Goal: Task Accomplishment & Management: Manage account settings

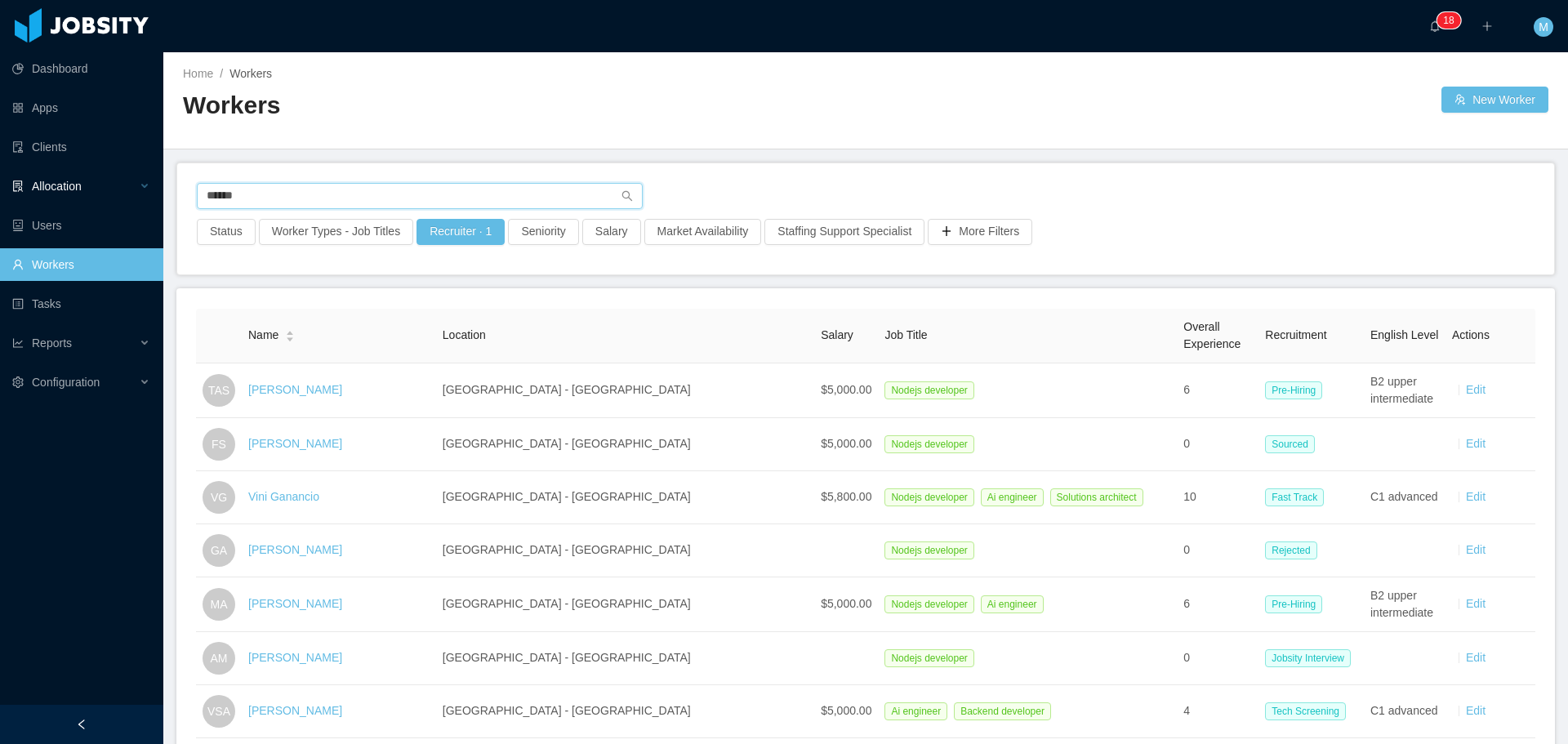
drag, startPoint x: 357, startPoint y: 200, endPoint x: 47, endPoint y: 183, distance: 310.5
click at [59, 184] on section "Dashboard Apps Clients Allocation Users Workers Tasks Reports Configuration ···…" at bounding box center [784, 372] width 1568 height 744
paste input "**********"
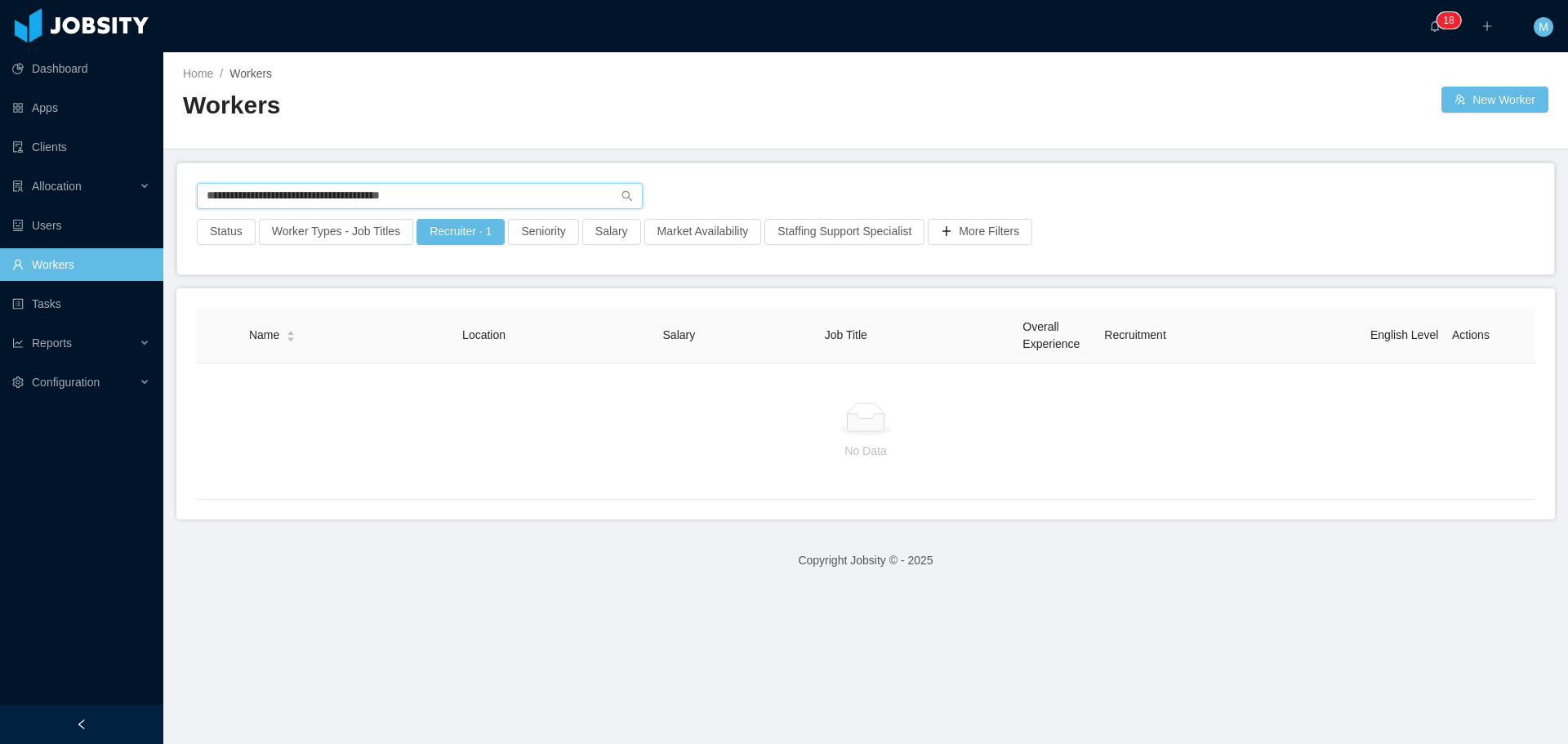
type input "**********"
drag, startPoint x: 456, startPoint y: 193, endPoint x: 298, endPoint y: 183, distance: 158.3
click at [0, 178] on section "**********" at bounding box center [784, 372] width 1568 height 744
click at [460, 247] on div "Recruiter · 1" at bounding box center [460, 237] width 91 height 36
click at [477, 227] on button "Recruiter · 1" at bounding box center [461, 232] width 88 height 26
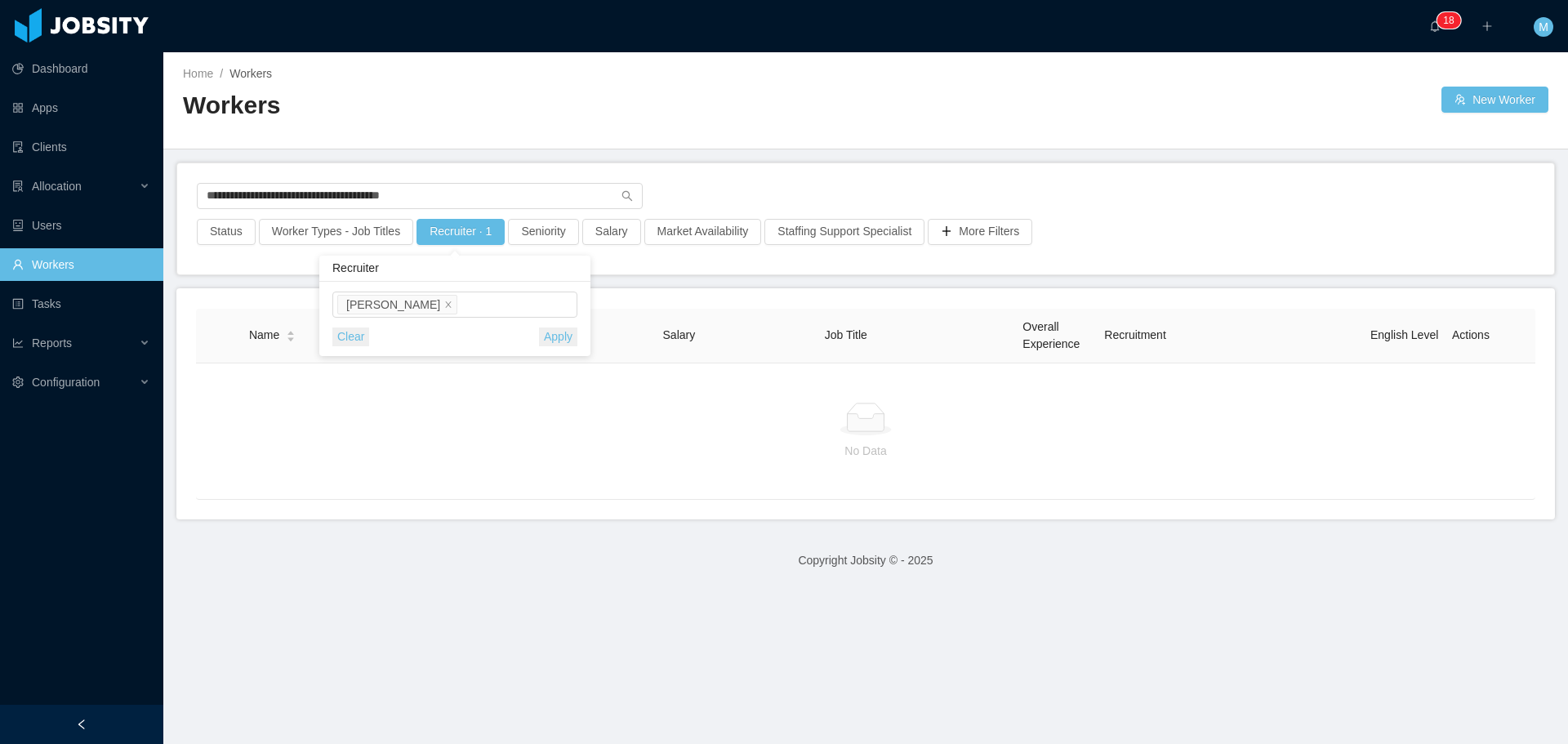
click at [357, 340] on button "Clear" at bounding box center [351, 337] width 37 height 19
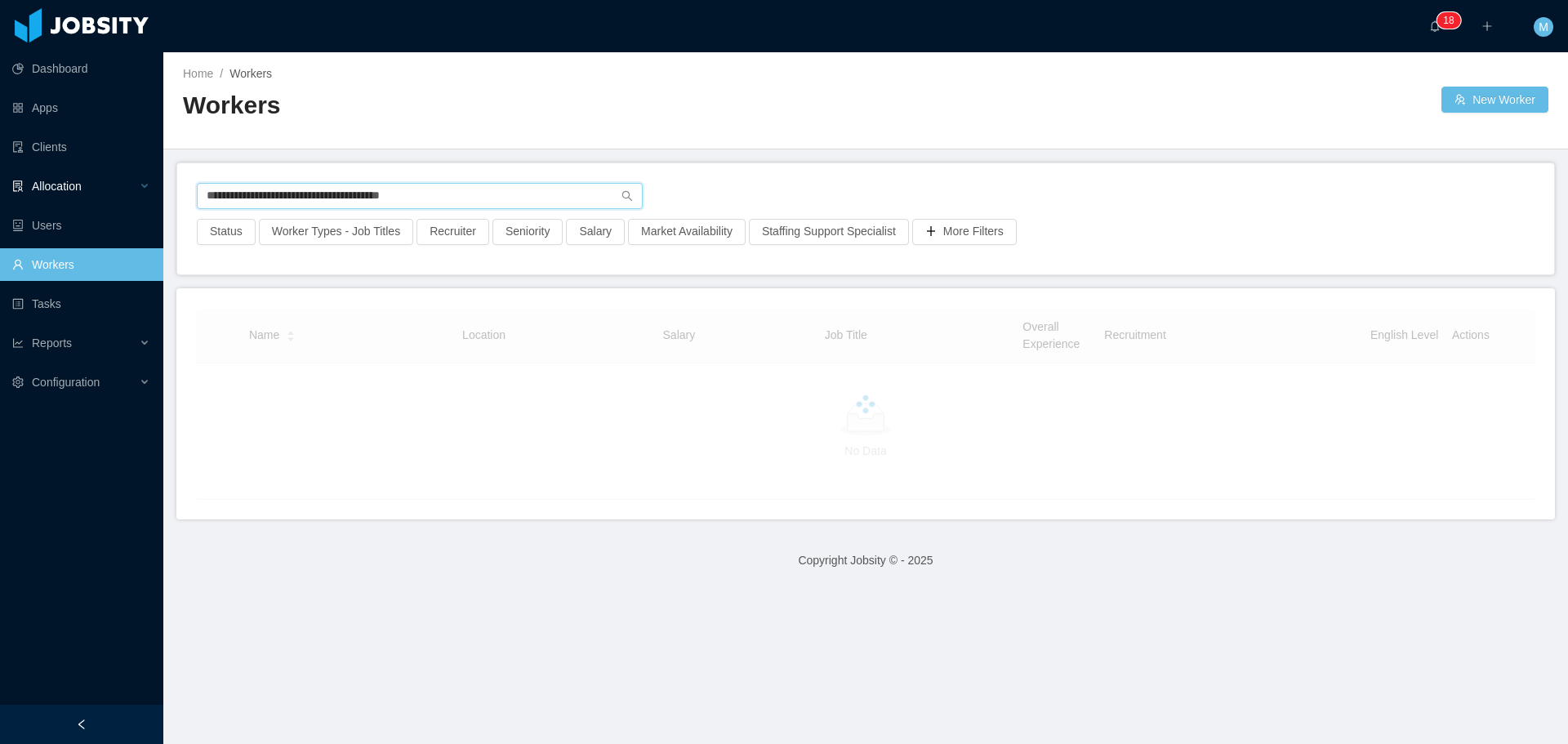
drag, startPoint x: 454, startPoint y: 195, endPoint x: 46, endPoint y: 189, distance: 408.0
click at [46, 189] on section "**********" at bounding box center [784, 372] width 1568 height 744
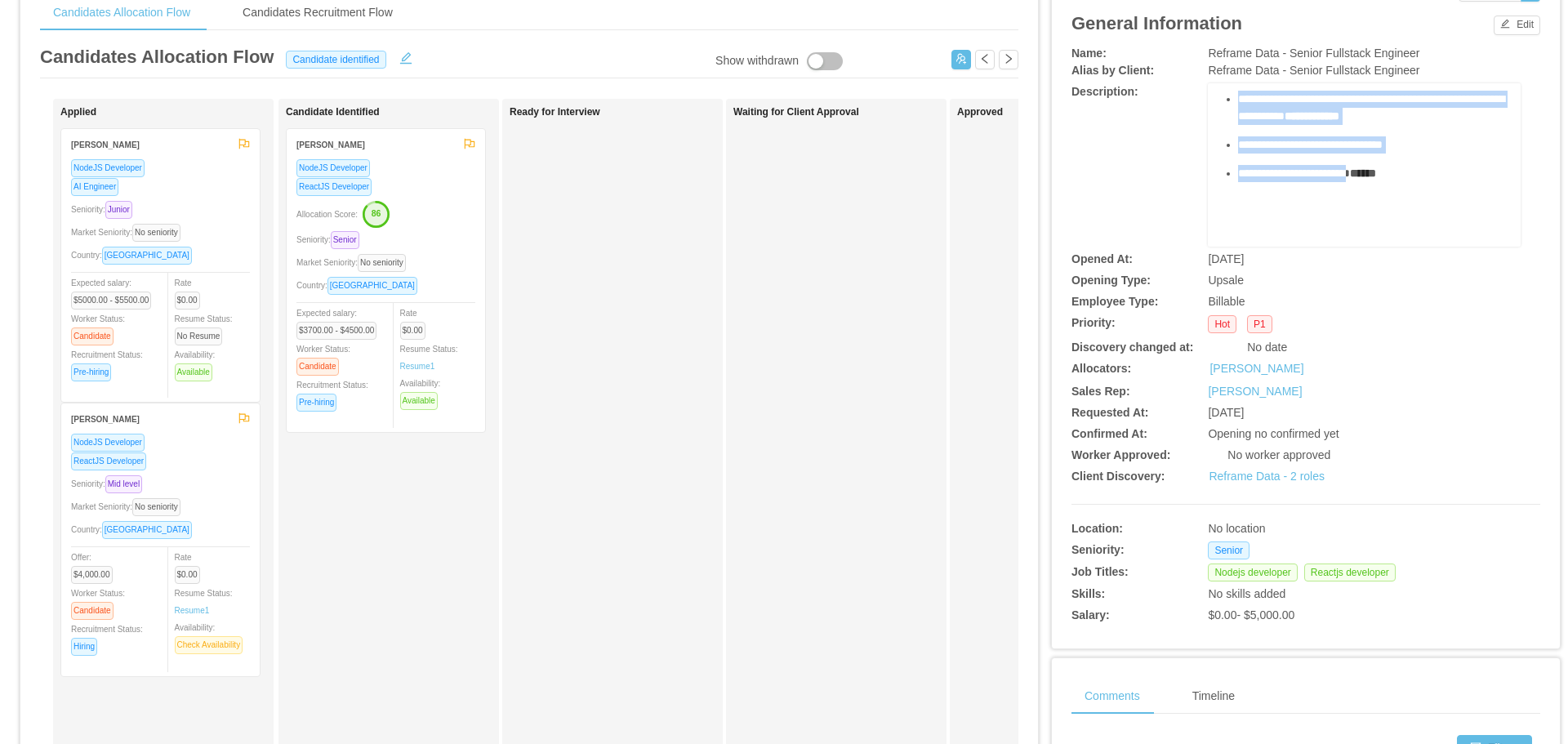
scroll to position [81, 0]
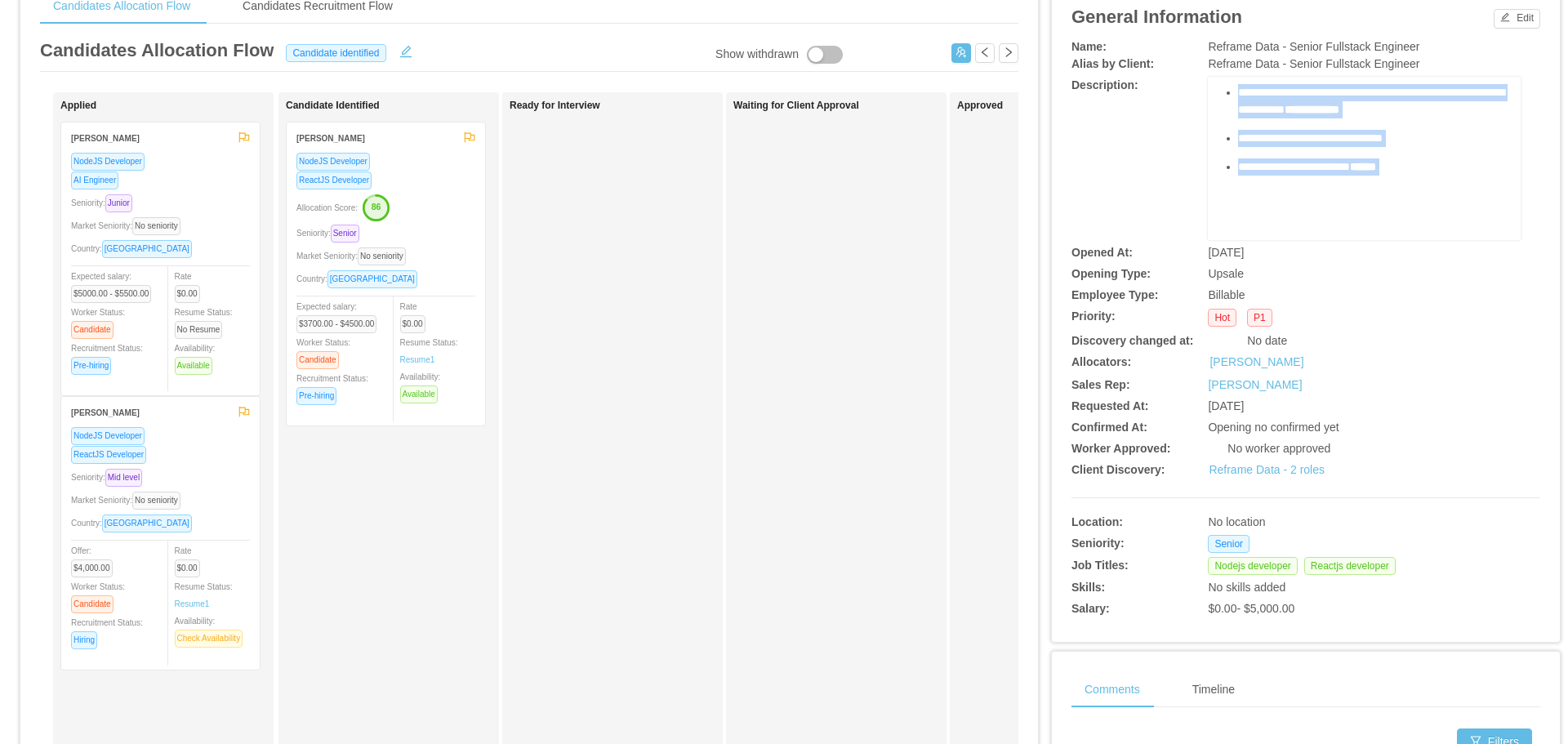
drag, startPoint x: 1210, startPoint y: 187, endPoint x: 1314, endPoint y: 185, distance: 104.0
click at [1314, 185] on div "**********" at bounding box center [1364, 158] width 313 height 163
copy div "**********"
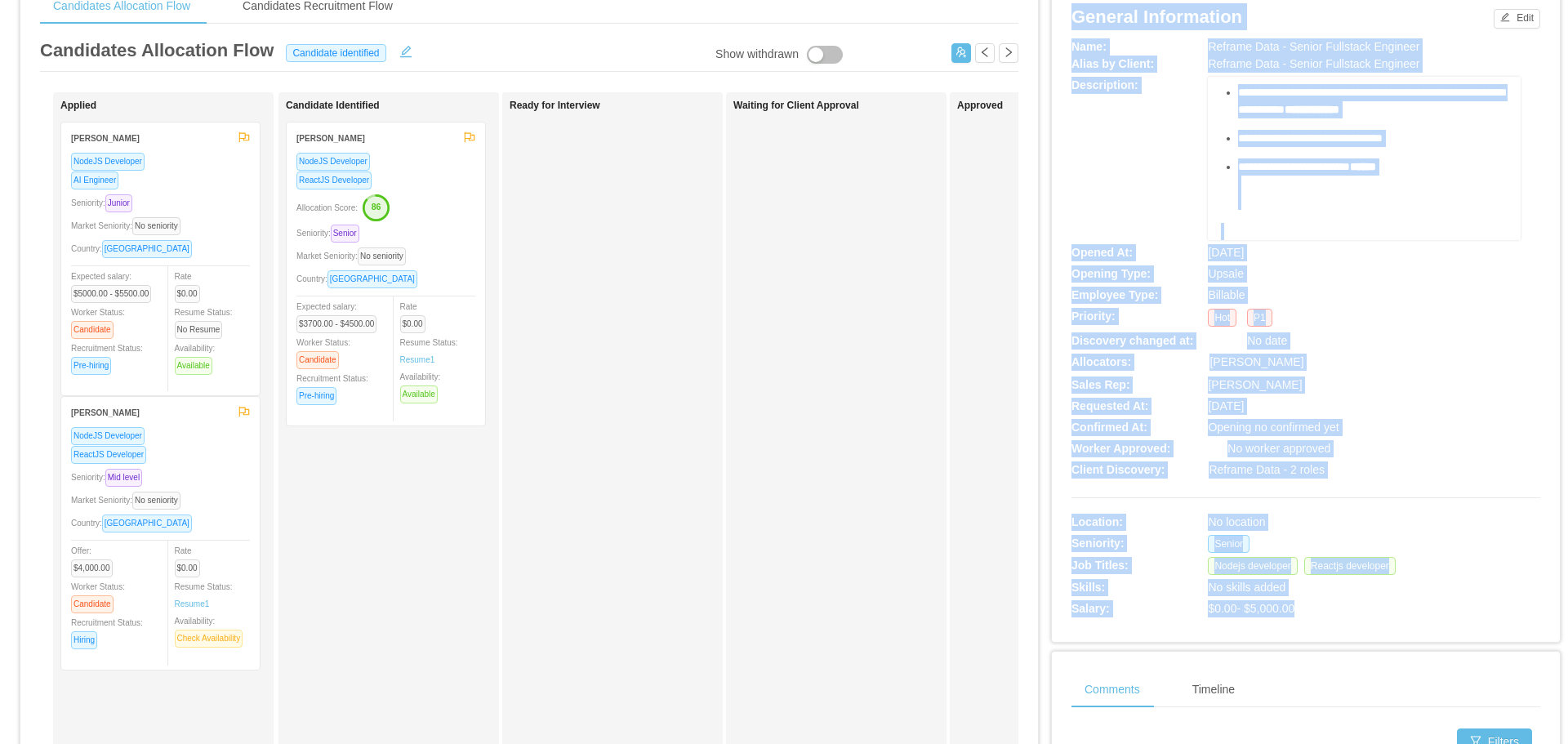
drag, startPoint x: 1294, startPoint y: 609, endPoint x: 1054, endPoint y: 607, distance: 240.0
click at [1054, 607] on div "**********" at bounding box center [1306, 304] width 508 height 674
click at [1157, 614] on div "Salary:" at bounding box center [1149, 609] width 156 height 18
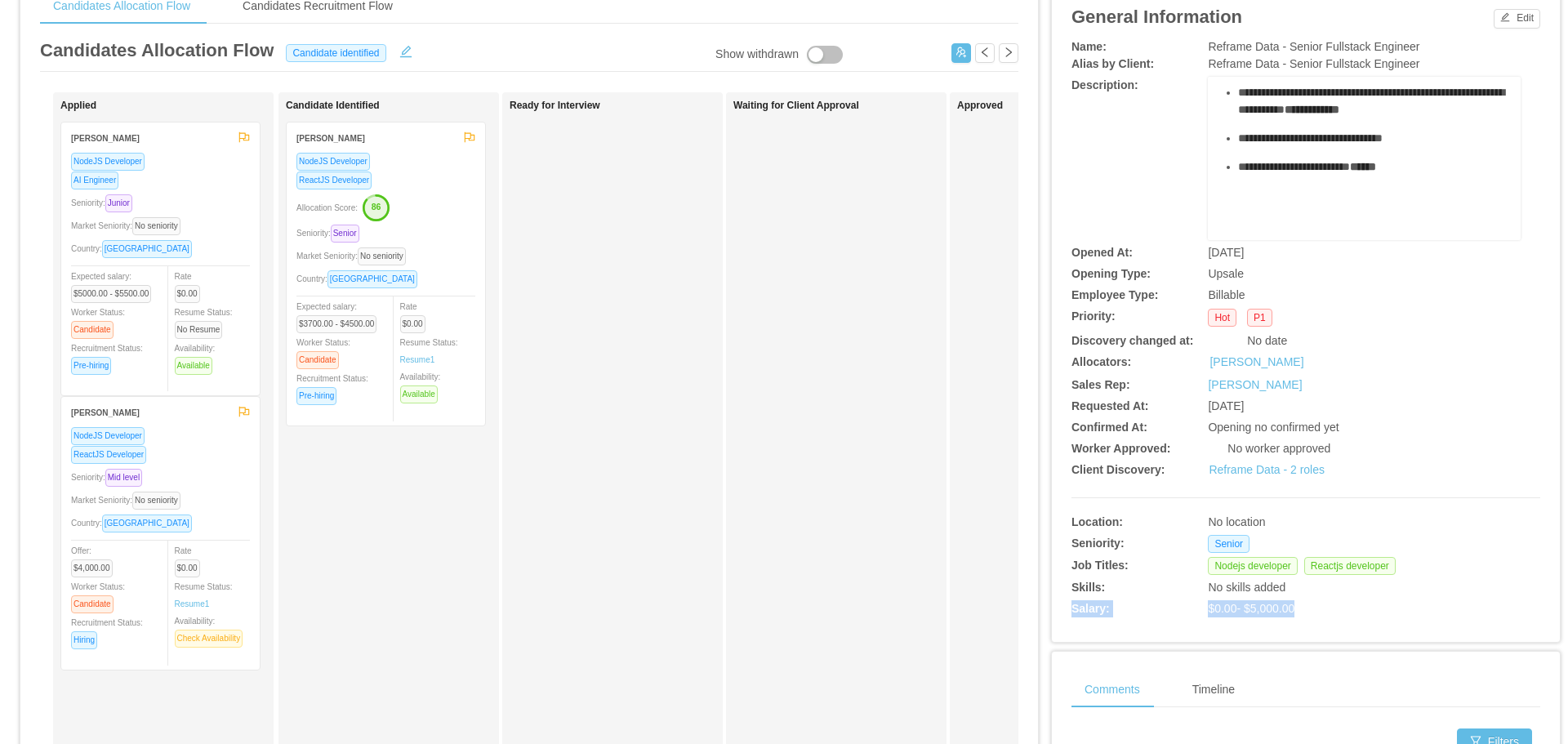
drag, startPoint x: 1274, startPoint y: 612, endPoint x: 1063, endPoint y: 612, distance: 211.0
click at [1072, 612] on div "Salary: $0.00 - $5,000.00" at bounding box center [1306, 607] width 469 height 22
copy div "Salary: $0.00 - $5,000.00"
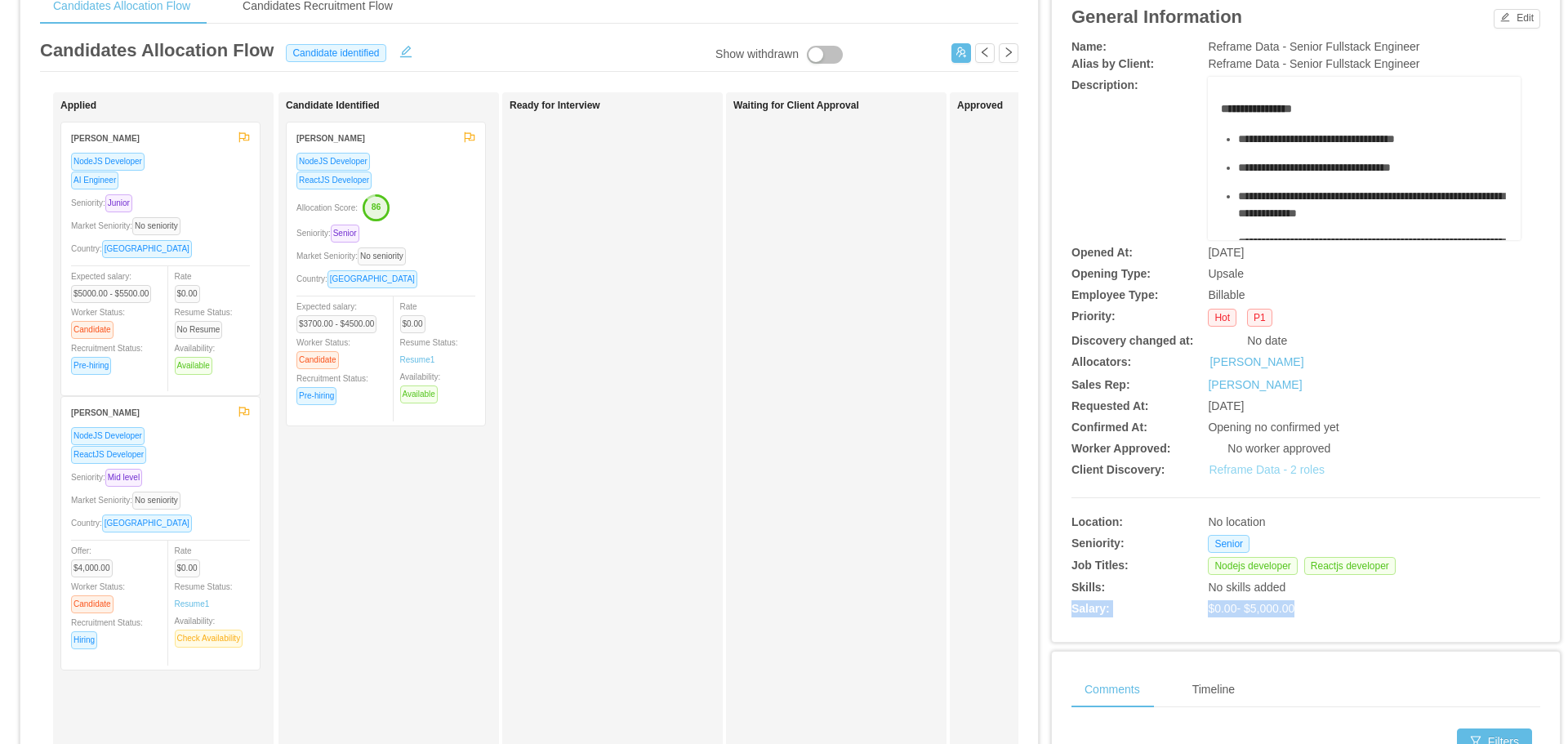
click at [1255, 472] on link "Reframe Data - 2 roles" at bounding box center [1267, 469] width 115 height 13
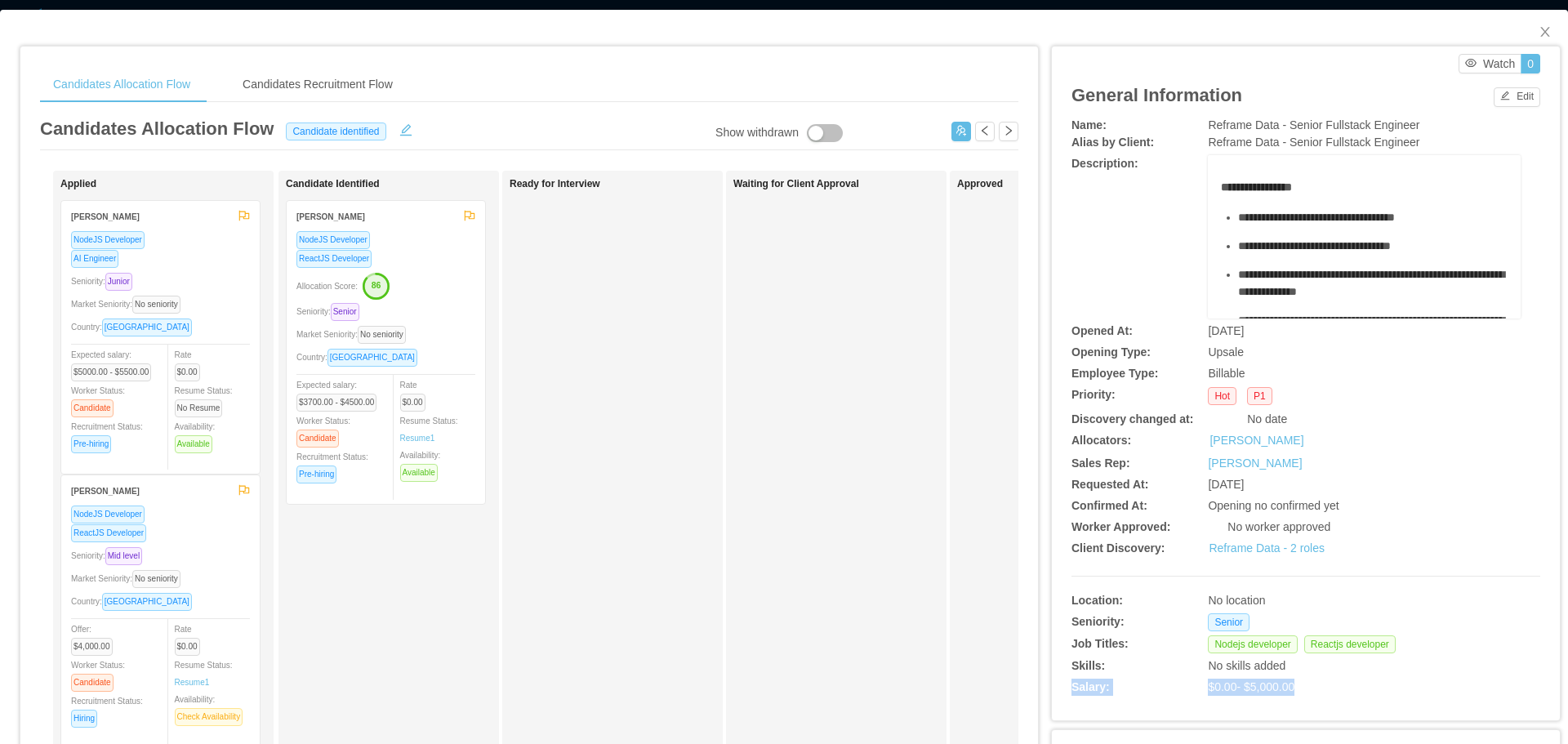
scroll to position [0, 0]
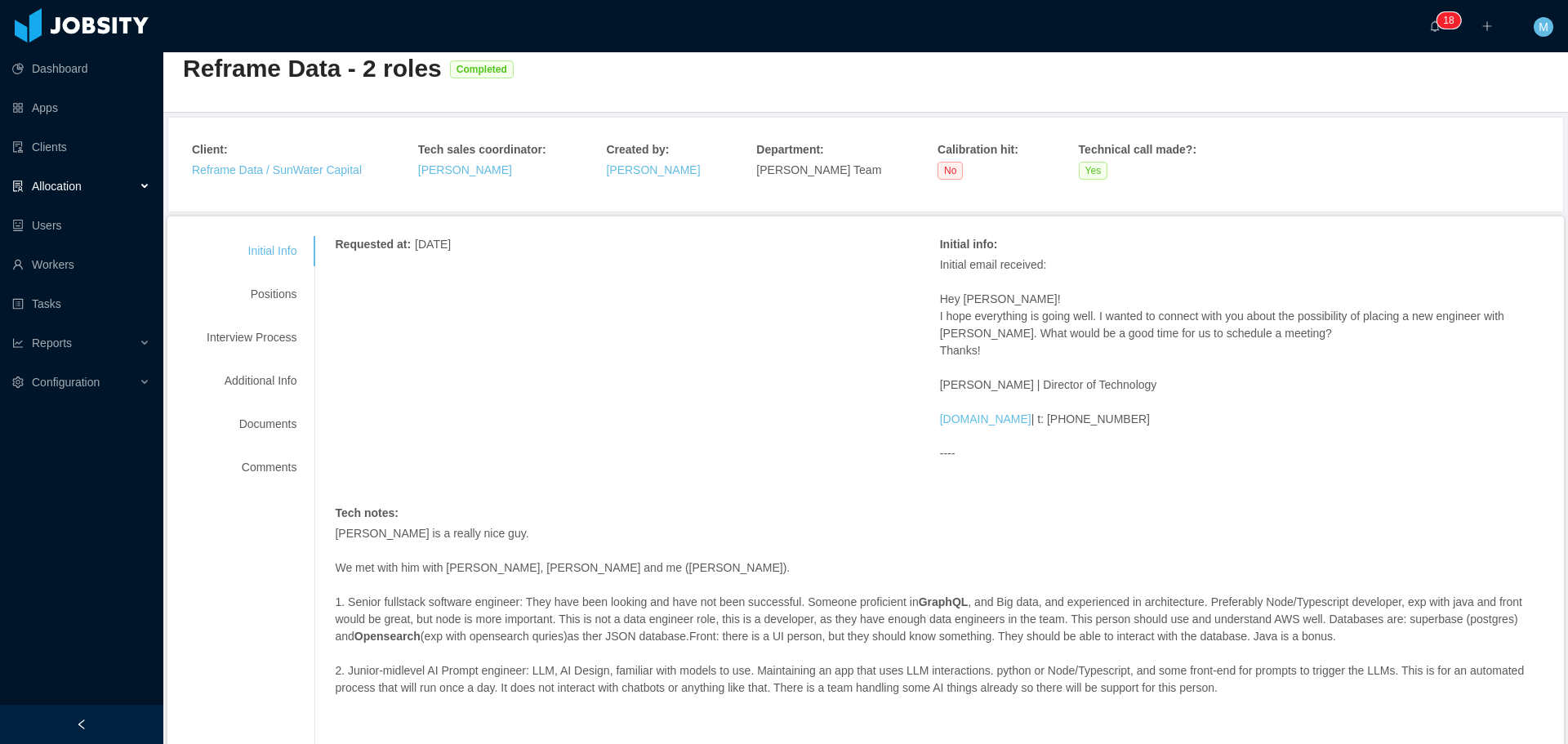
scroll to position [81, 0]
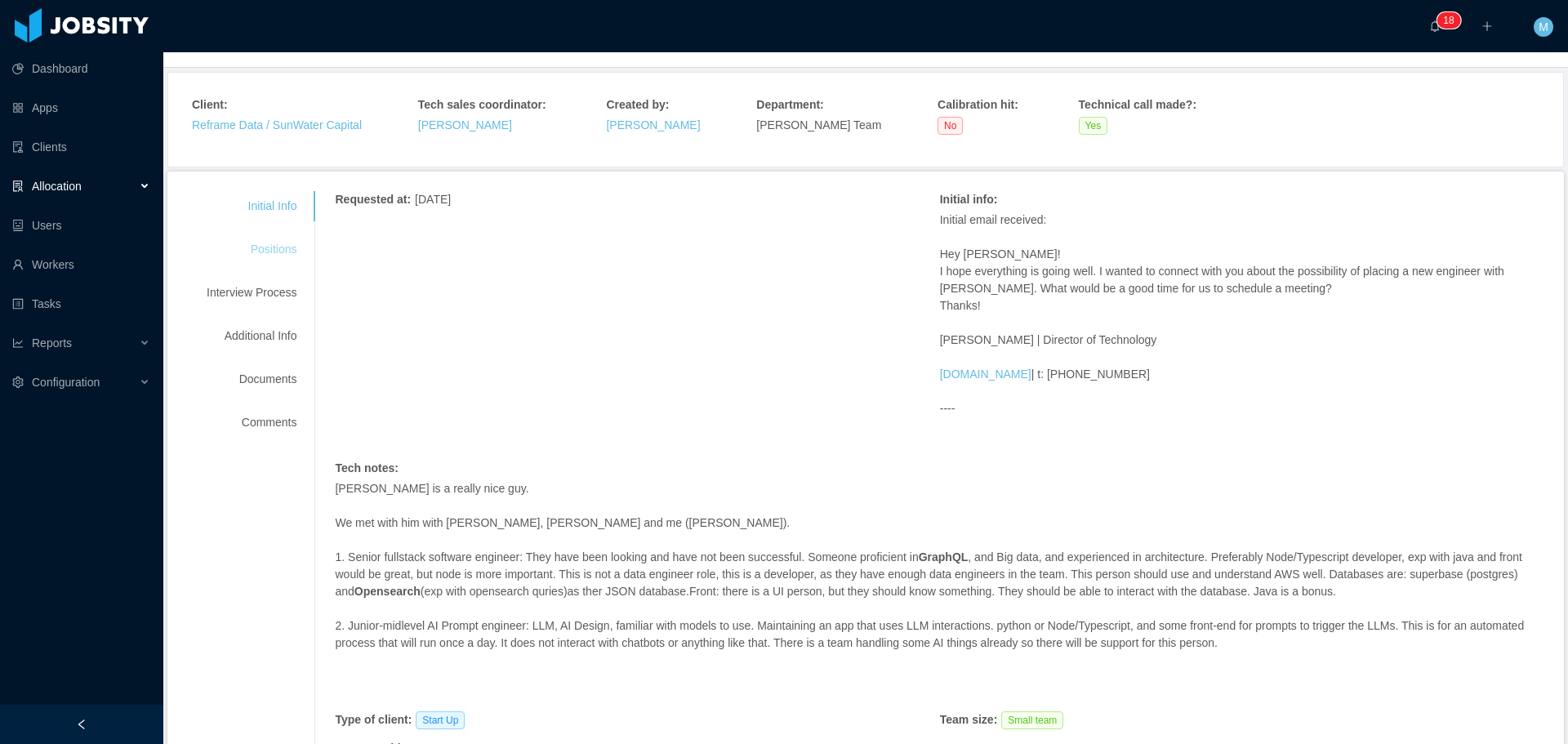
click at [270, 238] on div "Positions" at bounding box center [252, 249] width 129 height 30
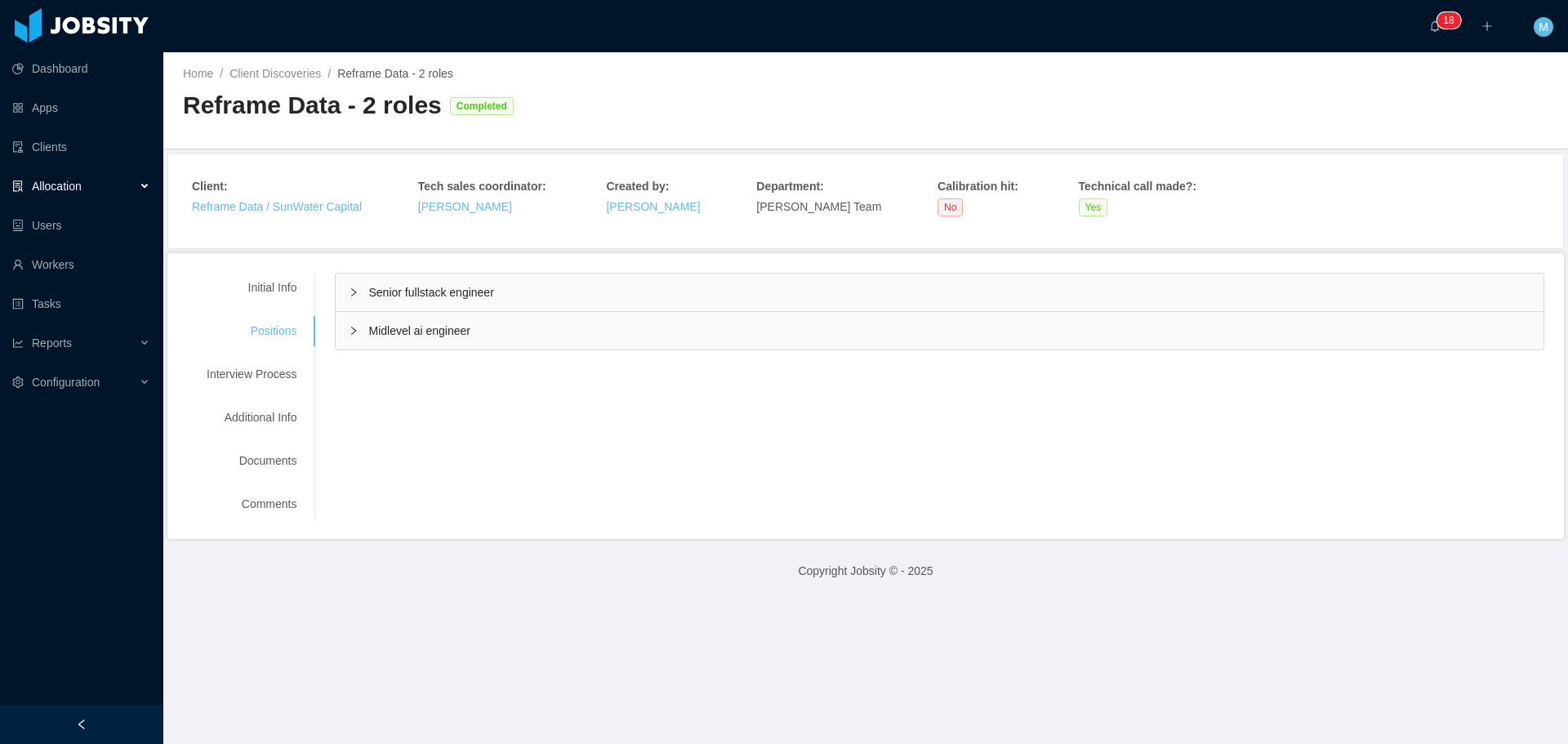
click at [357, 294] on div "Senior fullstack engineer" at bounding box center [940, 293] width 1208 height 37
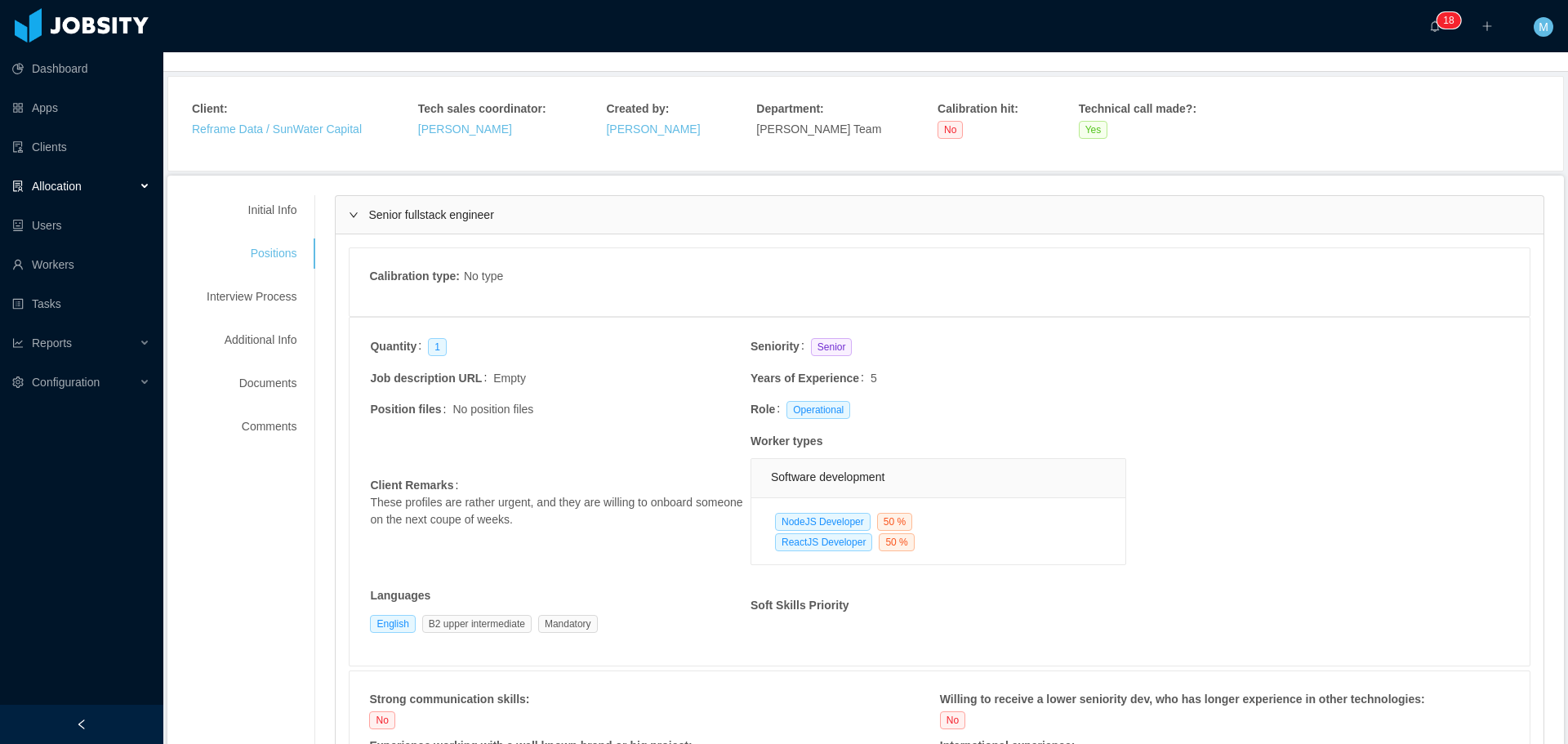
scroll to position [81, 0]
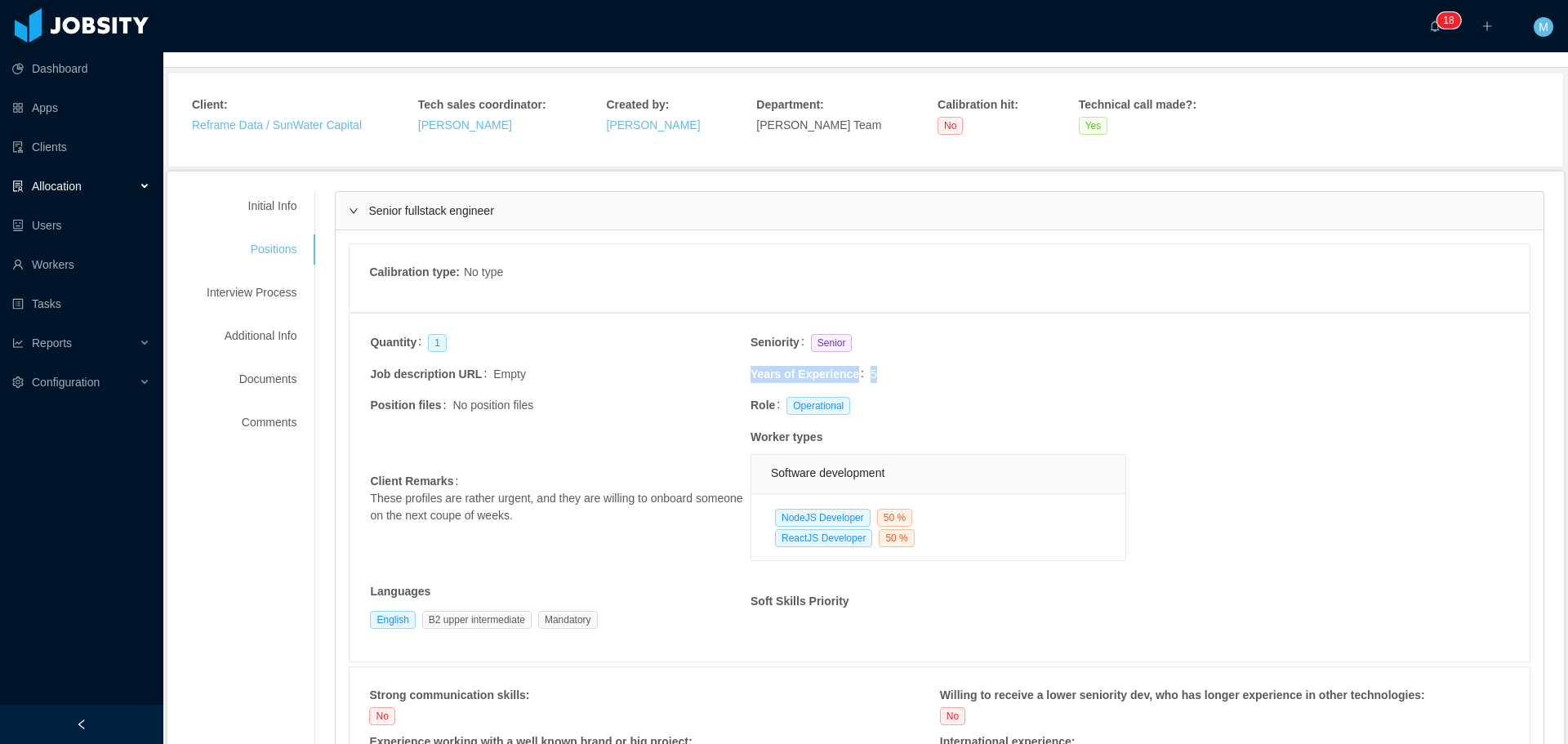
drag, startPoint x: 864, startPoint y: 374, endPoint x: 727, endPoint y: 374, distance: 137.0
click at [727, 374] on tr "Job description URL Empty Years of Experience 5" at bounding box center [940, 381] width 1141 height 31
click at [904, 366] on td "Years of Experience 5" at bounding box center [940, 381] width 381 height 31
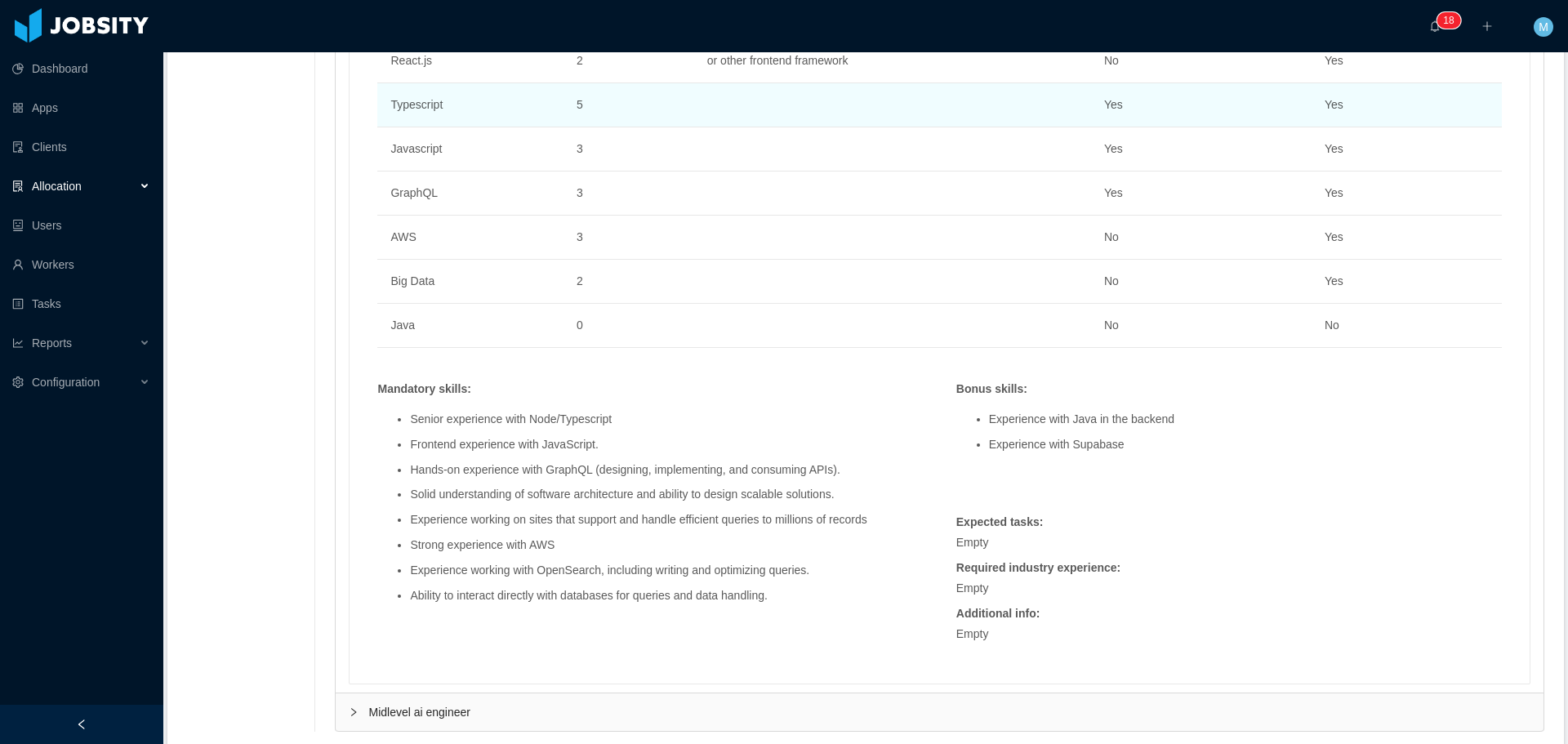
scroll to position [1062, 0]
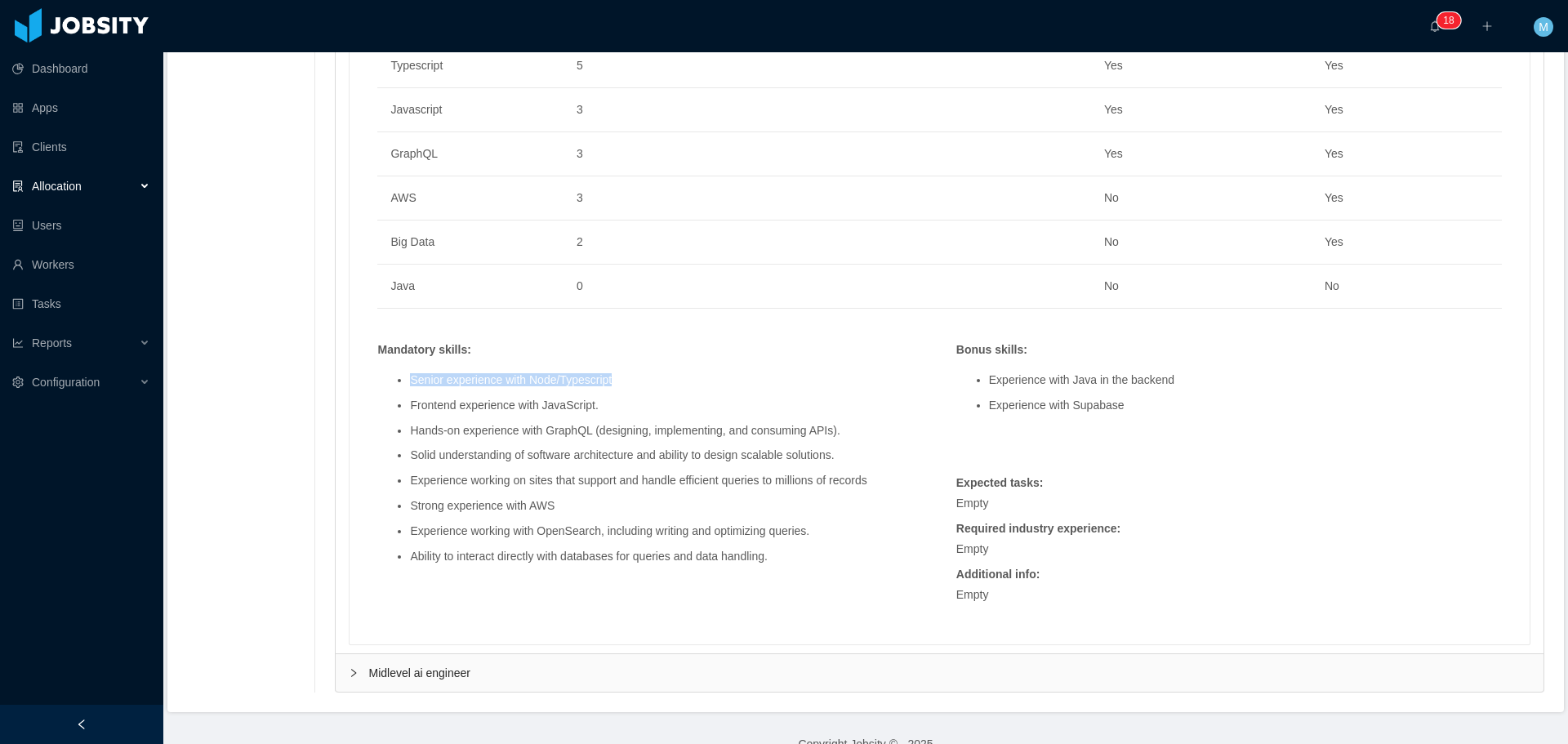
drag, startPoint x: 402, startPoint y: 382, endPoint x: 615, endPoint y: 385, distance: 213.0
click at [615, 385] on ul "Senior experience with Node/Typescript Frontend experience with JavaScript. Han…" at bounding box center [649, 469] width 545 height 214
click at [623, 386] on li "Senior experience with Node/Typescript" at bounding box center [667, 380] width 513 height 13
drag, startPoint x: 397, startPoint y: 406, endPoint x: 617, endPoint y: 410, distance: 220.0
click at [611, 410] on li "Frontend experience with JavaScript." at bounding box center [667, 405] width 513 height 13
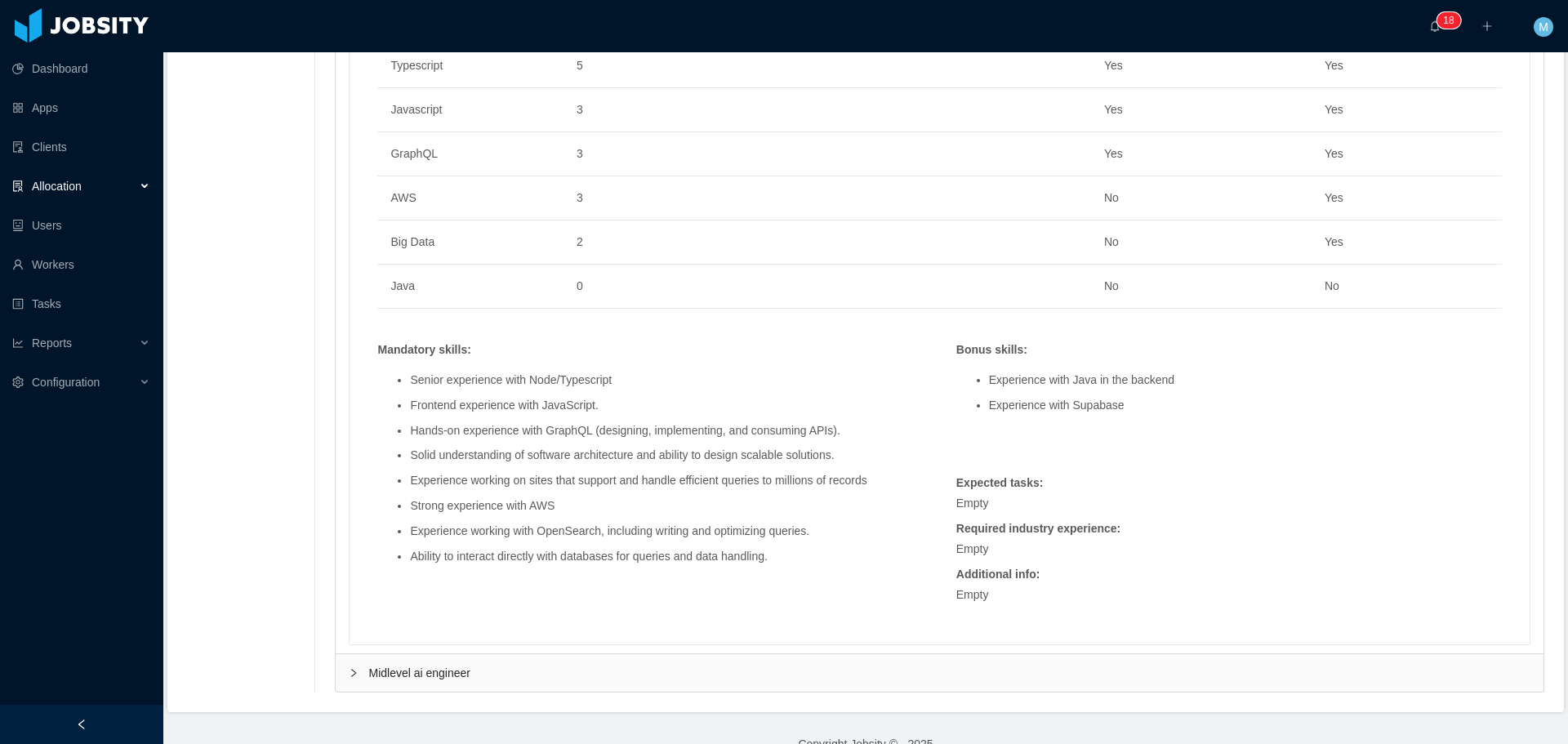
click at [619, 410] on li "Frontend experience with JavaScript." at bounding box center [667, 405] width 513 height 13
drag, startPoint x: 535, startPoint y: 431, endPoint x: 622, endPoint y: 416, distance: 88.3
click at [585, 431] on li "Hands-on experience with GraphQL (designing, implementing, and consuming APIs)." at bounding box center [667, 431] width 513 height 13
click at [622, 415] on ul "Senior experience with Node/Typescript Frontend experience with JavaScript. Han…" at bounding box center [649, 469] width 545 height 214
drag, startPoint x: 471, startPoint y: 463, endPoint x: 599, endPoint y: 461, distance: 128.0
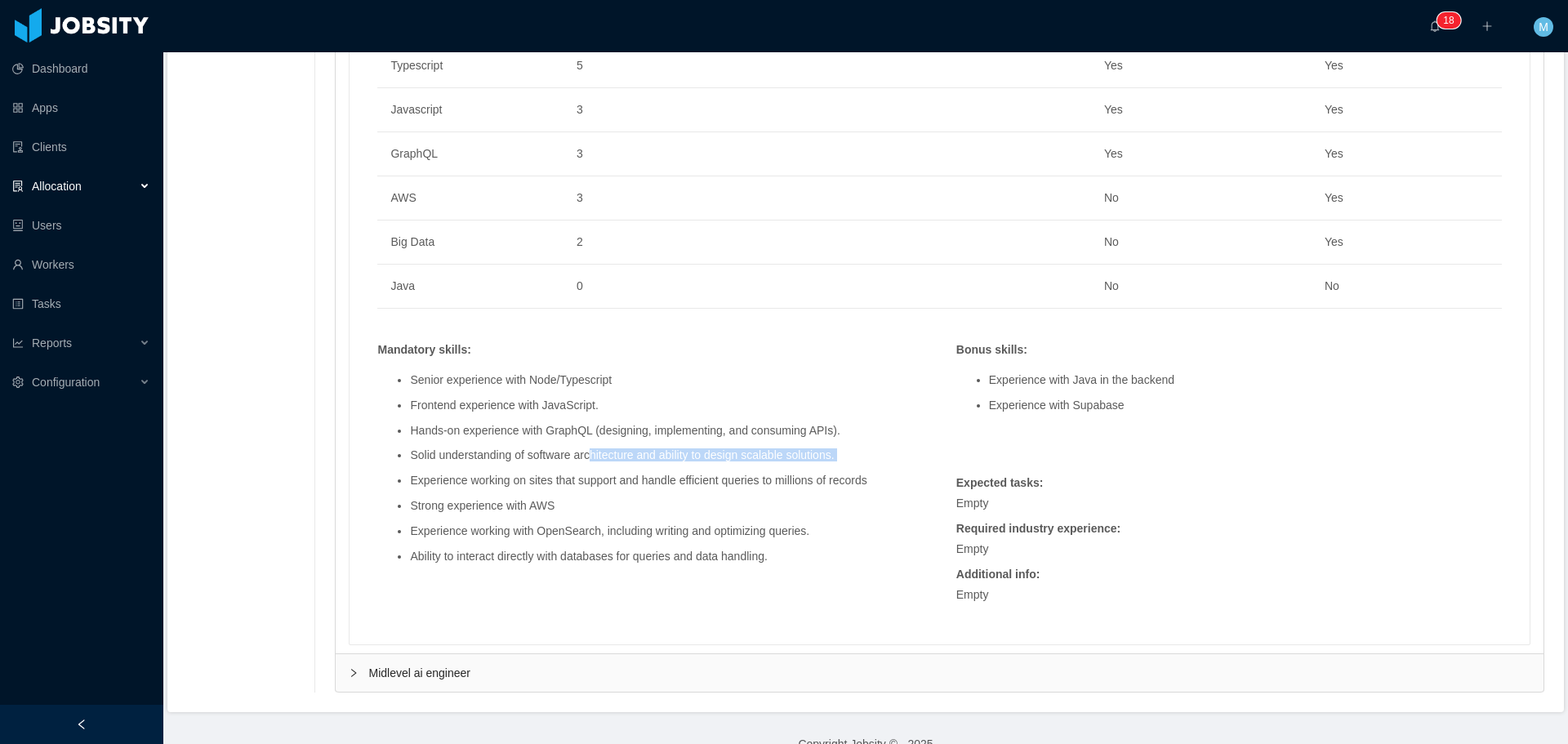
click at [589, 462] on ul "Senior experience with Node/Typescript Frontend experience with JavaScript. Han…" at bounding box center [649, 469] width 545 height 214
click at [586, 459] on li "Solid understanding of software architecture and ability to design scalable sol…" at bounding box center [667, 455] width 513 height 13
click at [1085, 410] on li "Experience with Supabase" at bounding box center [1245, 405] width 513 height 13
copy li "Supabase"
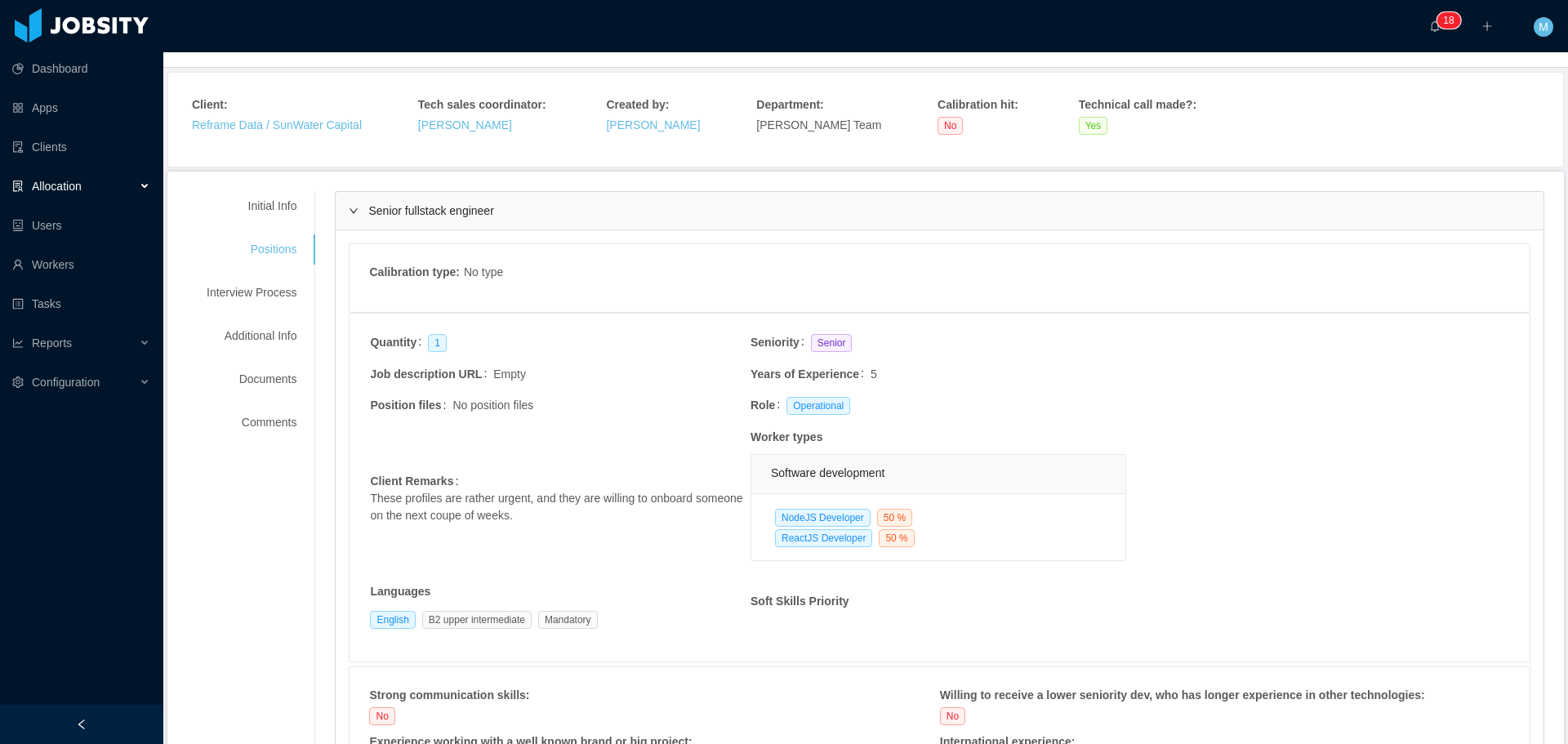
scroll to position [111, 0]
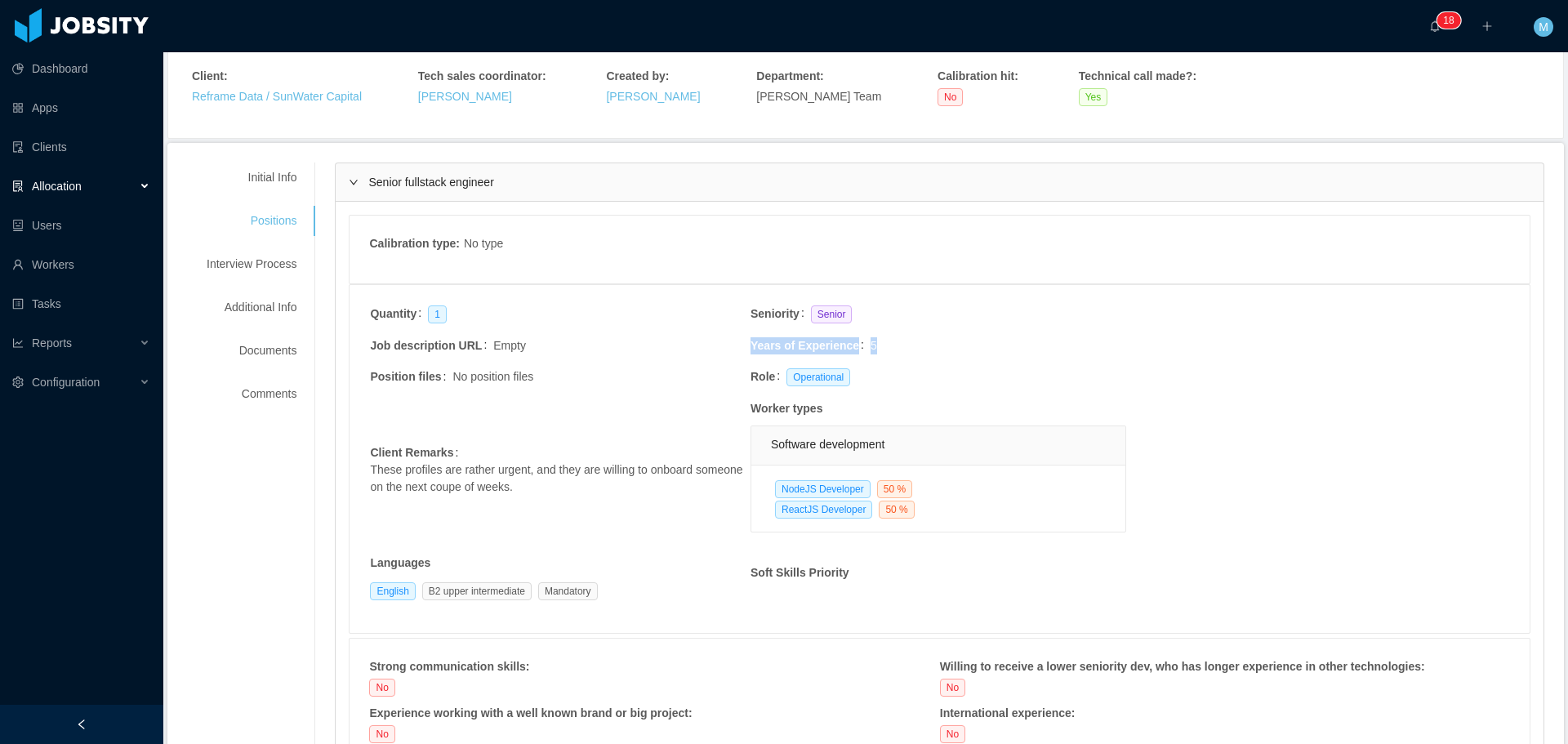
drag, startPoint x: 864, startPoint y: 348, endPoint x: 741, endPoint y: 352, distance: 123.1
click at [741, 351] on tr "Job description URL Empty Years of Experience 5" at bounding box center [940, 352] width 1141 height 31
click at [734, 351] on td "Job description URL Empty" at bounding box center [559, 352] width 381 height 31
click at [263, 272] on div "Interview Process" at bounding box center [252, 263] width 129 height 30
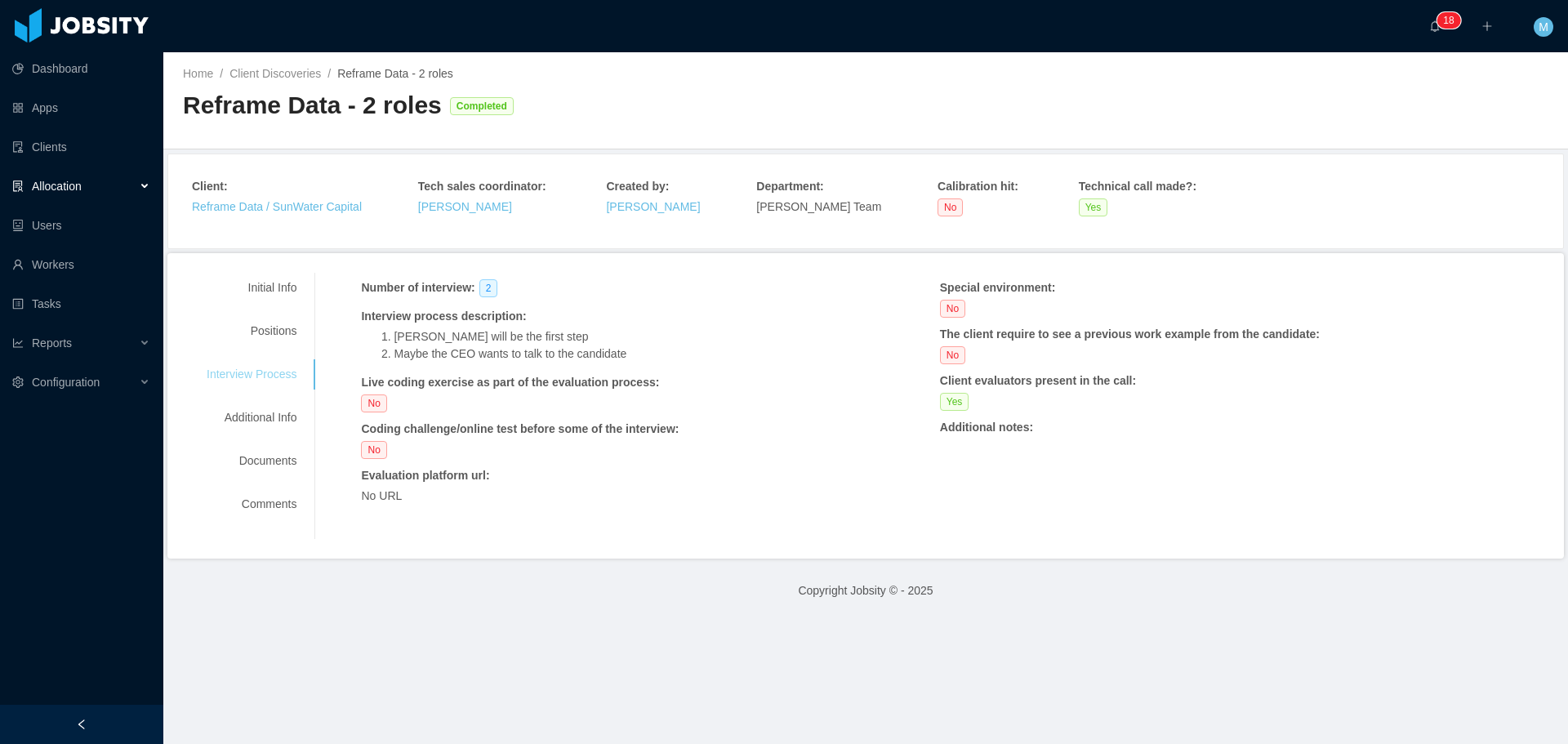
scroll to position [0, 0]
drag, startPoint x: 366, startPoint y: 318, endPoint x: 642, endPoint y: 352, distance: 278.1
click at [642, 352] on div "Number of interview : 2 Interview process description : James will be the first…" at bounding box center [940, 406] width 1210 height 266
click at [660, 357] on li "Maybe the CEO wants to talk to the candidate" at bounding box center [618, 354] width 449 height 18
click at [271, 411] on div "Additional Info" at bounding box center [252, 417] width 129 height 30
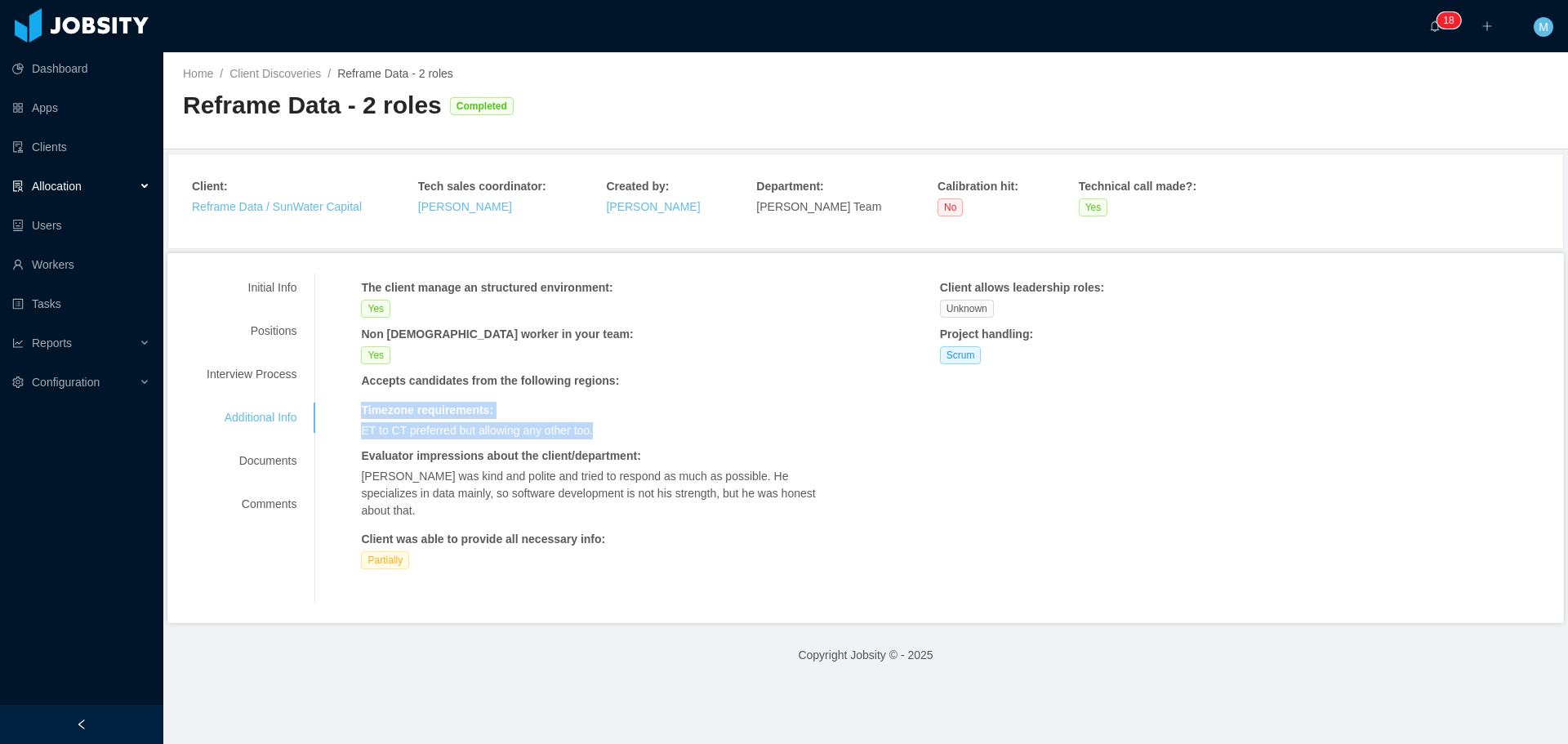
drag, startPoint x: 355, startPoint y: 409, endPoint x: 600, endPoint y: 431, distance: 246.0
click at [600, 431] on div "The client manage an structured environment : Yes Non american worker in your t…" at bounding box center [940, 439] width 1210 height 331
click at [617, 431] on div "ET to CT preferred but allowing any other too." at bounding box center [602, 431] width 482 height 18
click at [267, 469] on div "Documents" at bounding box center [252, 461] width 129 height 30
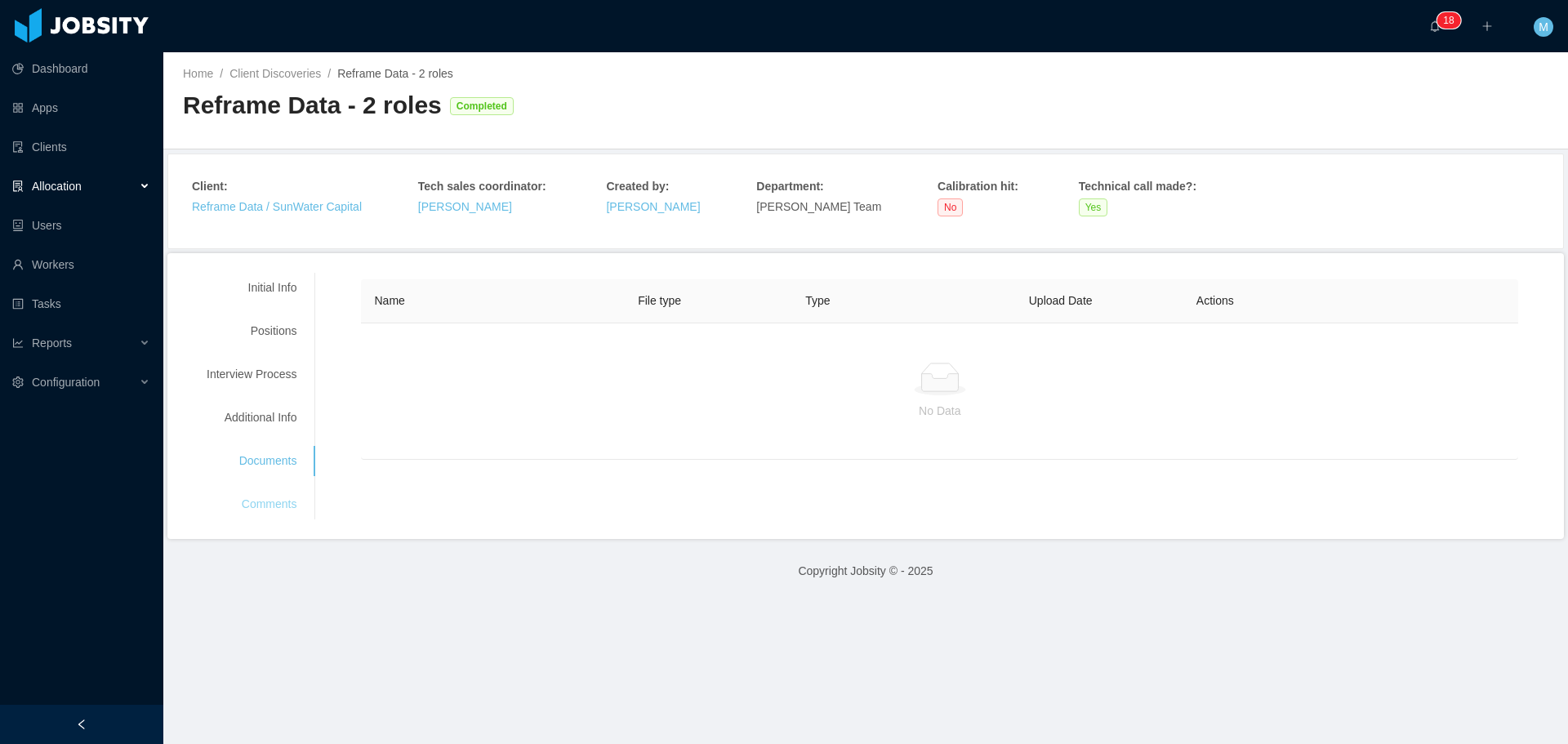
click at [270, 501] on div "Comments" at bounding box center [252, 504] width 129 height 30
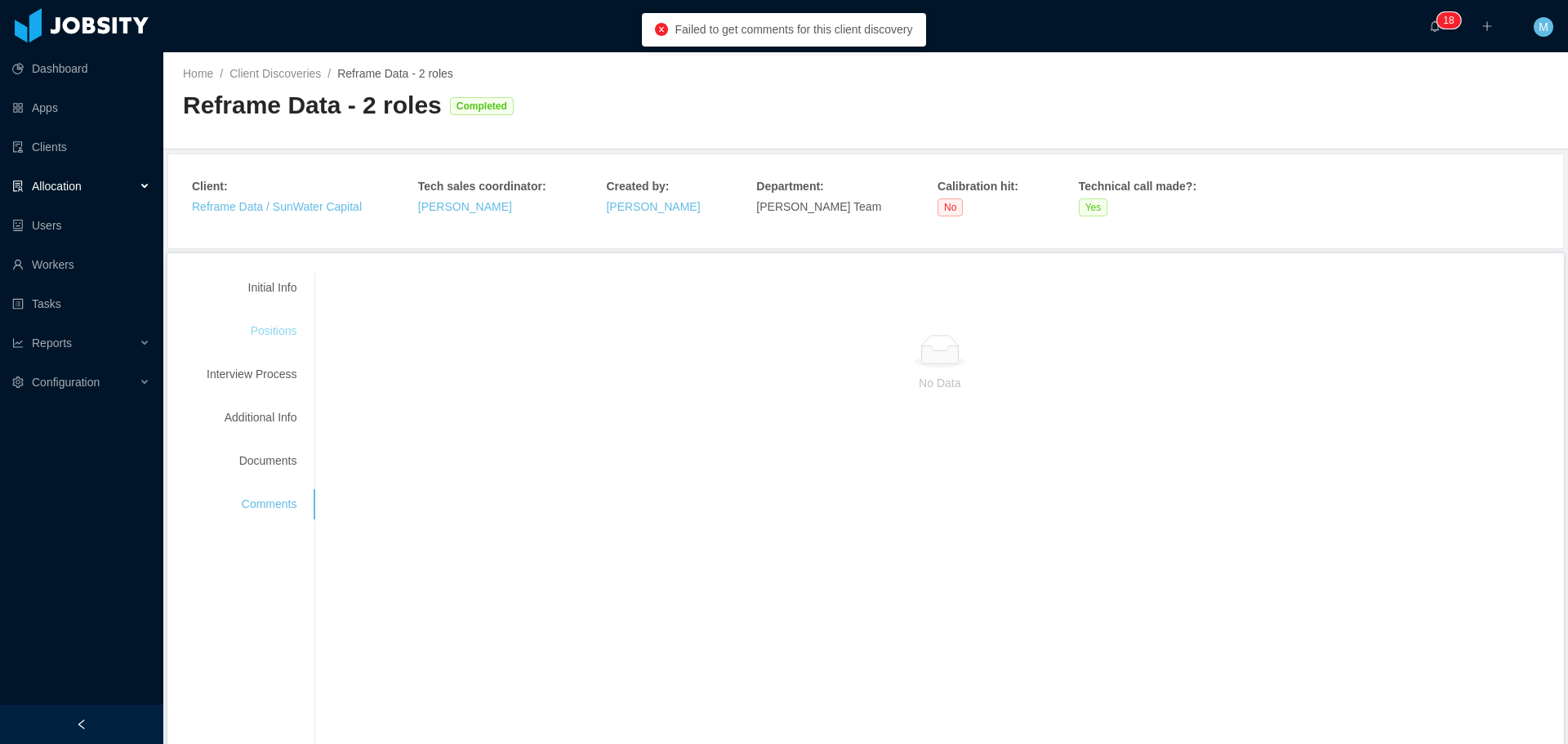
click at [265, 334] on div "Positions" at bounding box center [252, 331] width 129 height 30
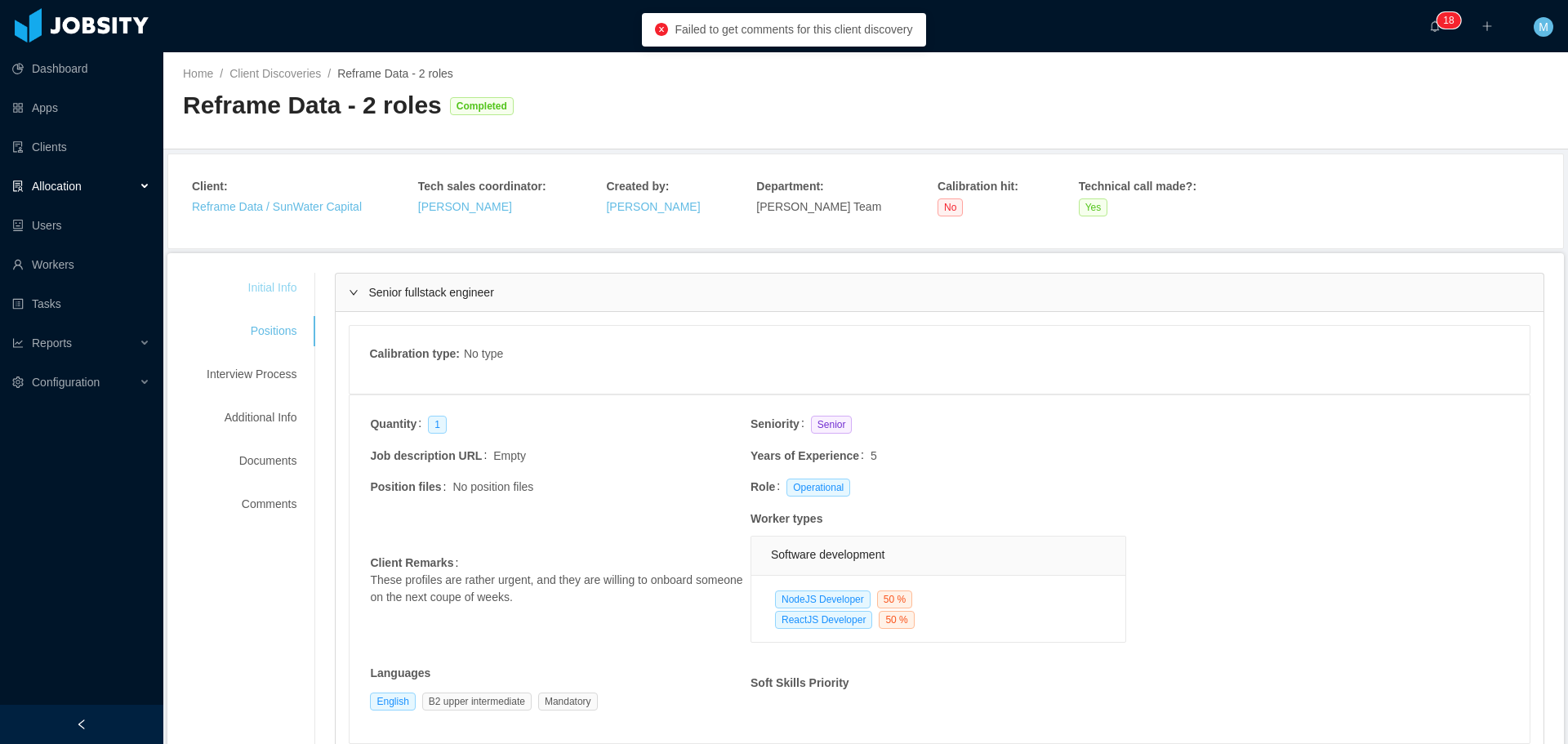
click at [272, 291] on div "Initial Info" at bounding box center [252, 288] width 129 height 30
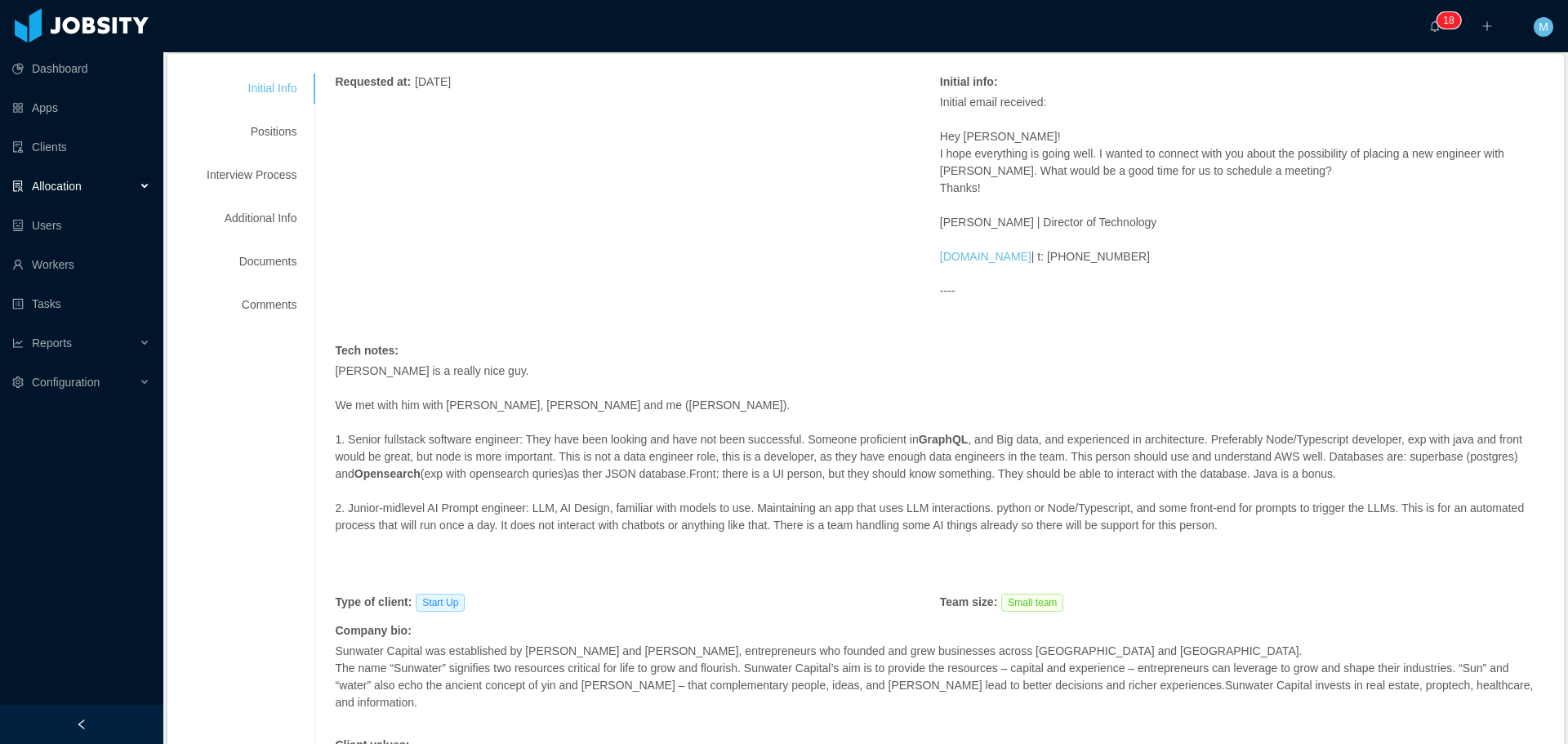
scroll to position [245, 0]
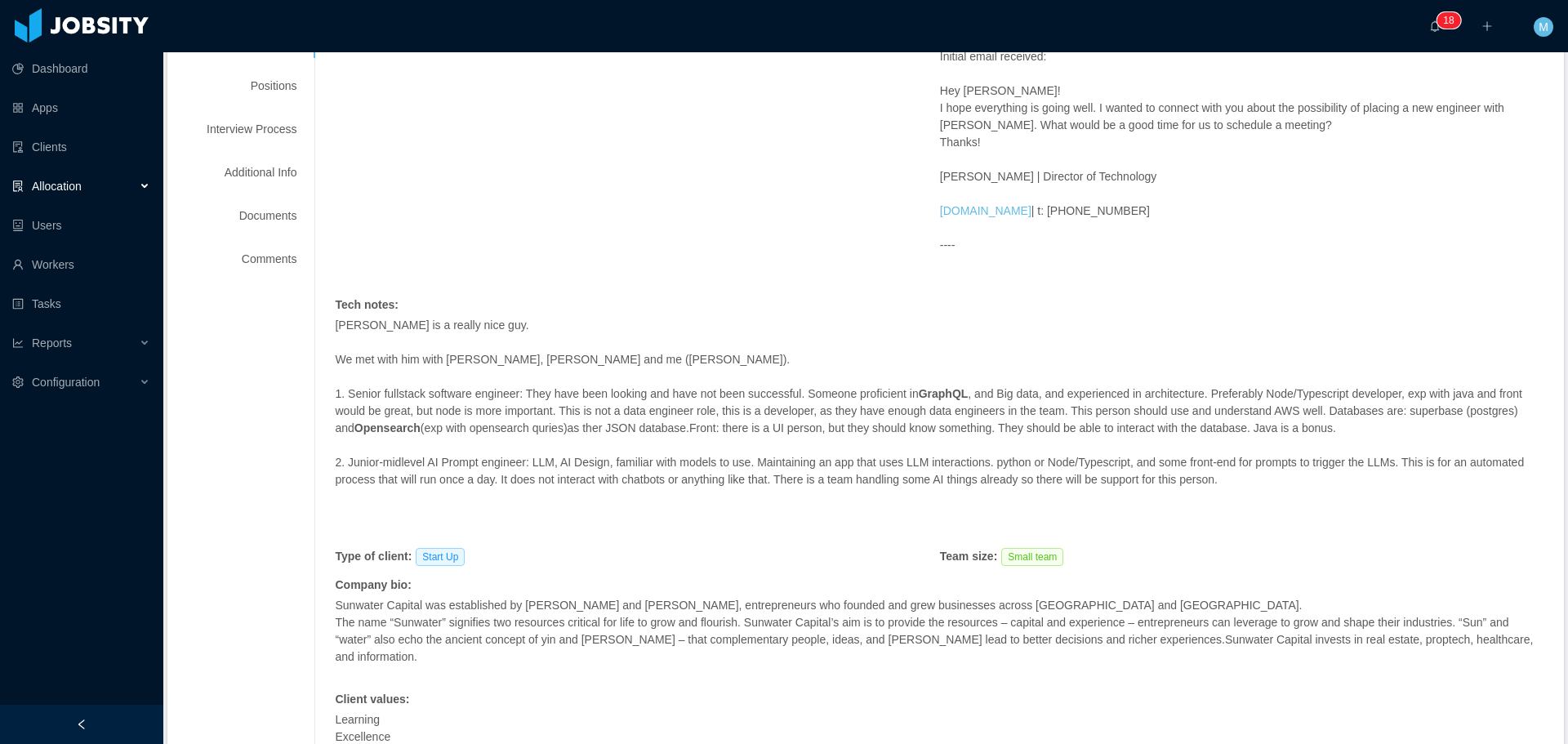
drag, startPoint x: 329, startPoint y: 395, endPoint x: 1324, endPoint y: 428, distance: 995.5
click at [1322, 427] on div "Requested at : September 5, 2025 Initial info : Initial email received: Hey Pat…" at bounding box center [929, 442] width 1230 height 829
click at [1284, 433] on p "1. Senior fullstack software engineer: They have been looking and have not been…" at bounding box center [940, 411] width 1210 height 52
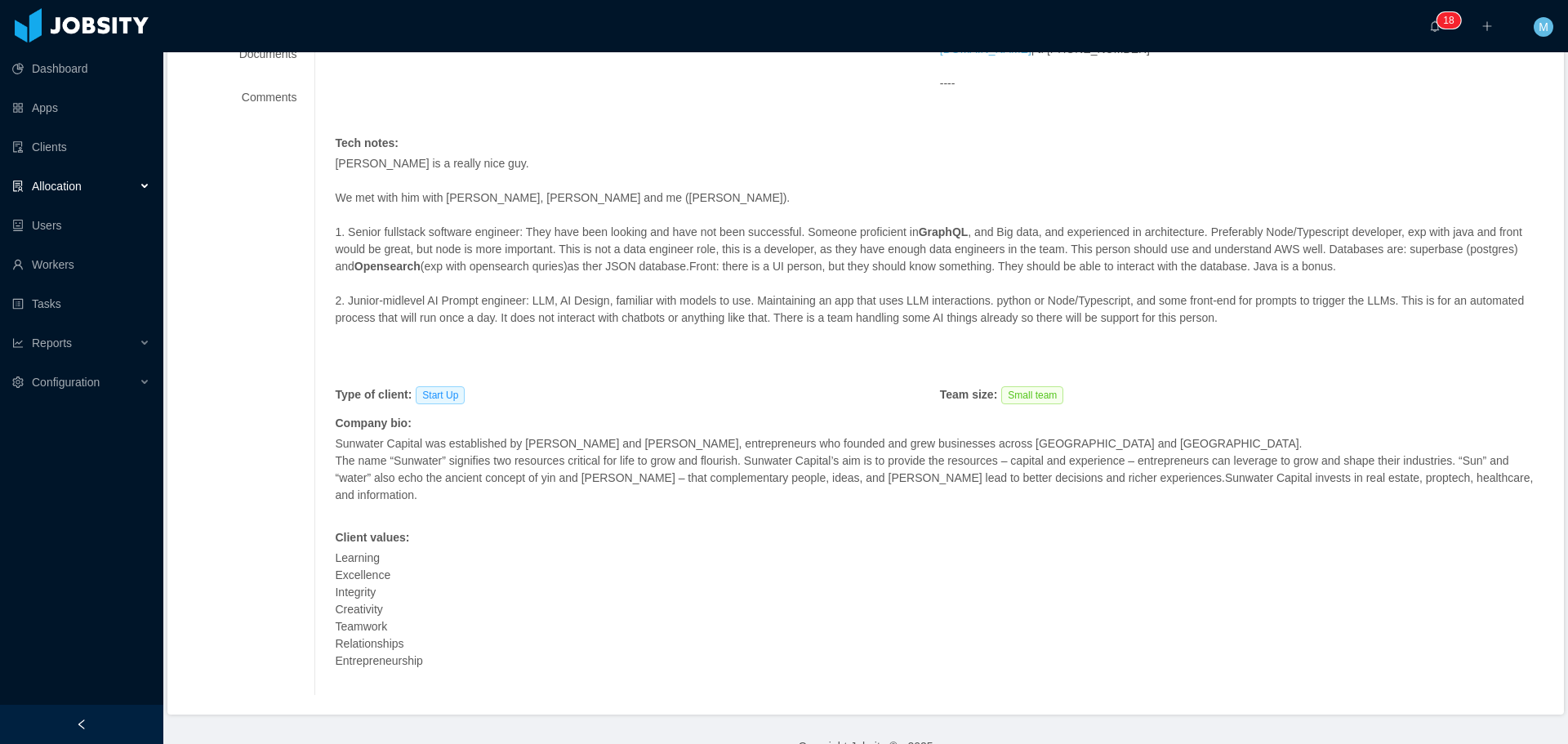
scroll to position [408, 0]
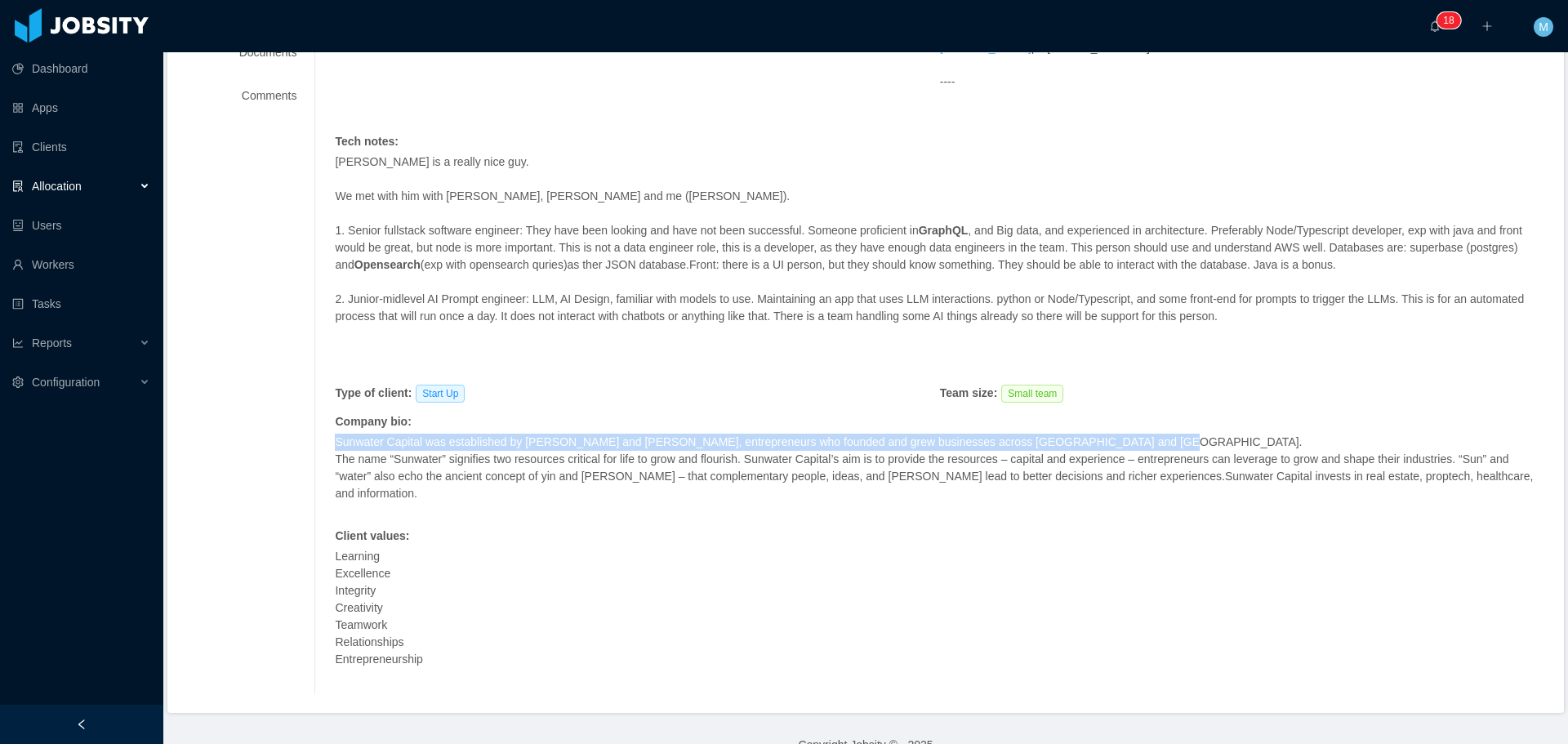
drag, startPoint x: 332, startPoint y: 442, endPoint x: 1118, endPoint y: 448, distance: 786.0
click at [1118, 448] on p "Sunwater Capital was established by Stephany Yu and Matthew Chervenak, entrepre…" at bounding box center [935, 468] width 1201 height 69
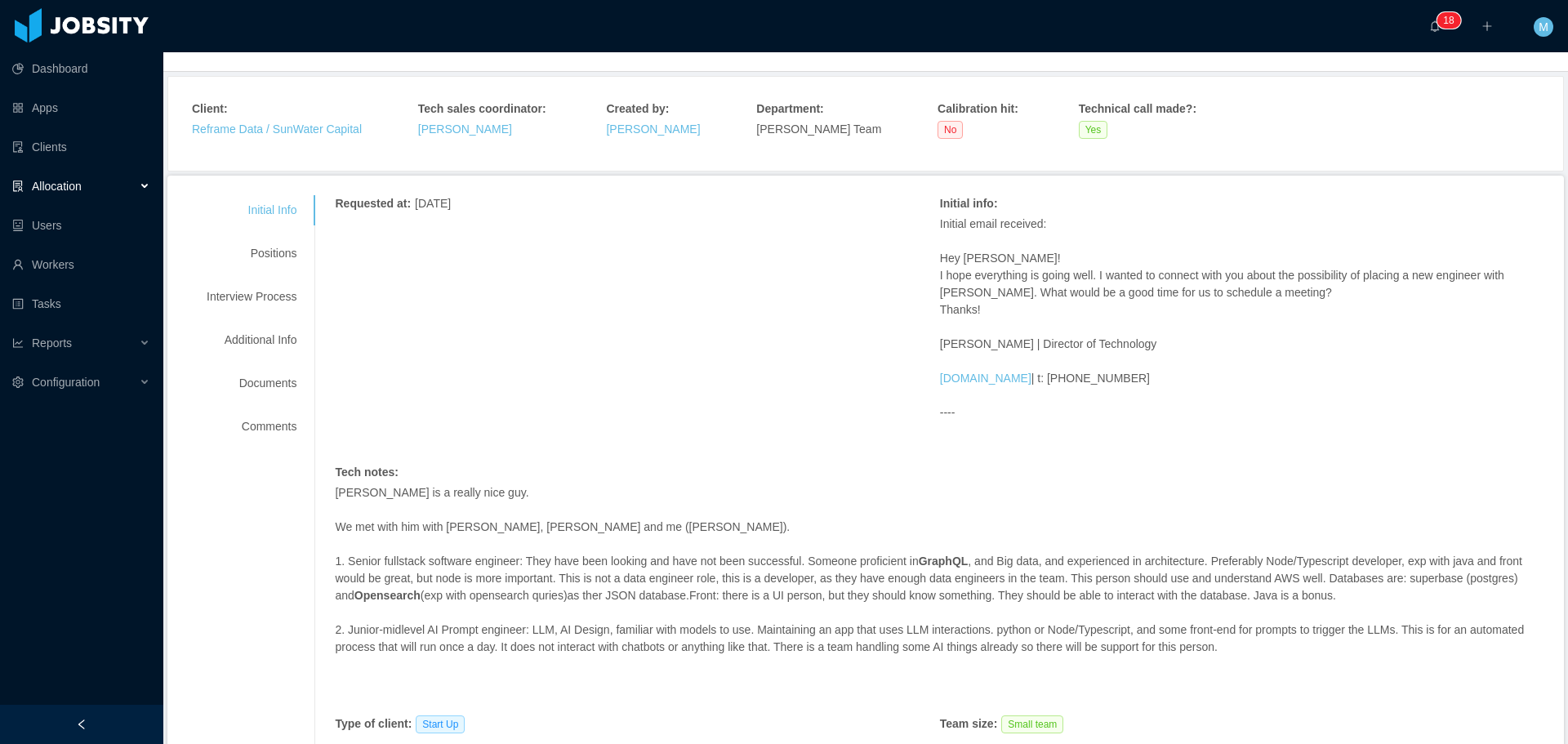
scroll to position [81, 0]
drag, startPoint x: 417, startPoint y: 577, endPoint x: 555, endPoint y: 572, distance: 138.1
click at [555, 572] on p "1. Senior fullstack software engineer: They have been looking and have not been…" at bounding box center [940, 575] width 1210 height 52
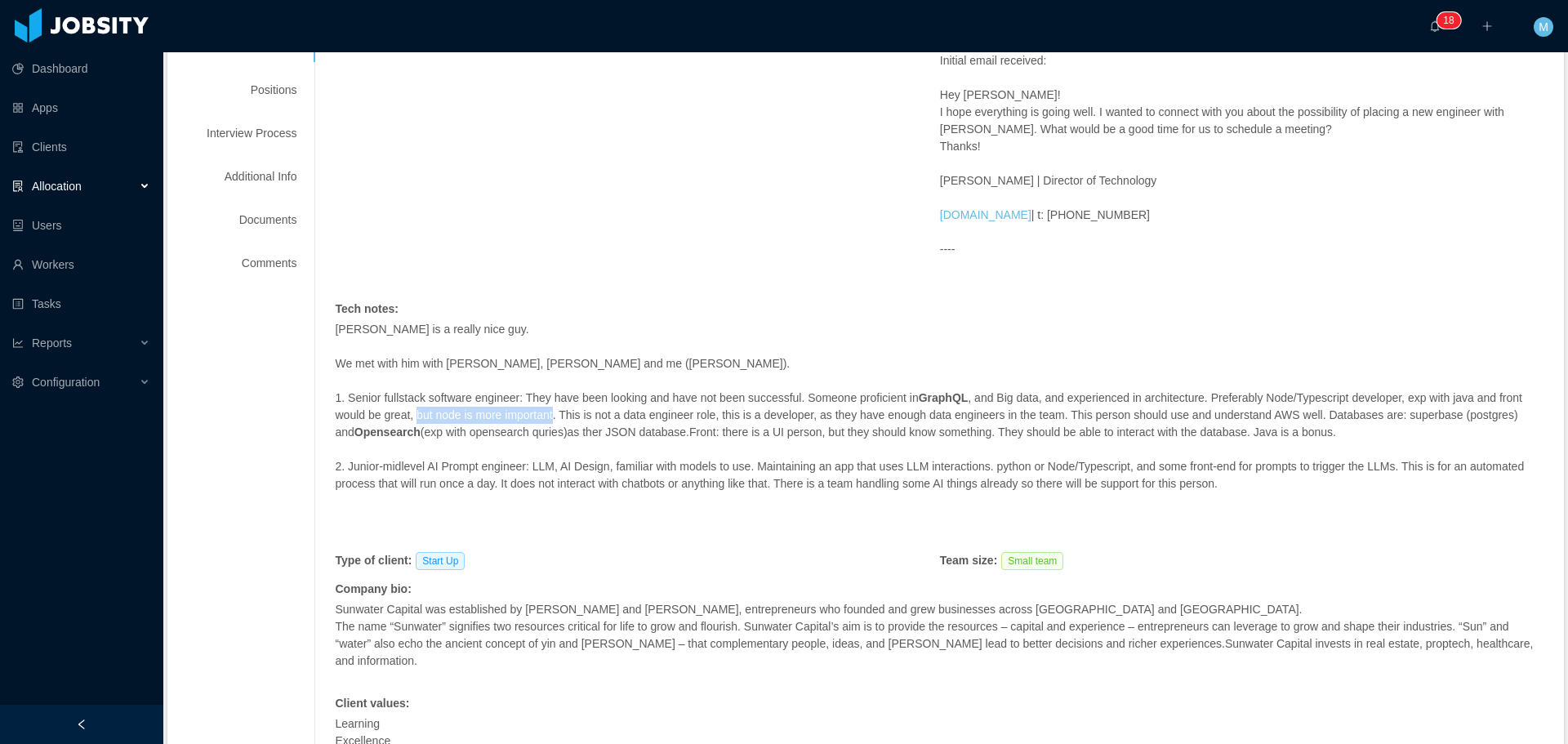
scroll to position [245, 0]
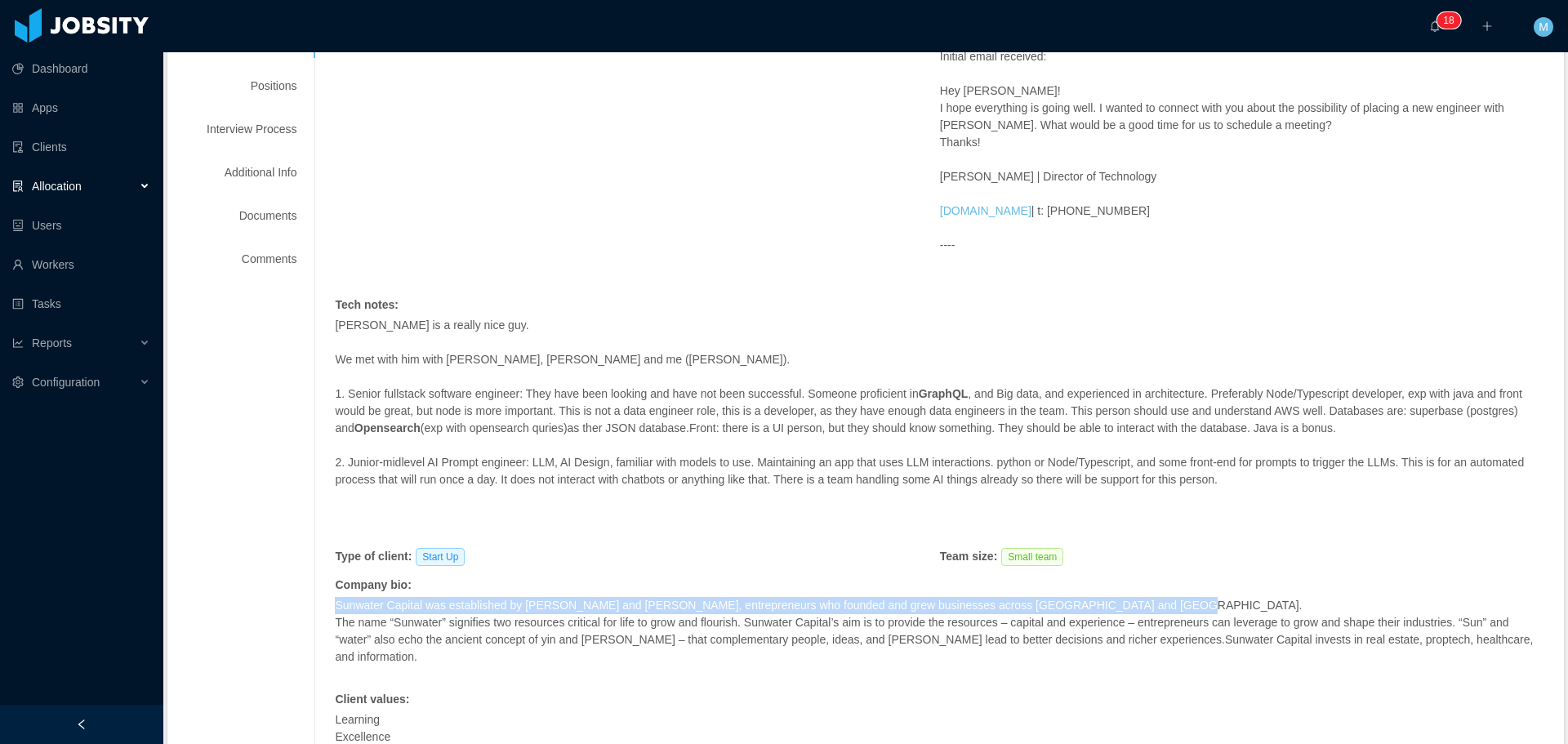
drag, startPoint x: 333, startPoint y: 608, endPoint x: 1129, endPoint y: 608, distance: 796.0
click at [1129, 608] on p "Sunwater Capital was established by Stephany Yu and Matthew Chervenak, entrepre…" at bounding box center [935, 631] width 1201 height 69
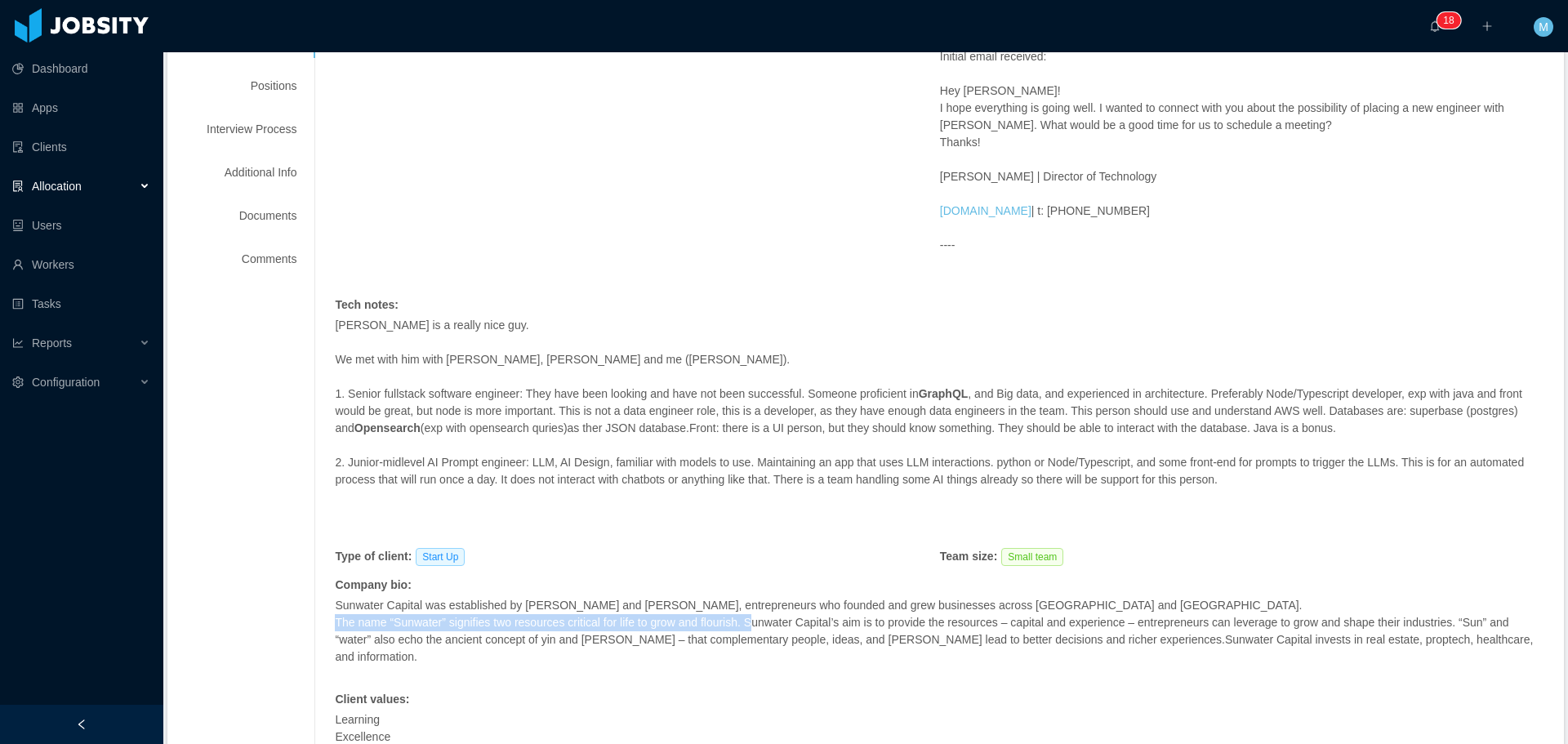
drag, startPoint x: 326, startPoint y: 628, endPoint x: 744, endPoint y: 625, distance: 418.0
click at [744, 625] on div "Requested at : September 5, 2025 Initial info : Initial email received: Hey Pat…" at bounding box center [929, 442] width 1230 height 829
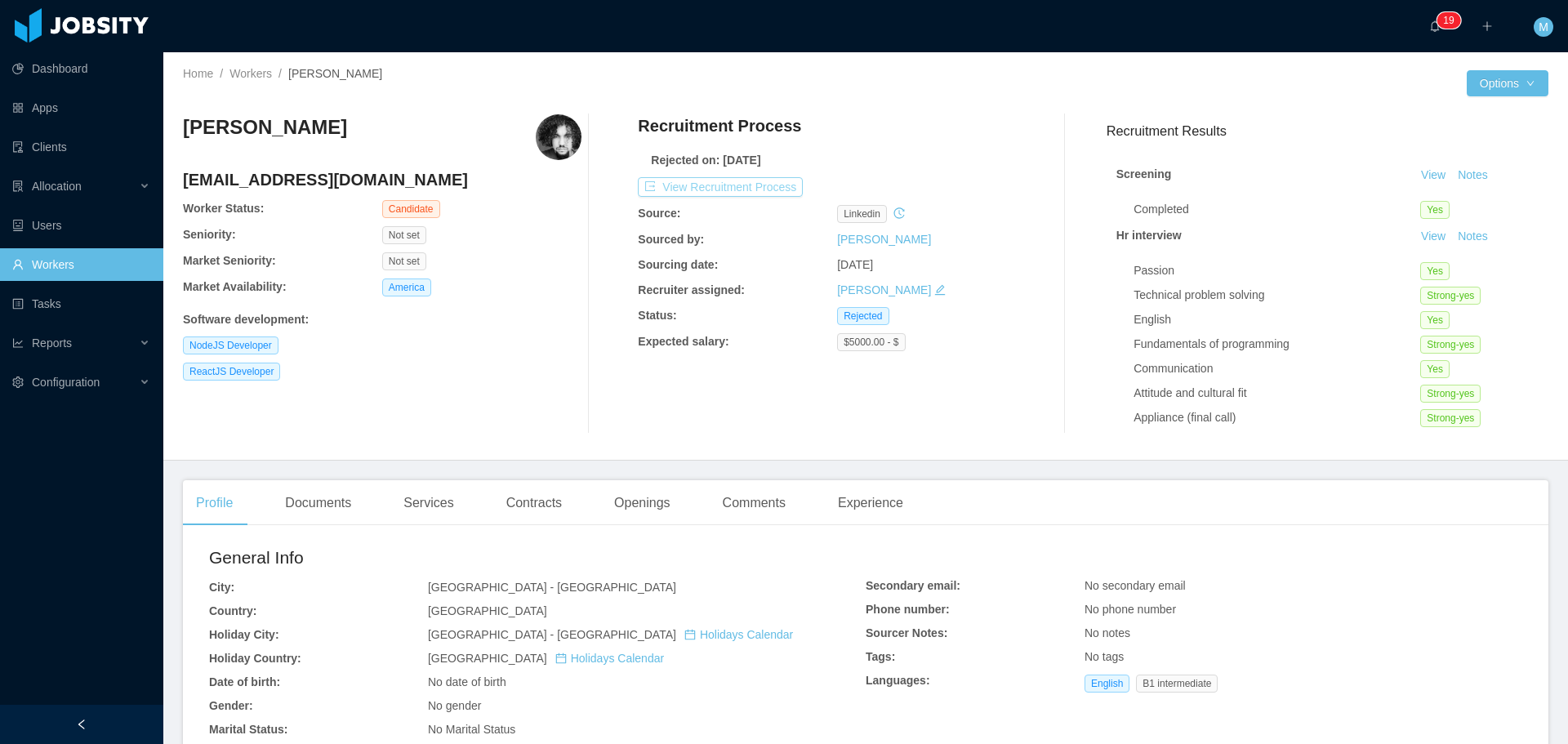
click at [747, 185] on button "View Recruitment Process" at bounding box center [720, 187] width 165 height 20
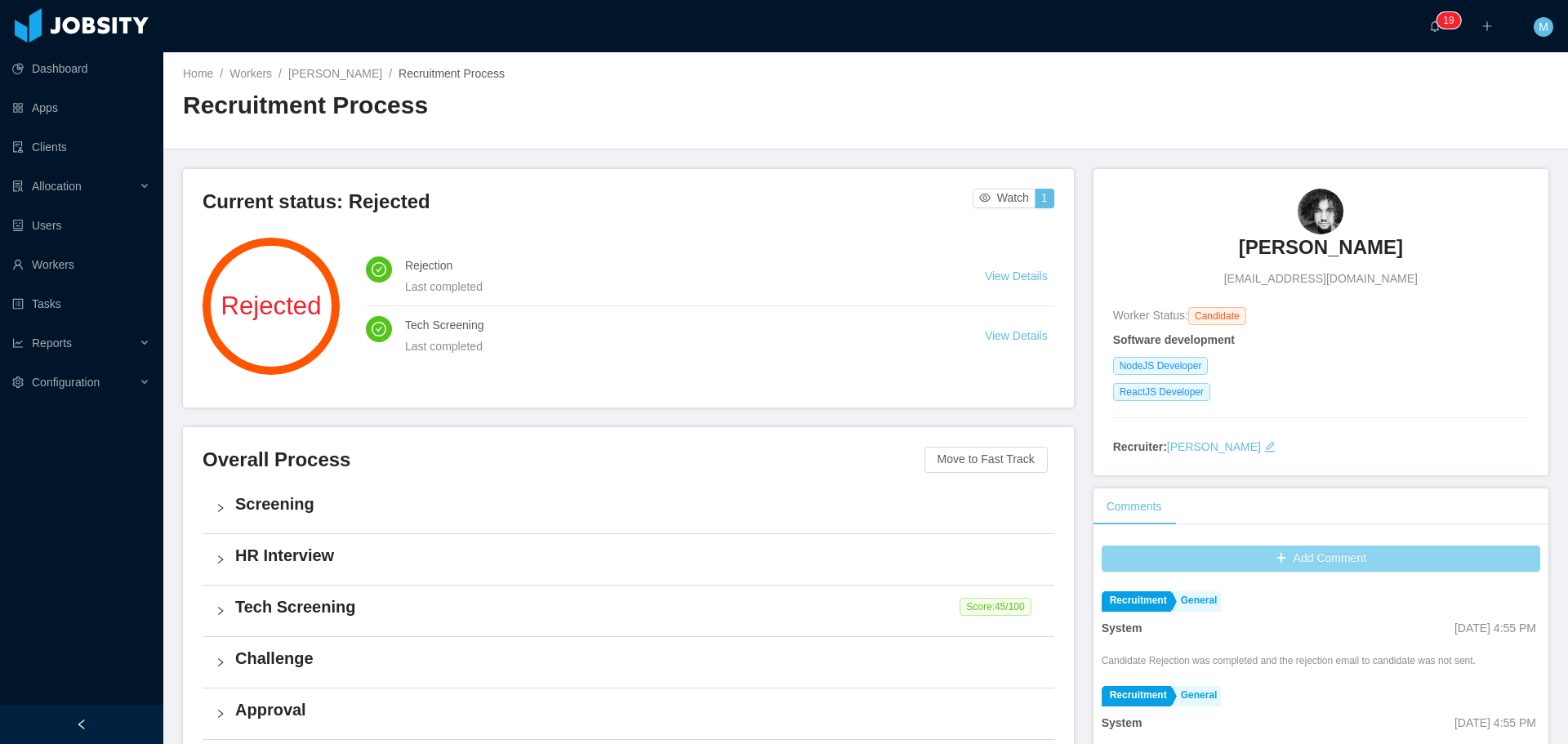
click at [1289, 557] on button "Add Comment" at bounding box center [1321, 558] width 438 height 26
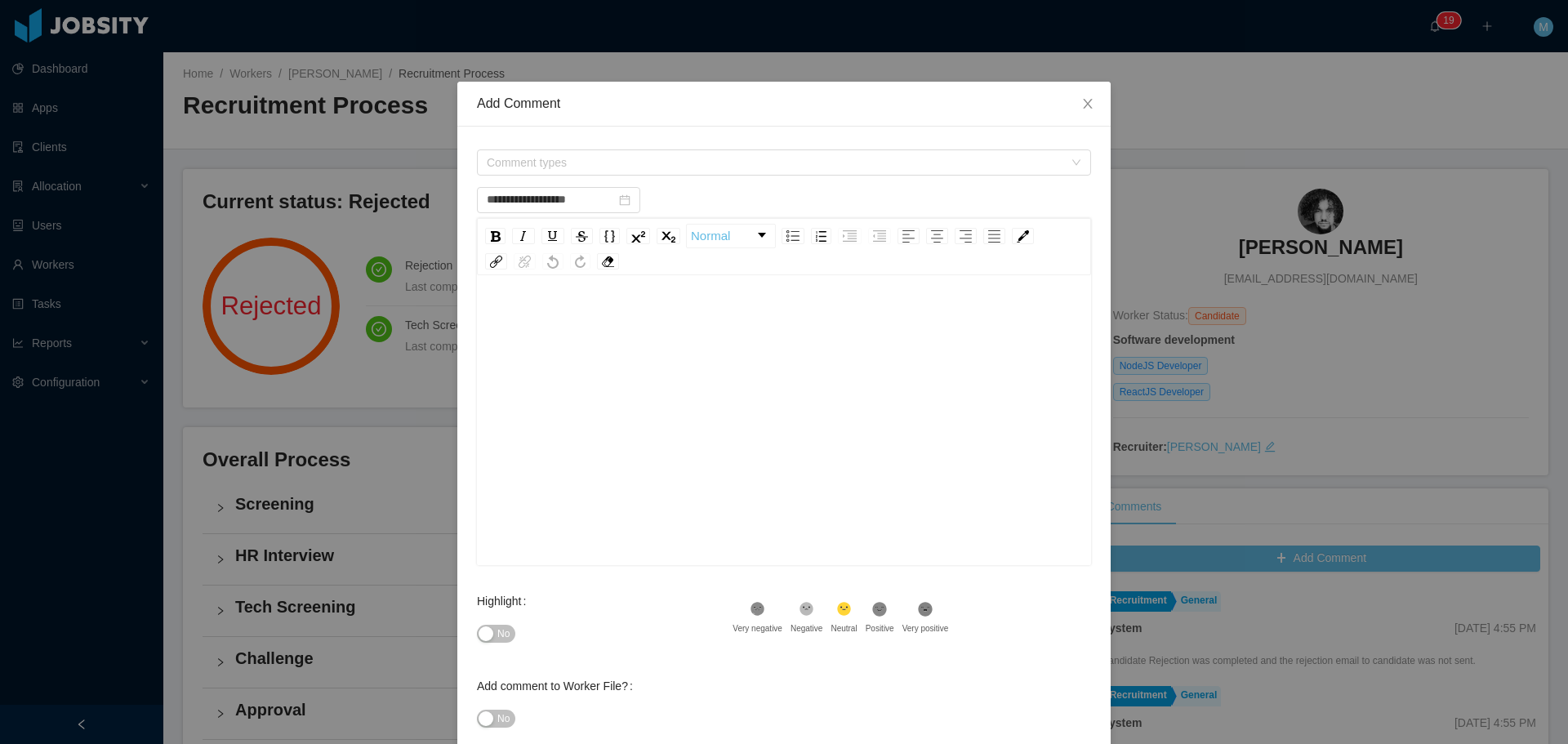
click at [685, 343] on div "rdw-editor" at bounding box center [785, 446] width 589 height 286
type input "**********"
drag, startPoint x: 584, startPoint y: 322, endPoint x: 445, endPoint y: 299, distance: 140.9
click at [457, 301] on div "**********" at bounding box center [783, 450] width 653 height 648
type input "**********"
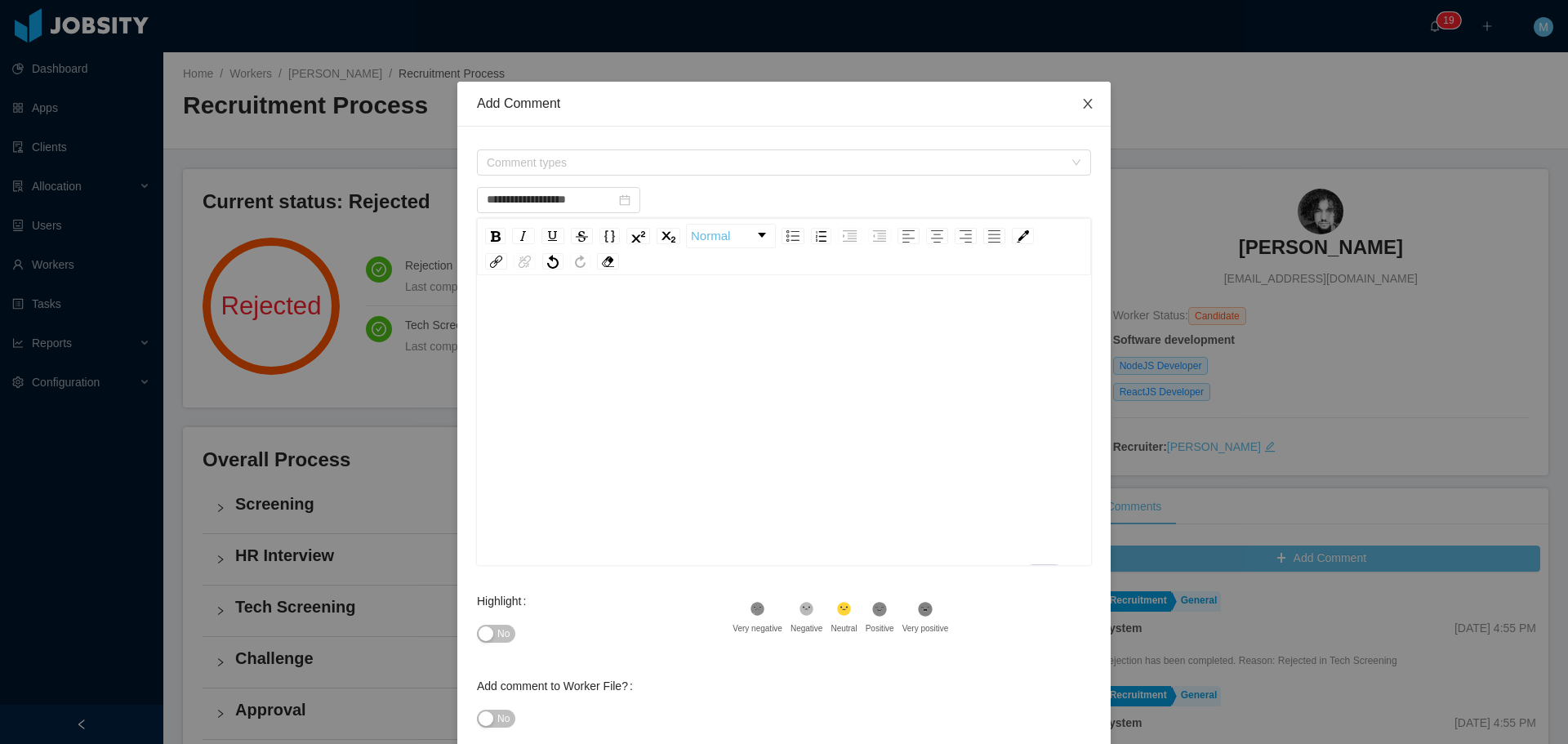
click at [1083, 105] on icon "icon: close" at bounding box center [1086, 104] width 9 height 10
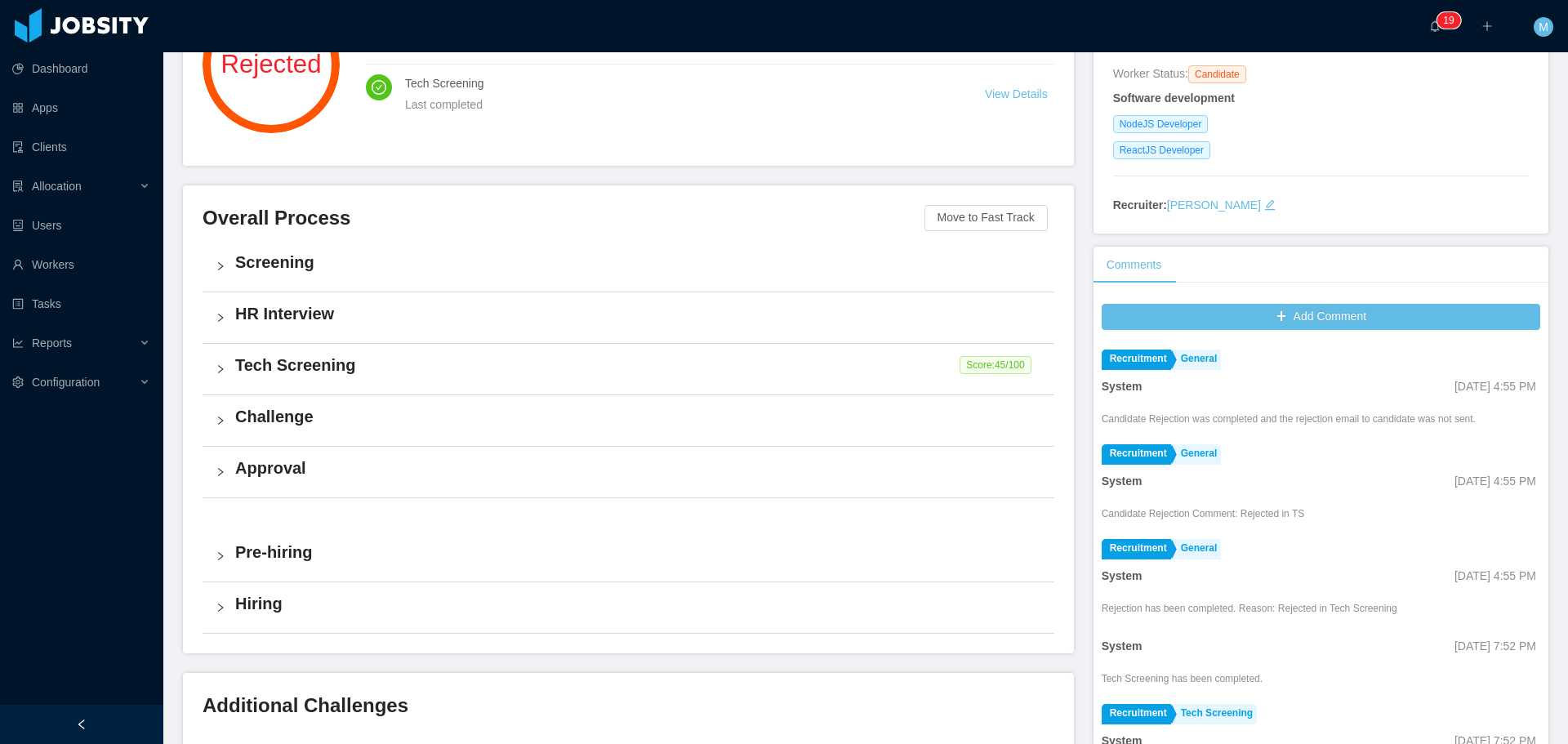
scroll to position [245, 0]
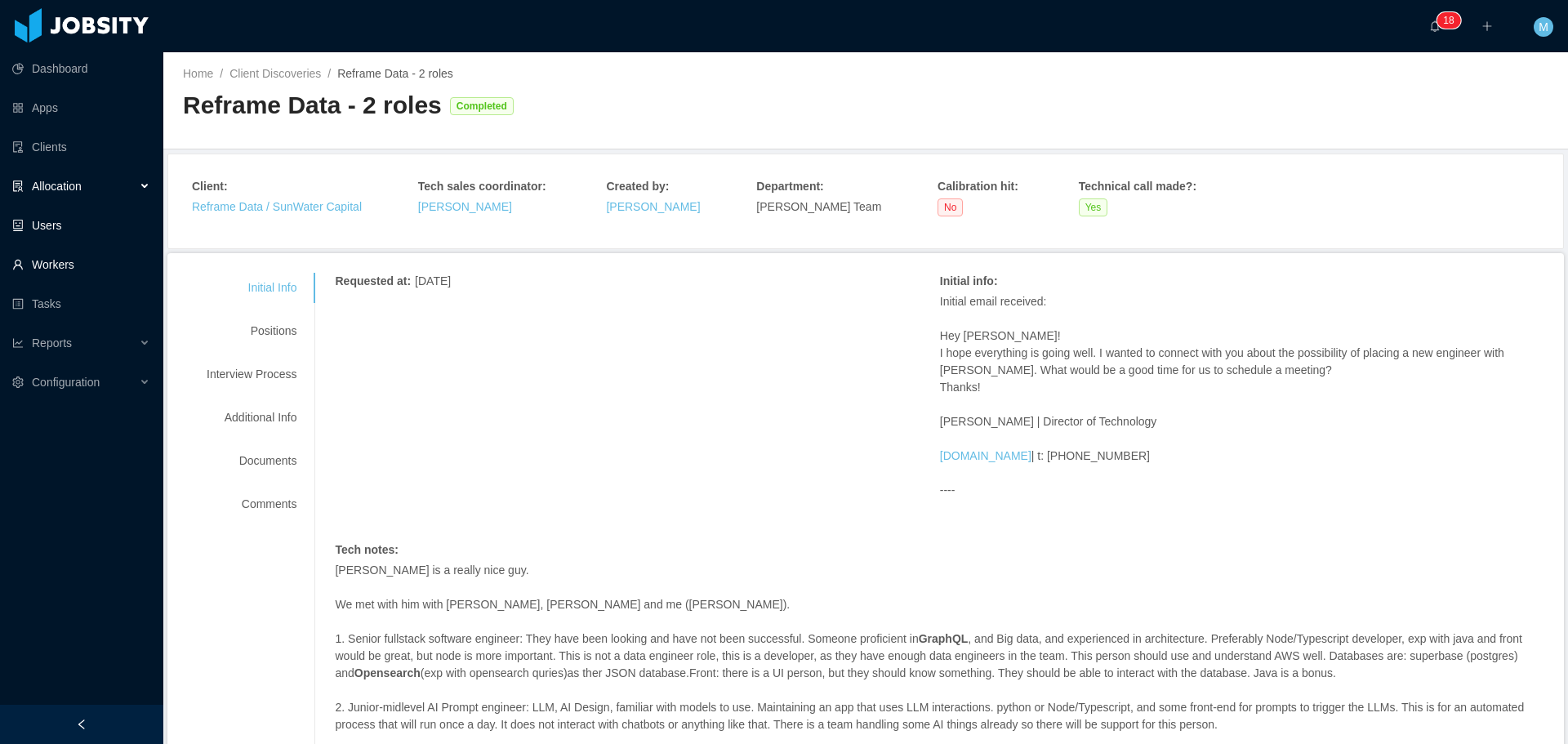
scroll to position [245, 0]
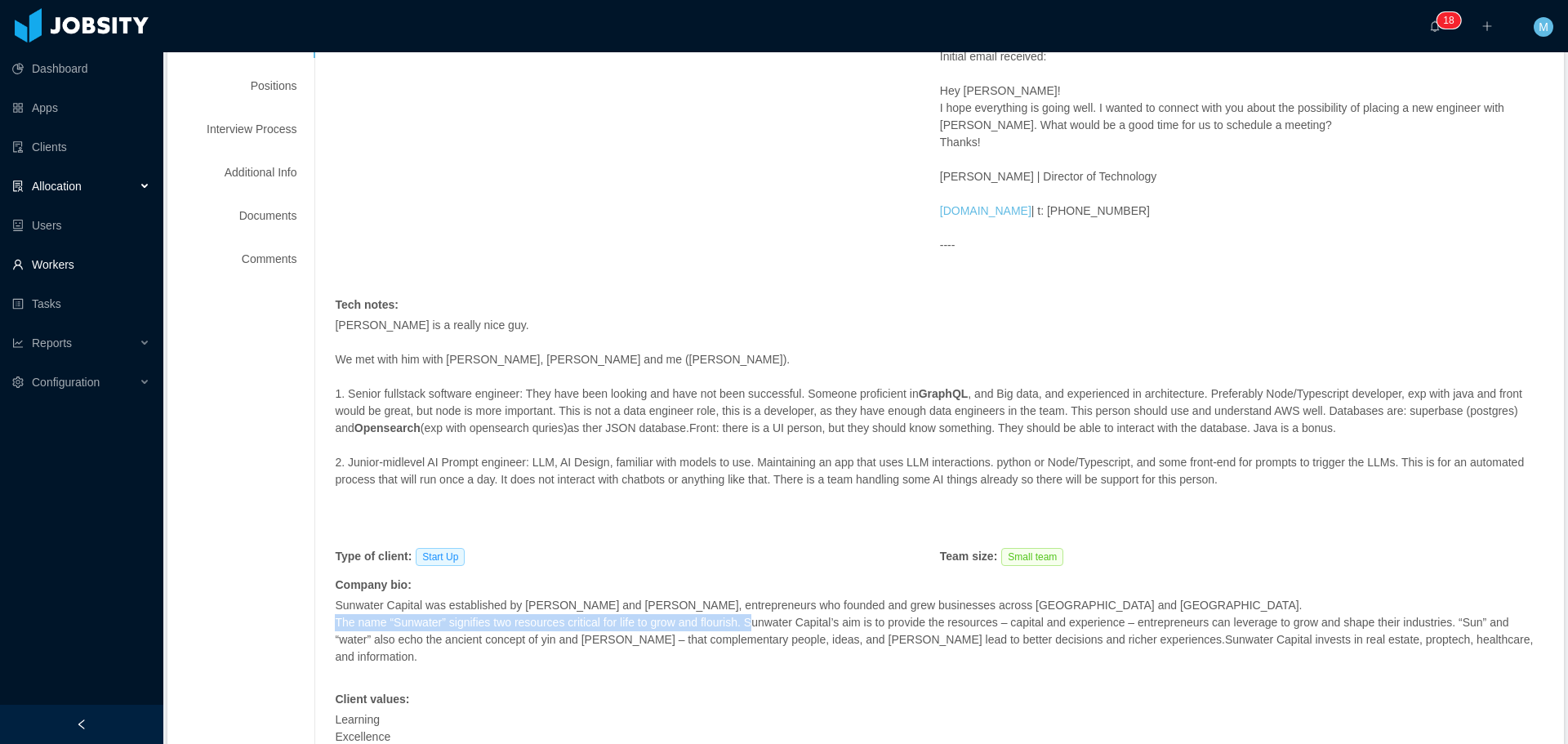
click at [48, 258] on link "Workers" at bounding box center [81, 264] width 138 height 32
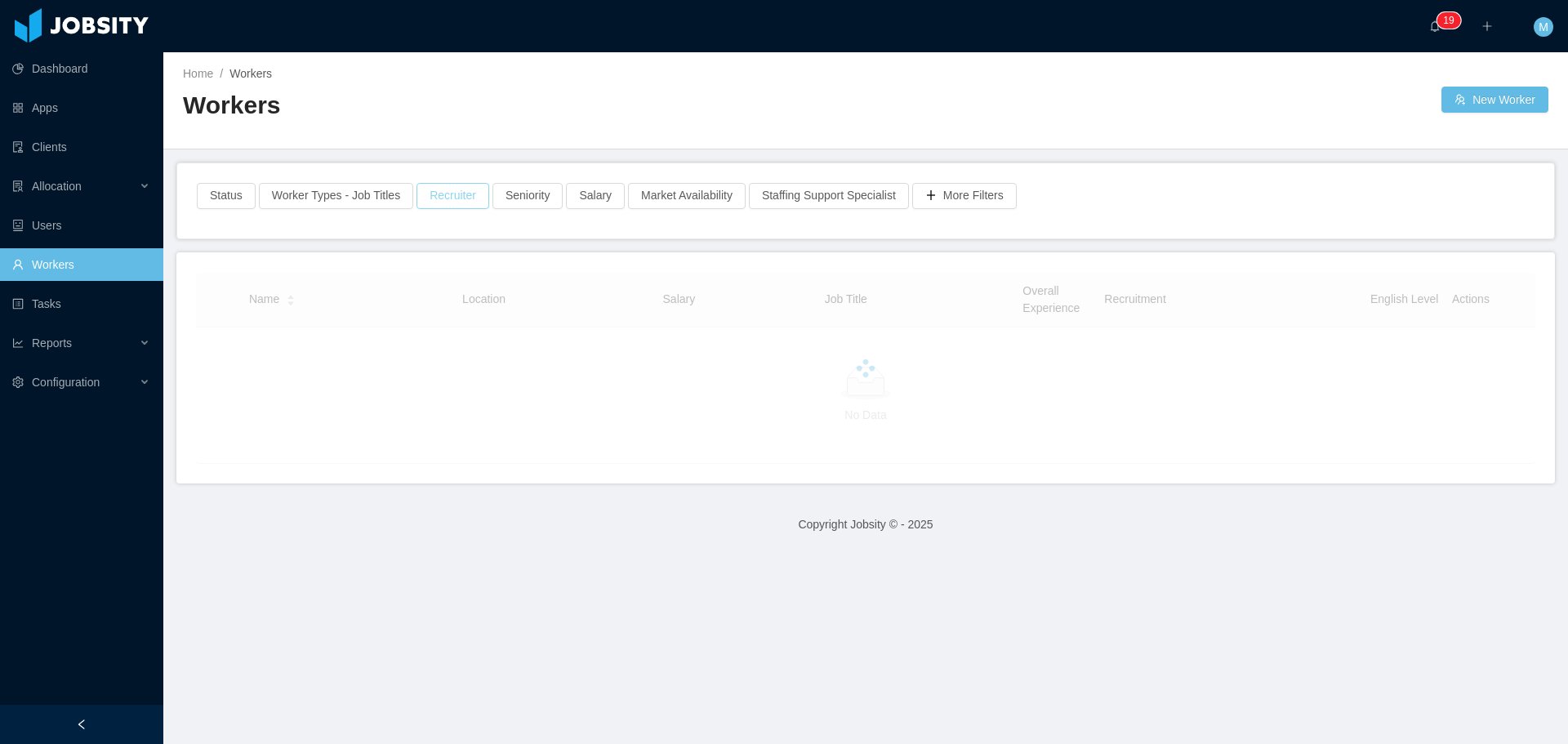
click at [432, 199] on div "Status Worker Types - Job Titles Recruiter Seniority Salary Market Availability…" at bounding box center [865, 201] width 1377 height 75
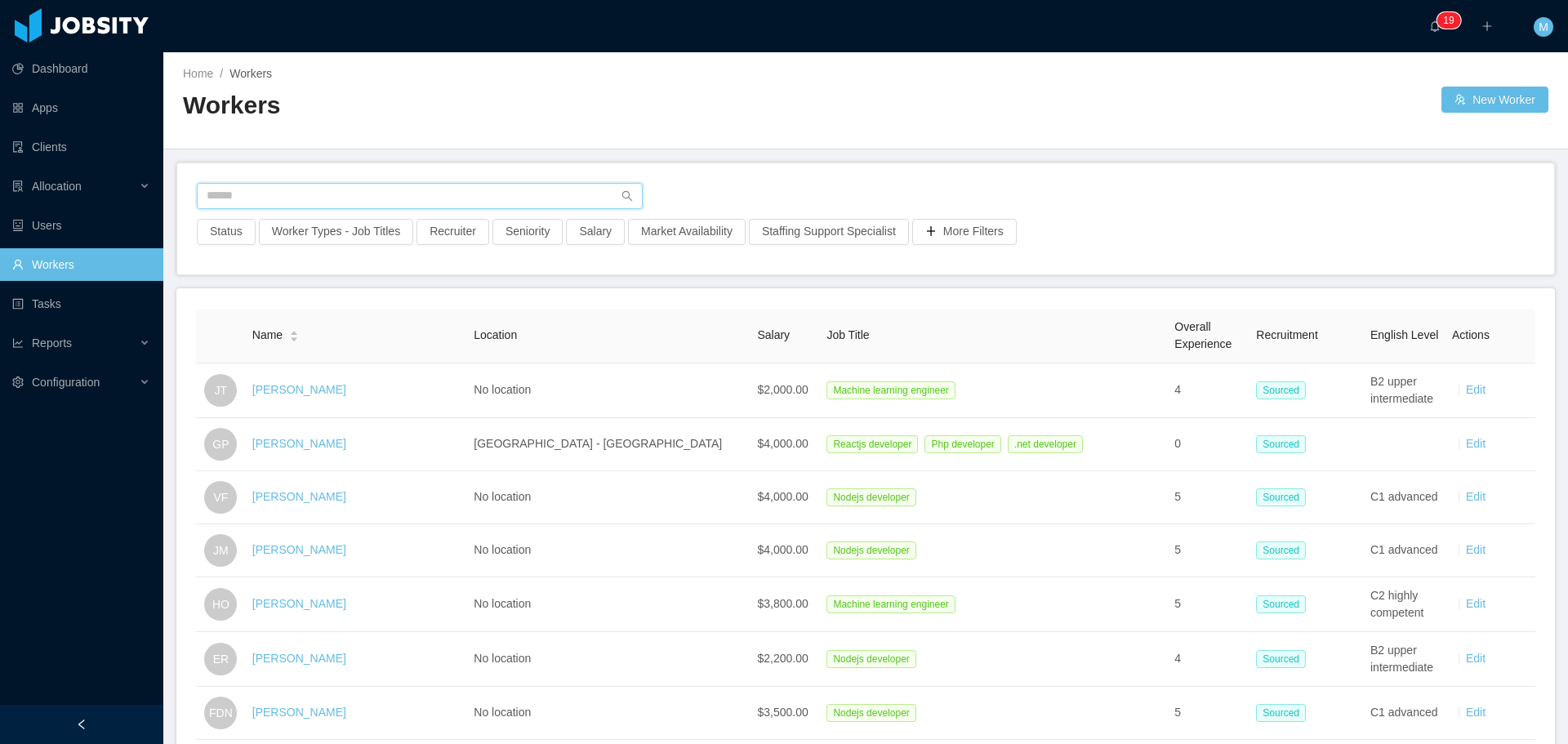
click at [274, 193] on input "text" at bounding box center [420, 196] width 446 height 26
click at [123, 18] on div at bounding box center [81, 24] width 147 height 34
click at [267, 194] on input "text" at bounding box center [420, 196] width 446 height 26
paste input "**********"
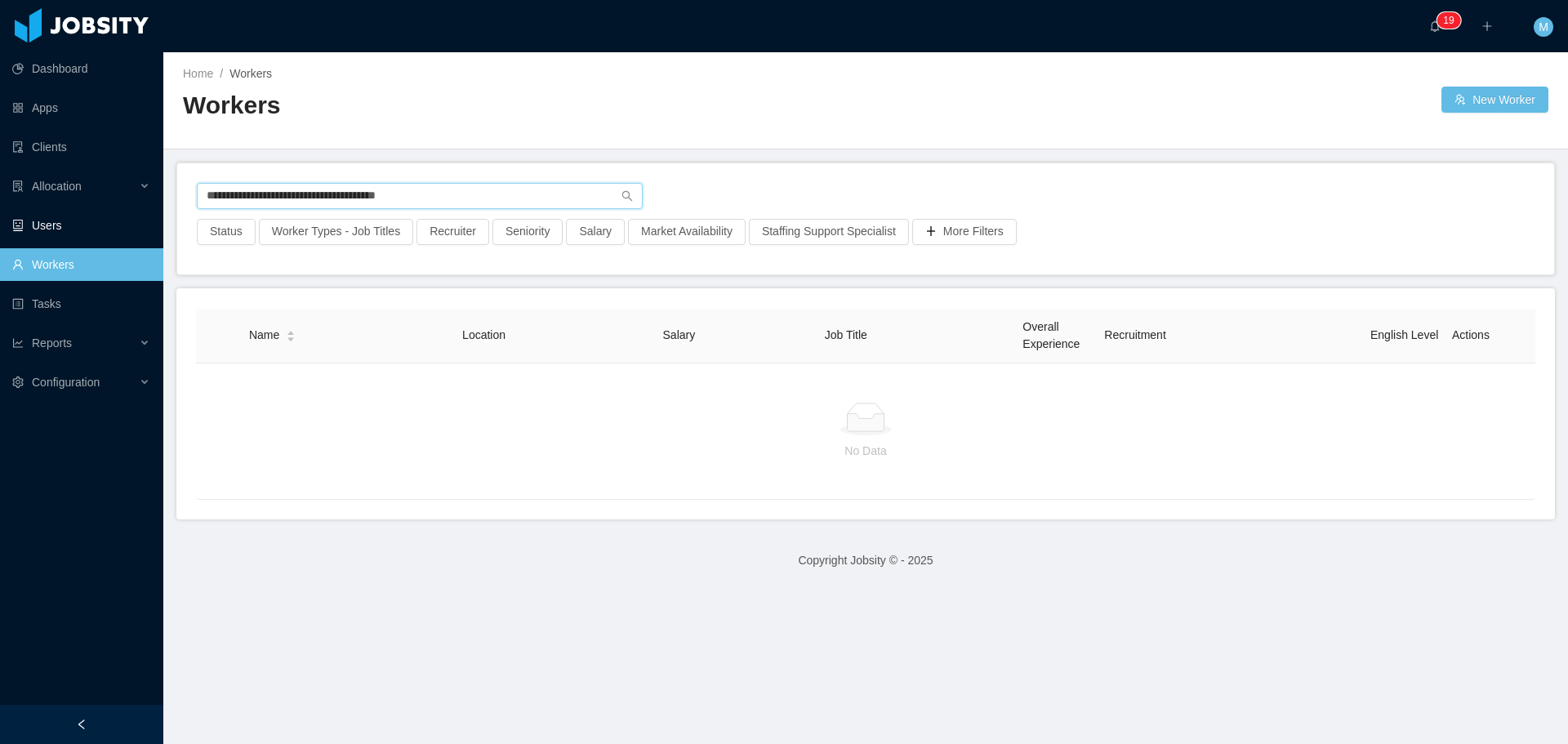
drag, startPoint x: 444, startPoint y: 205, endPoint x: 154, endPoint y: 237, distance: 291.8
click at [156, 238] on section "**********" at bounding box center [784, 372] width 1568 height 744
paste input "text"
drag, startPoint x: 336, startPoint y: 200, endPoint x: 294, endPoint y: 201, distance: 42.0
click at [294, 201] on input "**********" at bounding box center [420, 196] width 446 height 26
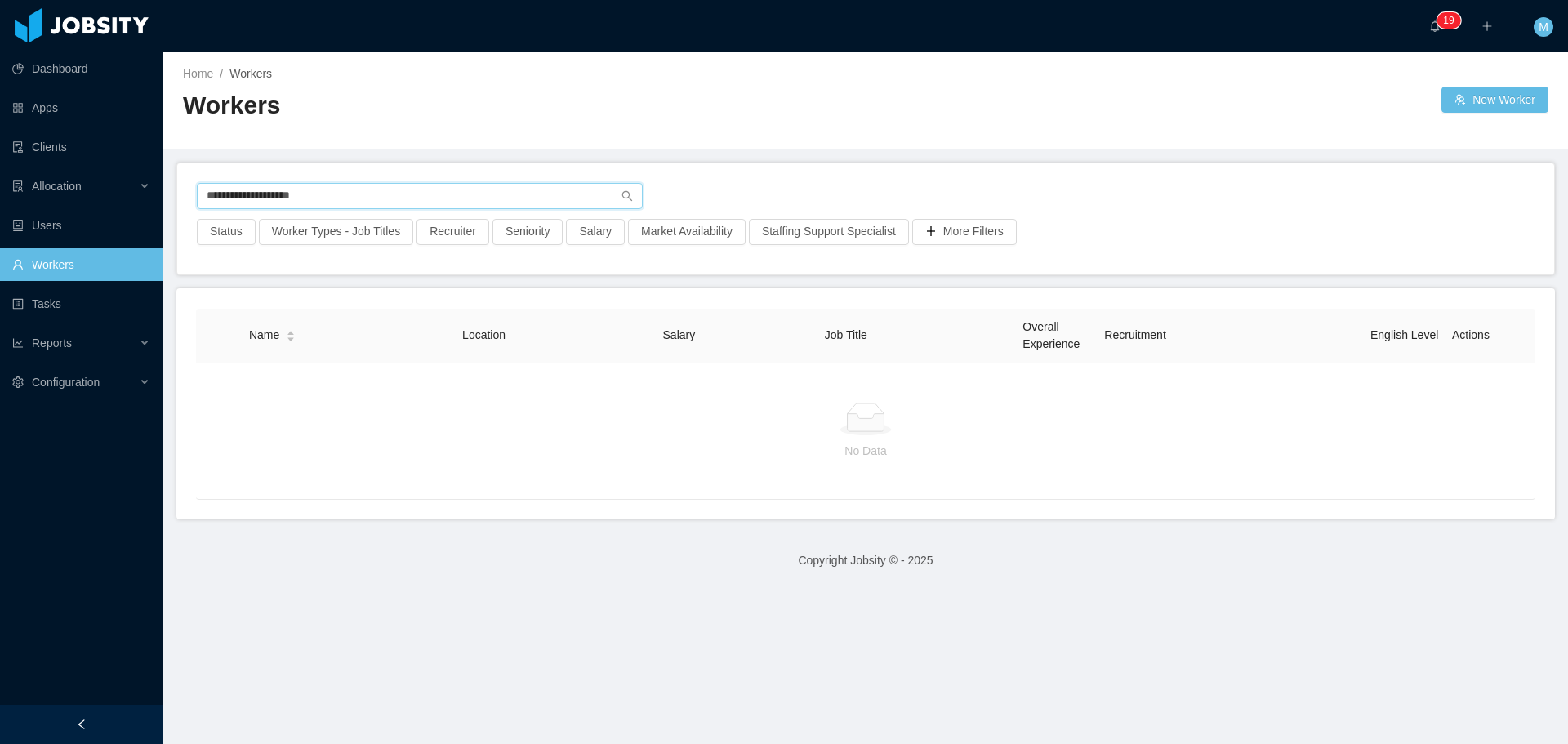
type input "**********"
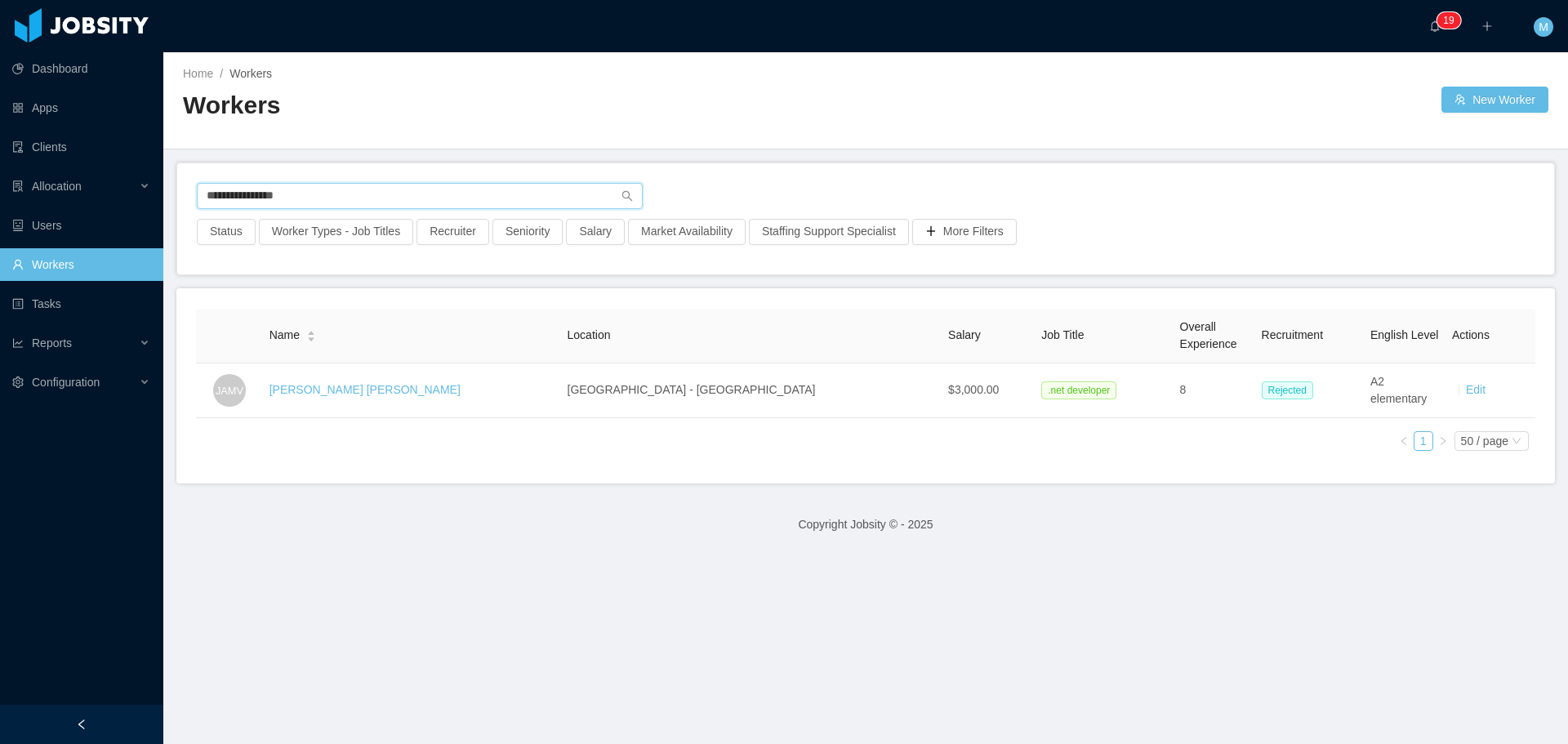
drag, startPoint x: 367, startPoint y: 204, endPoint x: 172, endPoint y: 170, distance: 197.9
click at [171, 170] on main "**********" at bounding box center [865, 397] width 1405 height 692
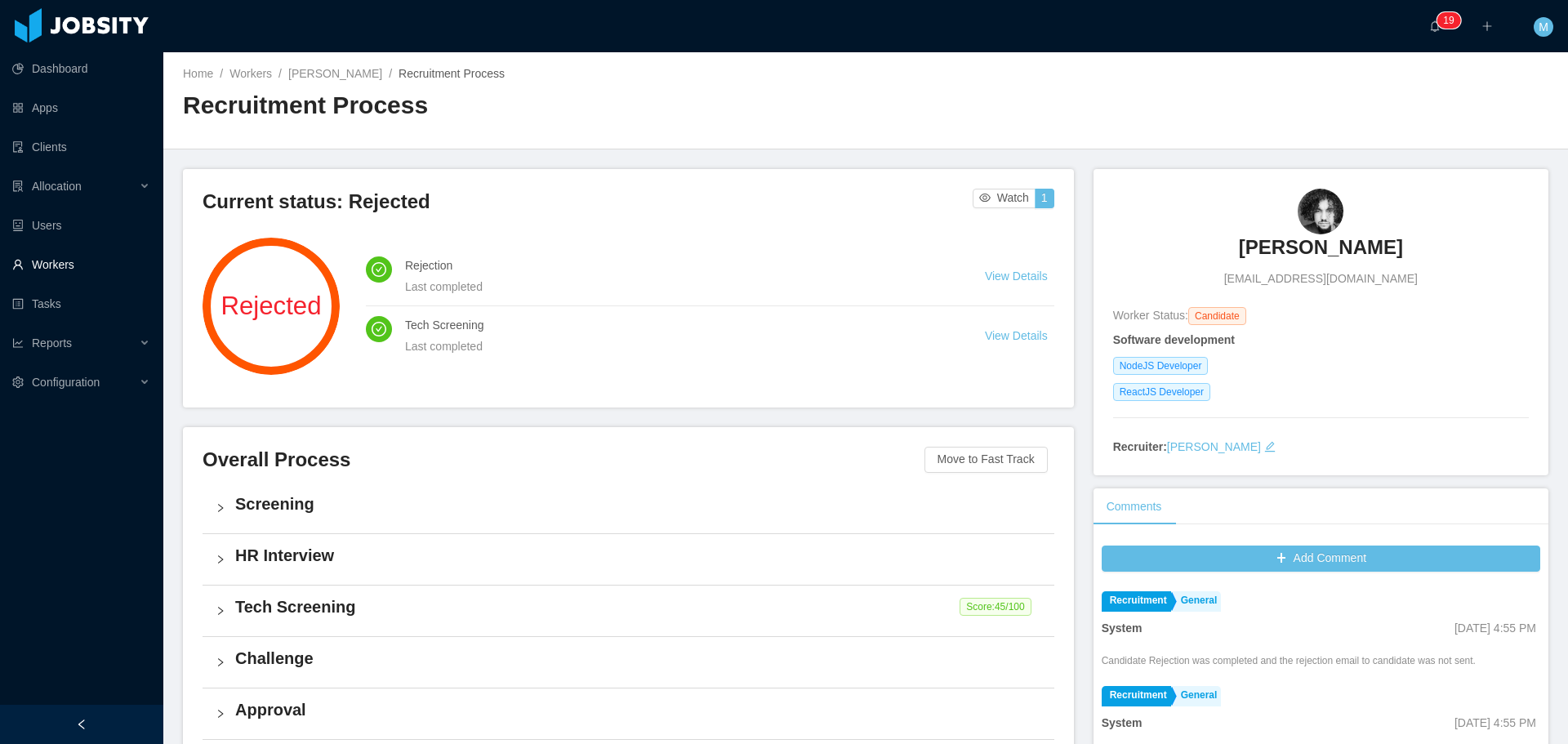
click at [66, 260] on link "Workers" at bounding box center [81, 264] width 138 height 32
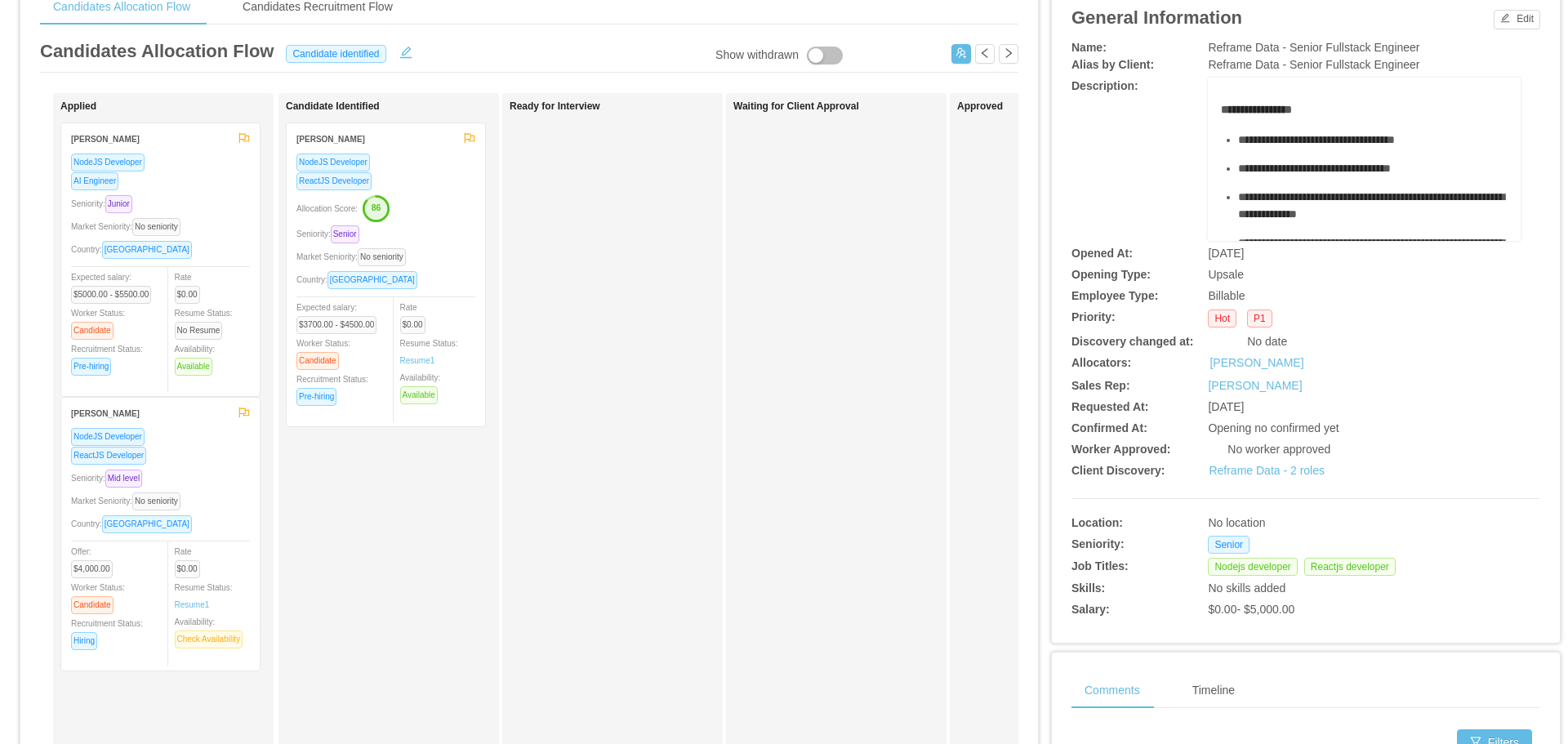
scroll to position [70, 0]
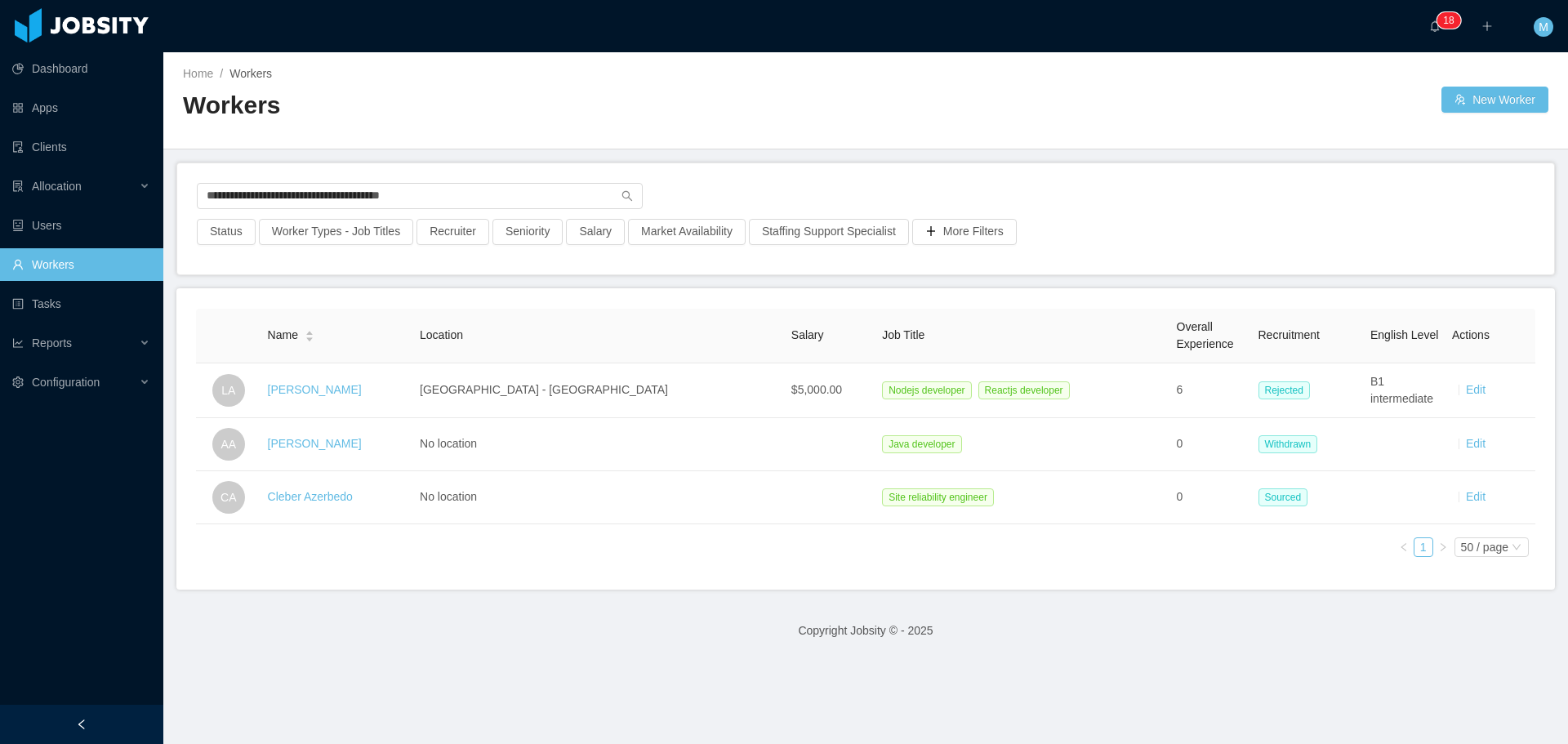
click at [58, 267] on link "Workers" at bounding box center [81, 264] width 138 height 32
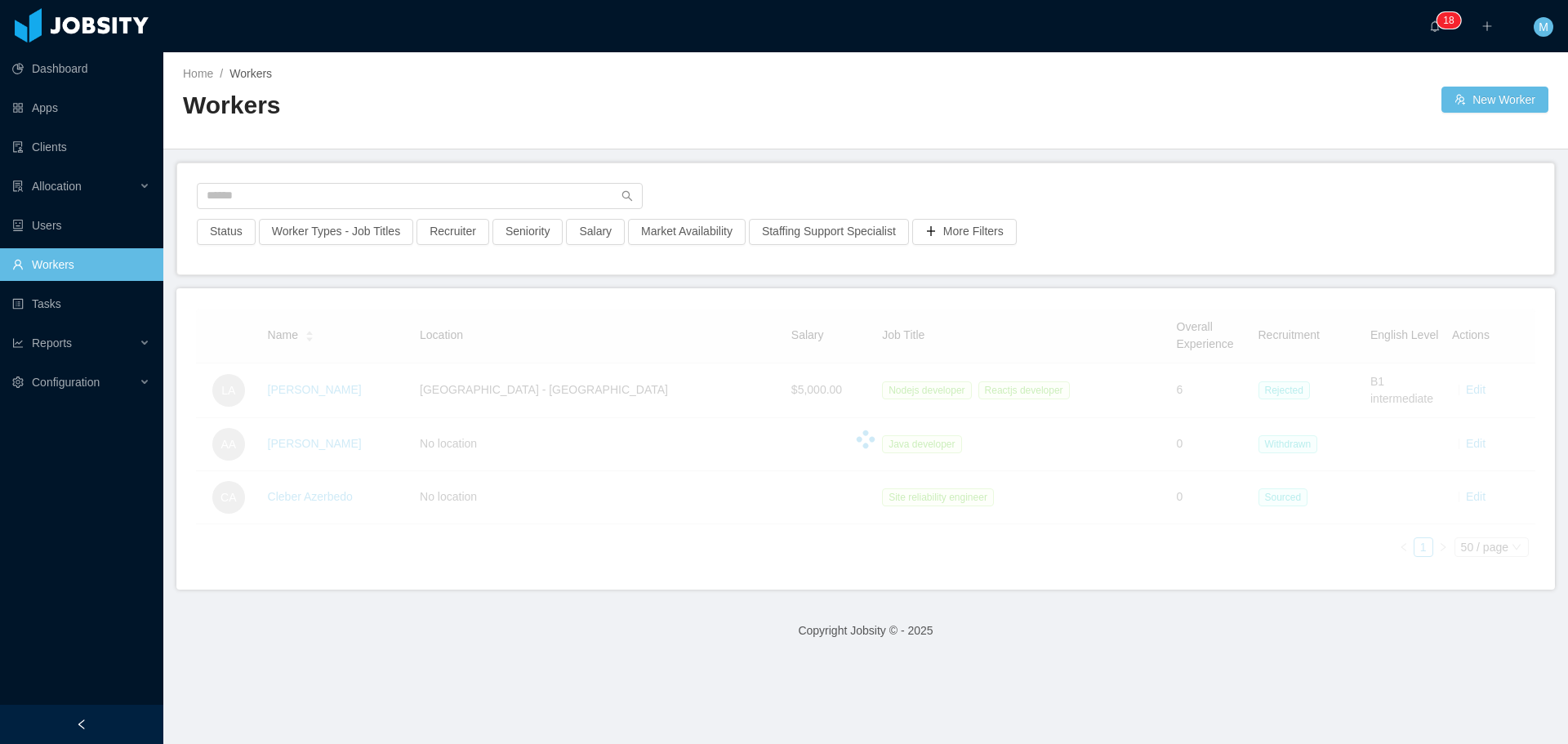
click at [60, 267] on link "Workers" at bounding box center [81, 264] width 138 height 32
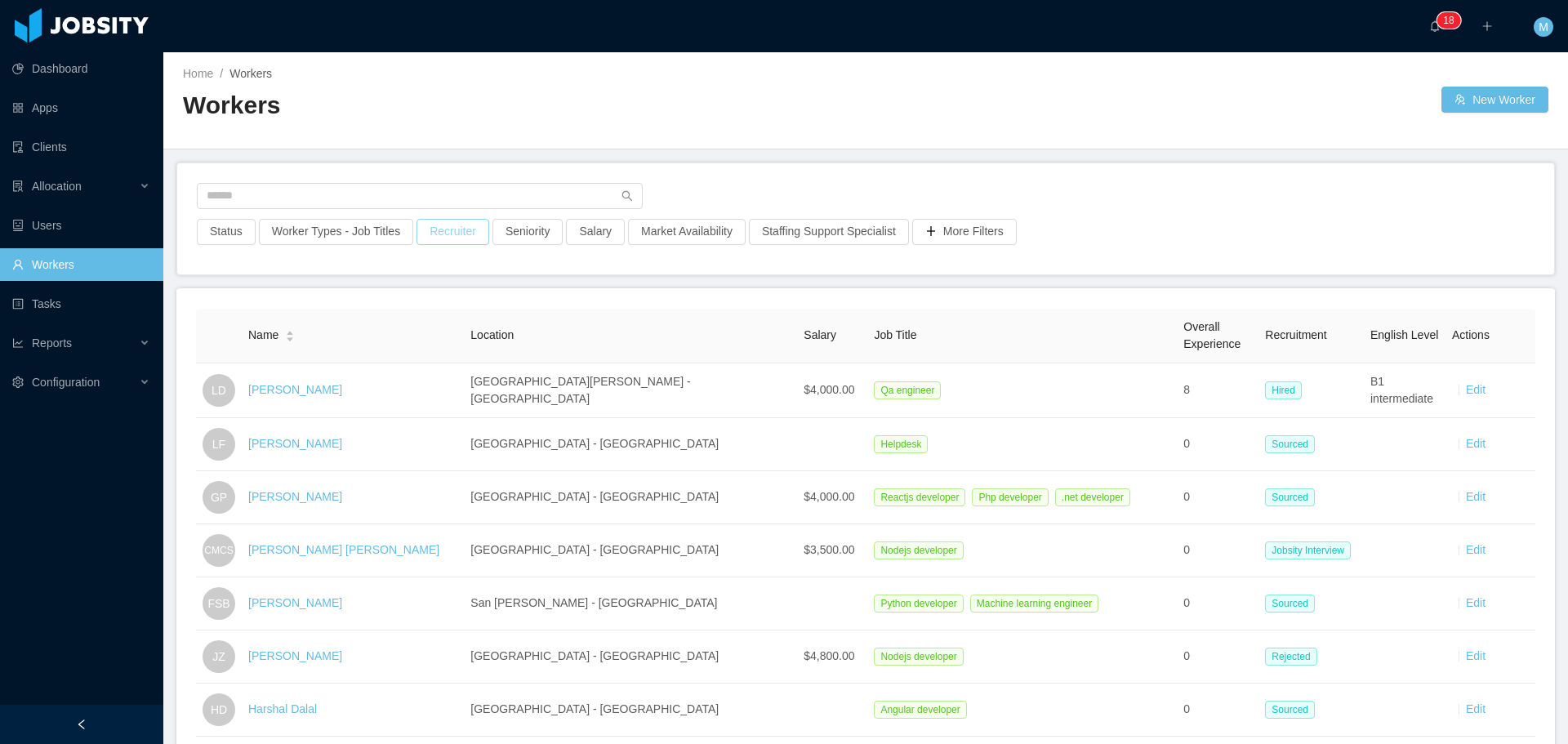
click at [439, 228] on button "Recruiter" at bounding box center [453, 232] width 72 height 26
drag, startPoint x: 395, startPoint y: 294, endPoint x: 392, endPoint y: 305, distance: 11.4
click at [392, 300] on div at bounding box center [443, 304] width 230 height 24
click at [424, 341] on li "[PERSON_NAME]" at bounding box center [446, 337] width 245 height 26
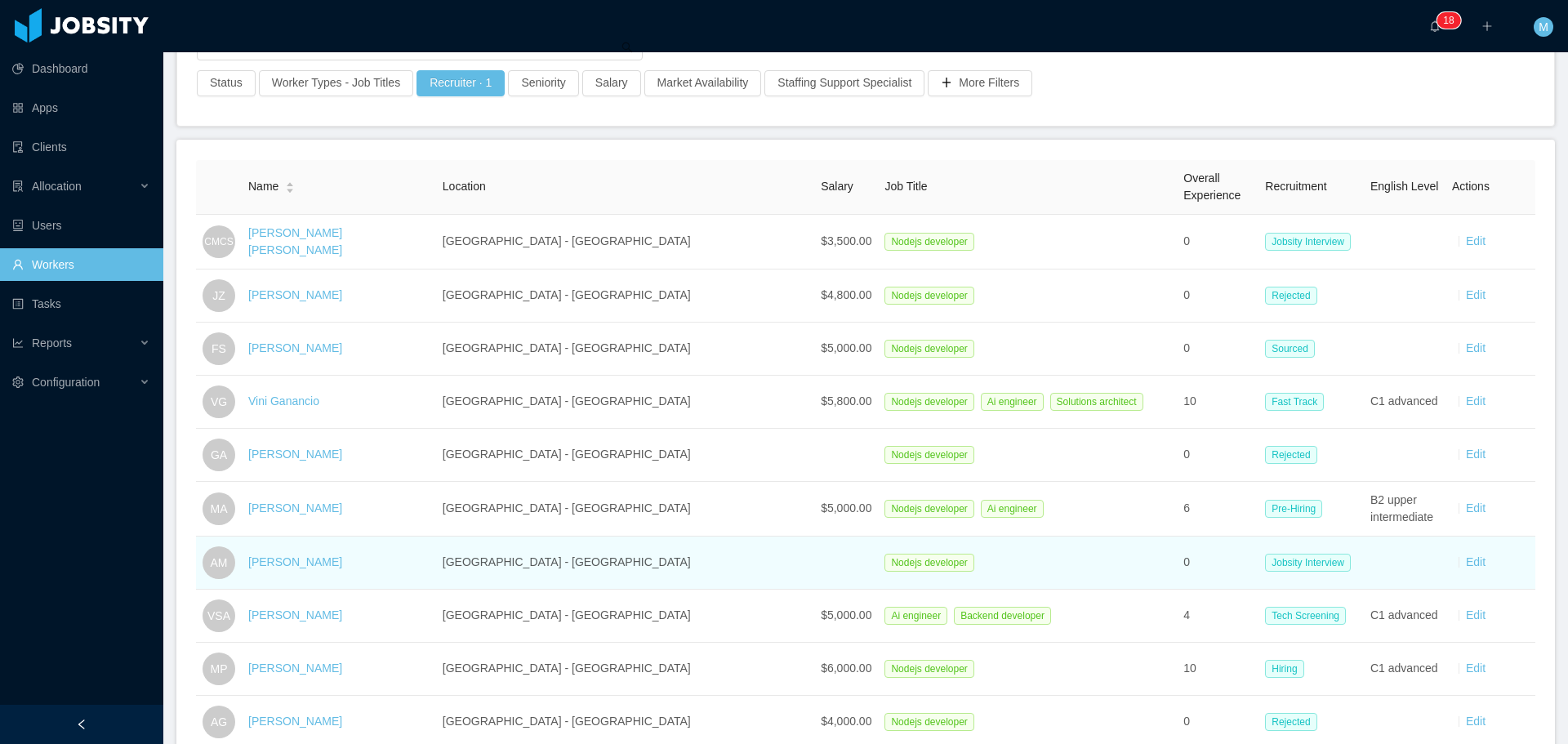
scroll to position [245, 0]
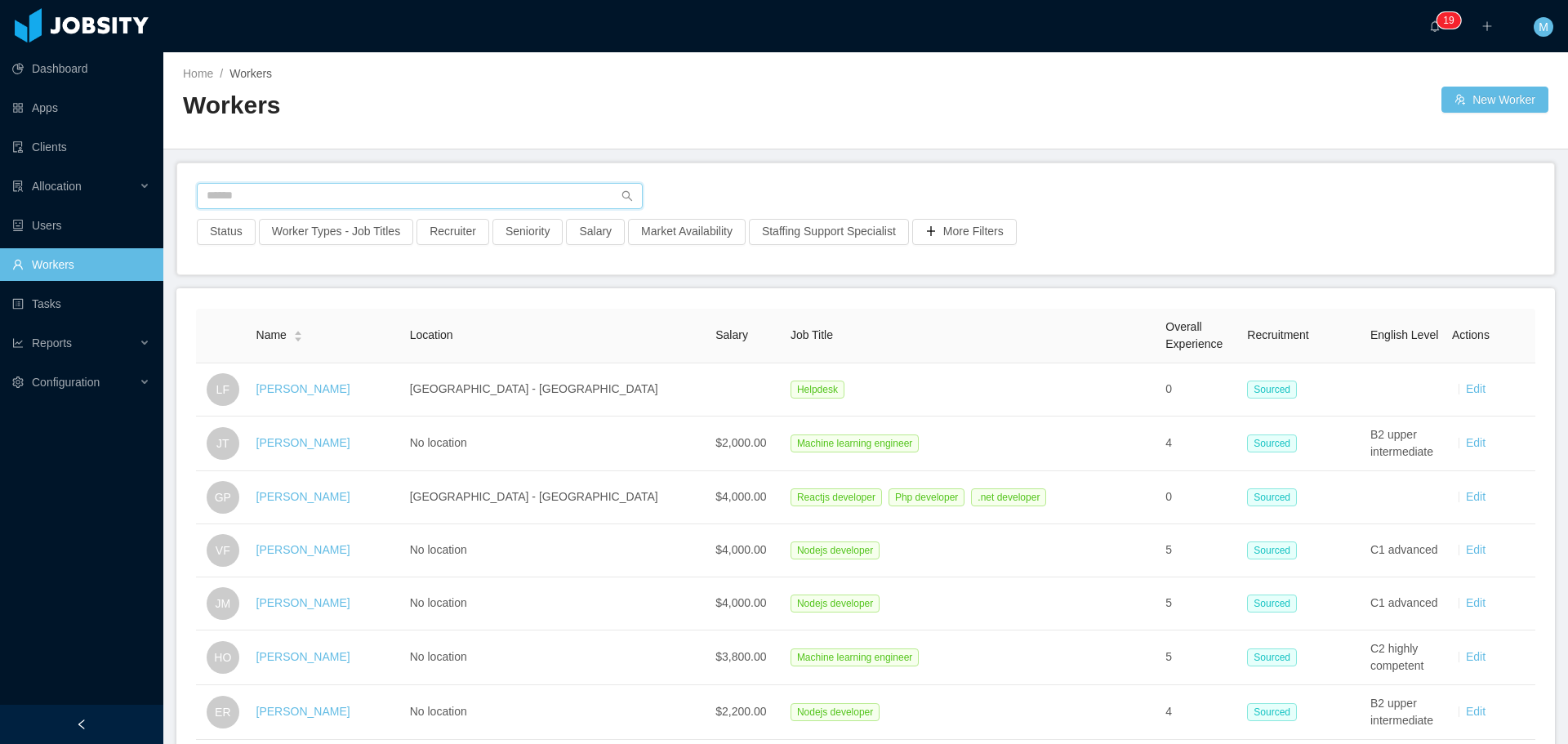
click at [280, 191] on input "text" at bounding box center [420, 196] width 446 height 26
click at [459, 236] on button "Recruiter" at bounding box center [453, 232] width 72 height 26
click at [417, 304] on div at bounding box center [443, 304] width 230 height 24
type input "******"
click at [421, 338] on li "[PERSON_NAME]" at bounding box center [446, 337] width 245 height 26
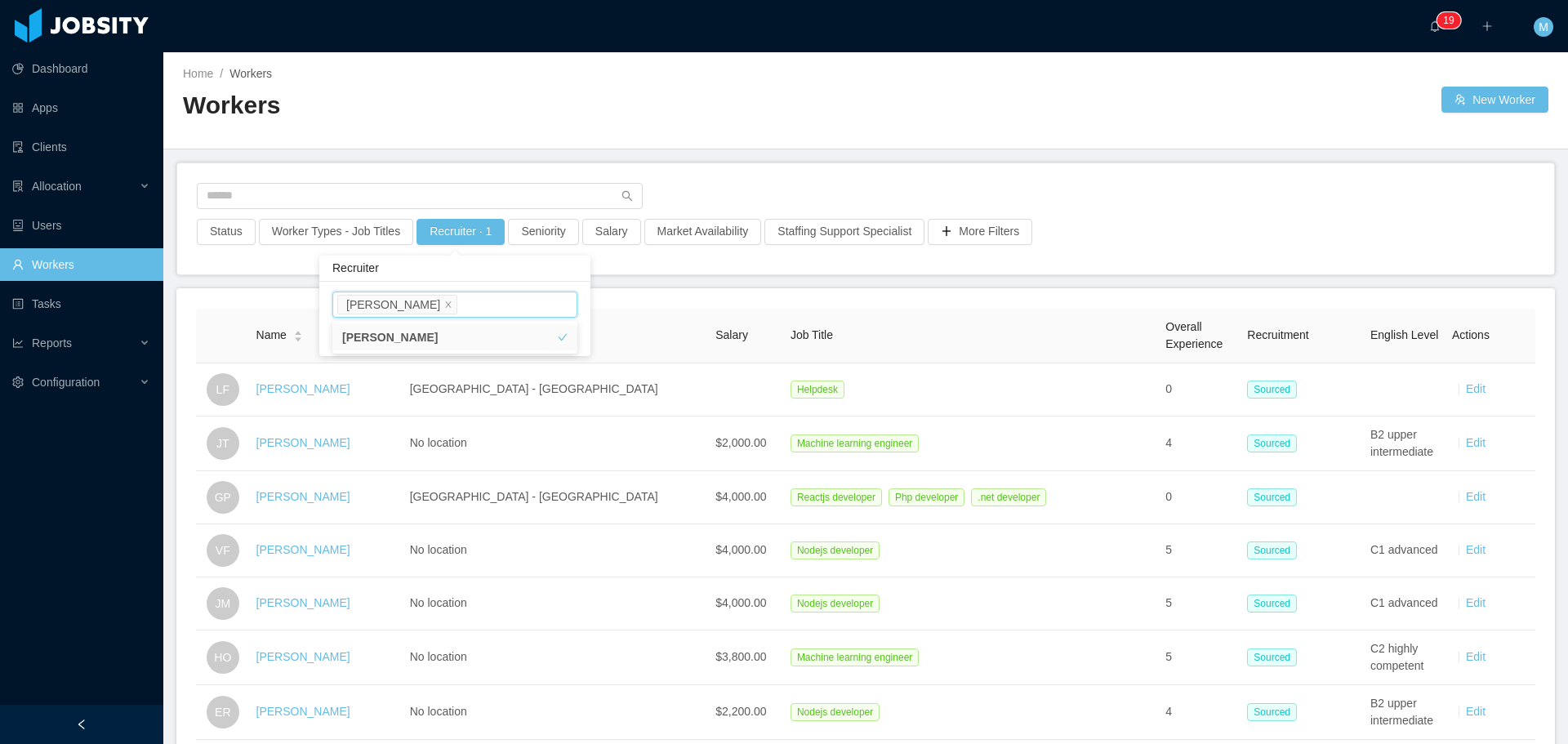
click at [713, 281] on main "Home / Workers / Workers New Worker Status Worker Types - Job Titles Recruiter …" at bounding box center [865, 397] width 1405 height 692
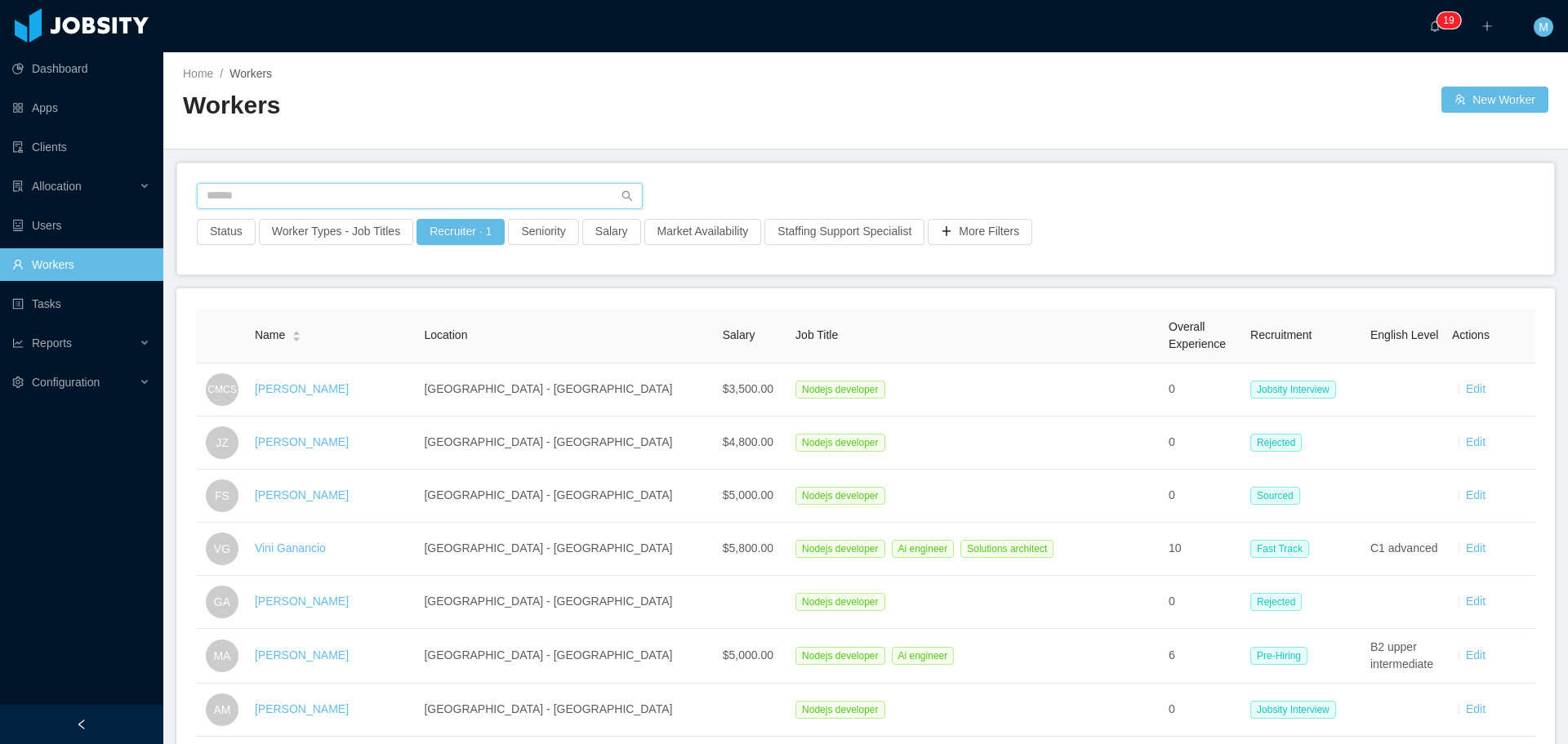
click at [289, 202] on input "text" at bounding box center [420, 196] width 446 height 26
type input "*******"
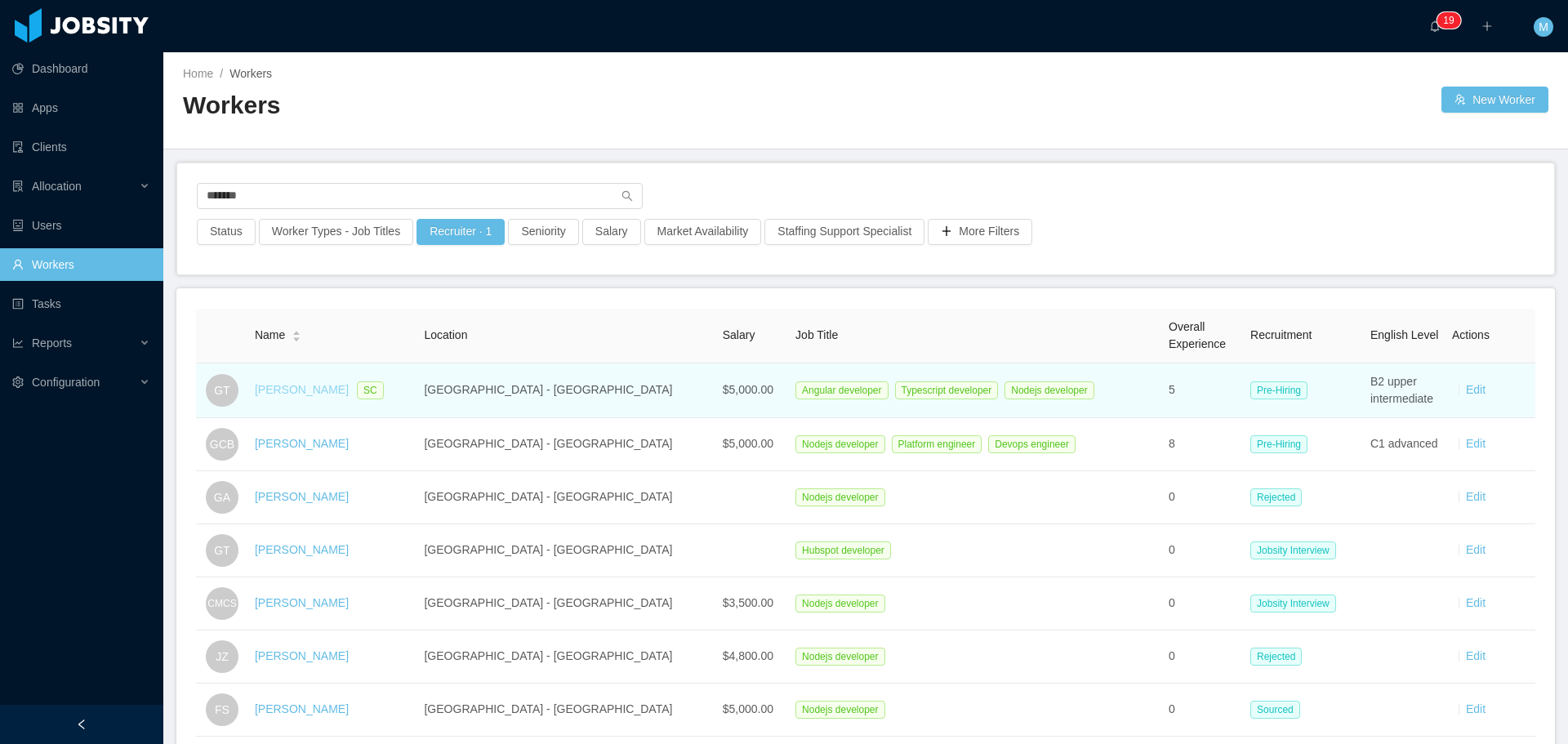
click at [295, 392] on link "Gabriel Trettin" at bounding box center [301, 389] width 94 height 13
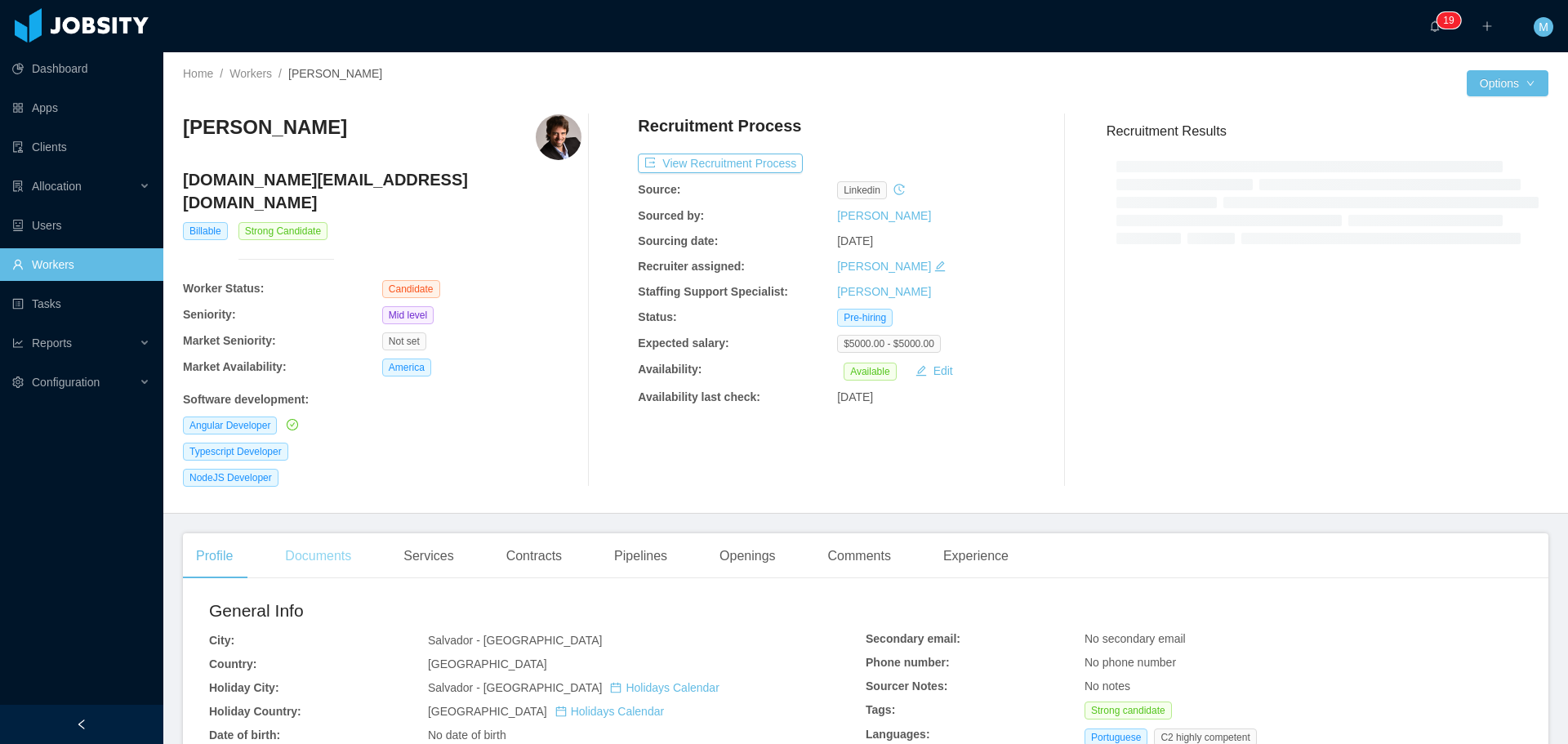
click at [309, 534] on div "Documents" at bounding box center [318, 556] width 92 height 46
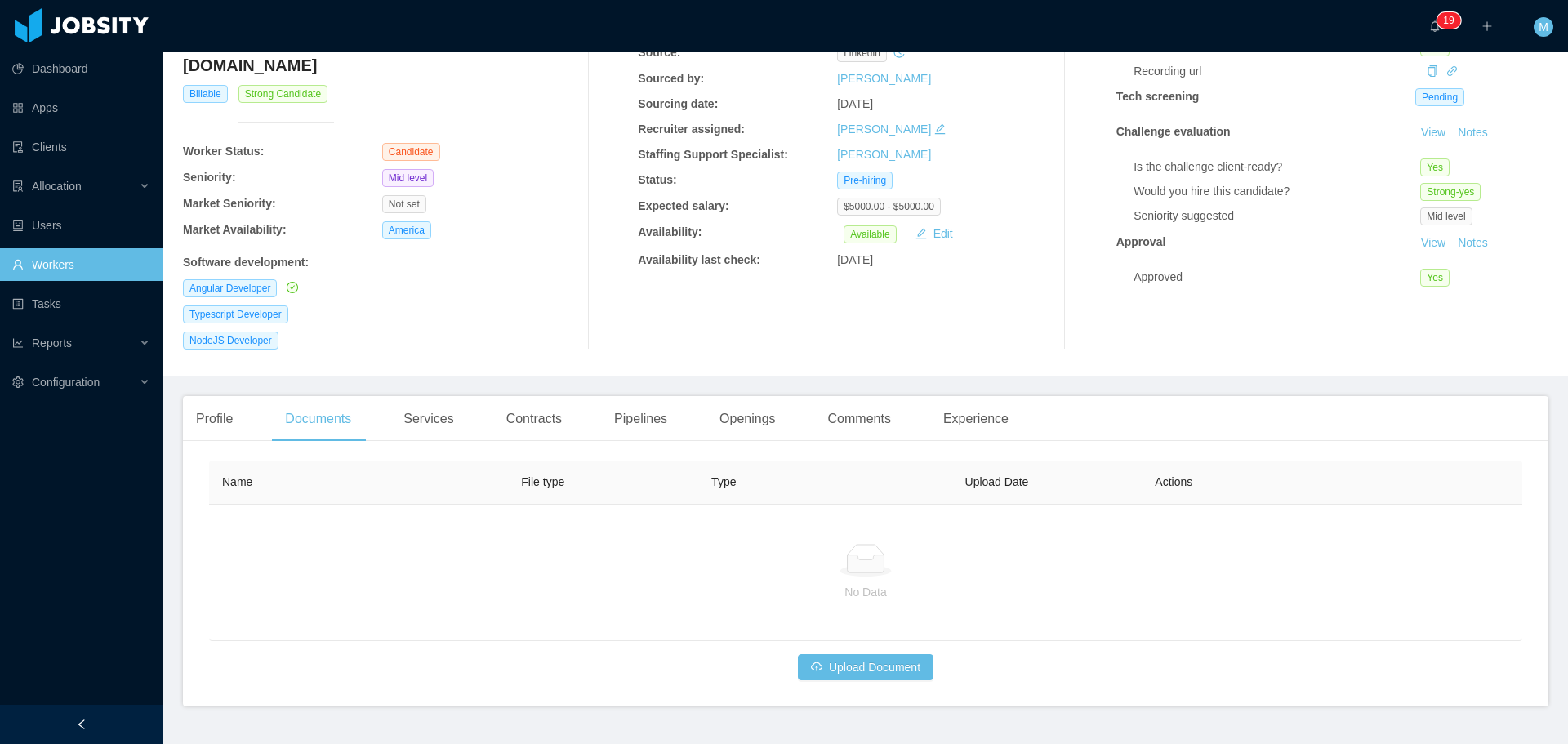
scroll to position [153, 0]
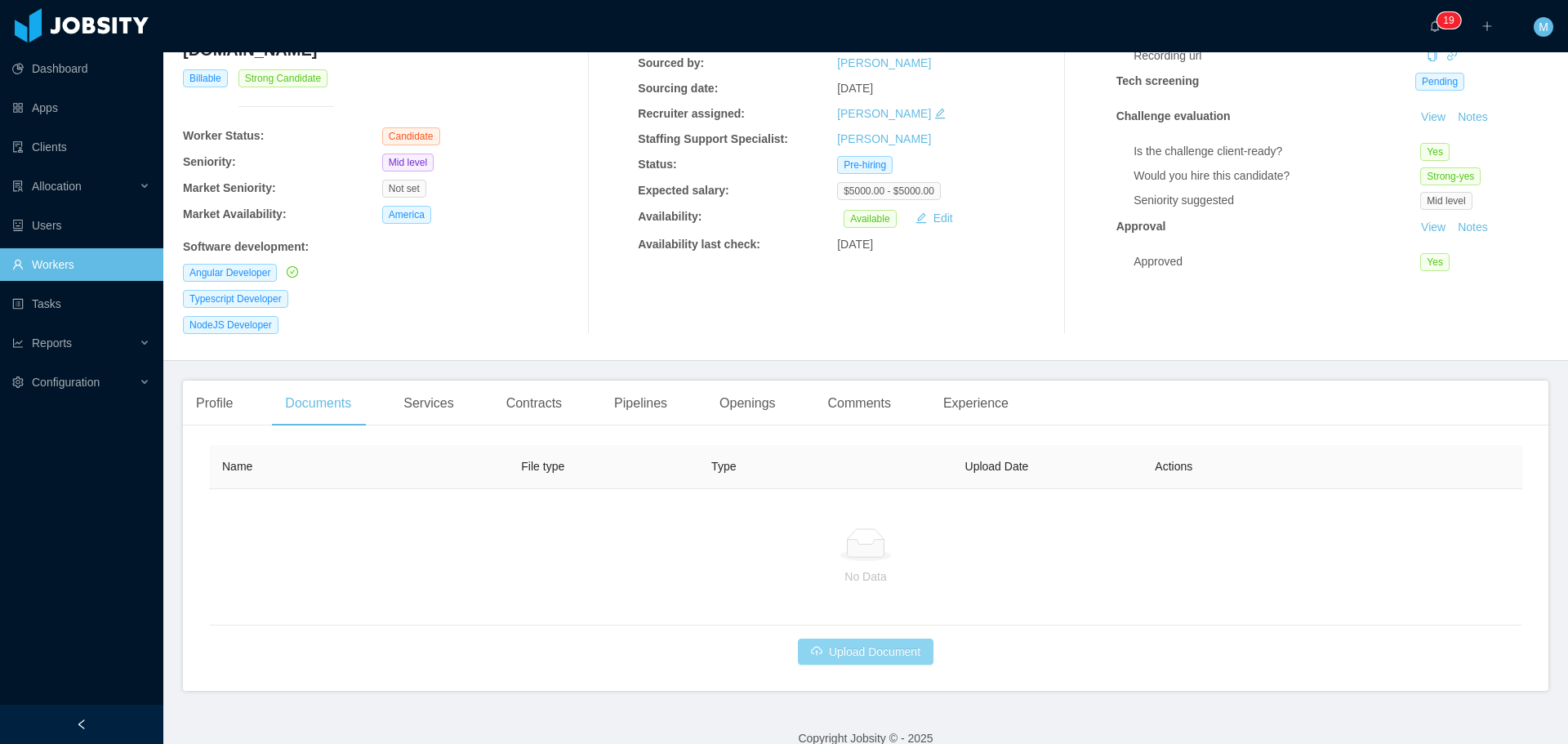
click at [869, 638] on button "Upload Document" at bounding box center [865, 651] width 136 height 26
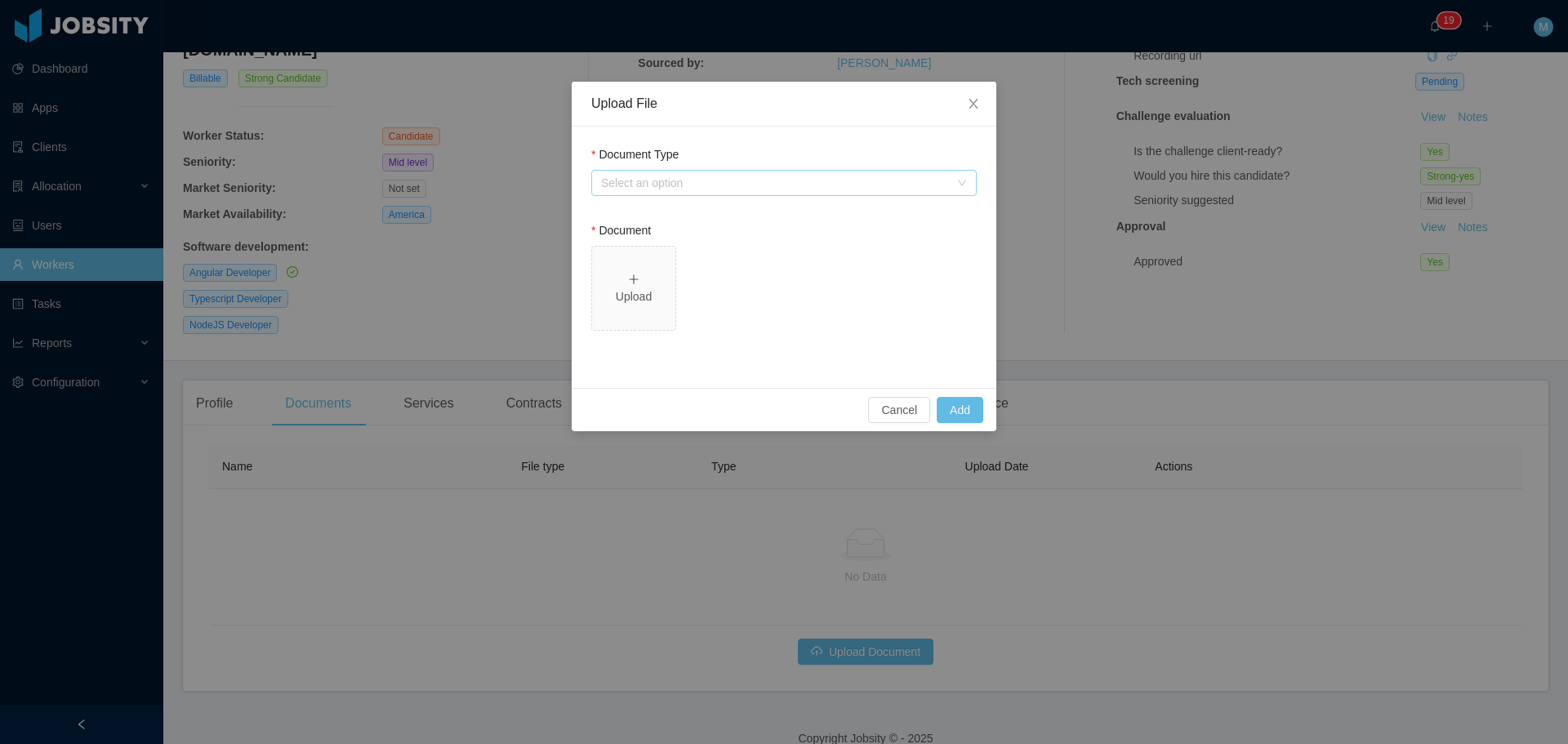
click at [709, 176] on div "Select an option" at bounding box center [774, 183] width 347 height 17
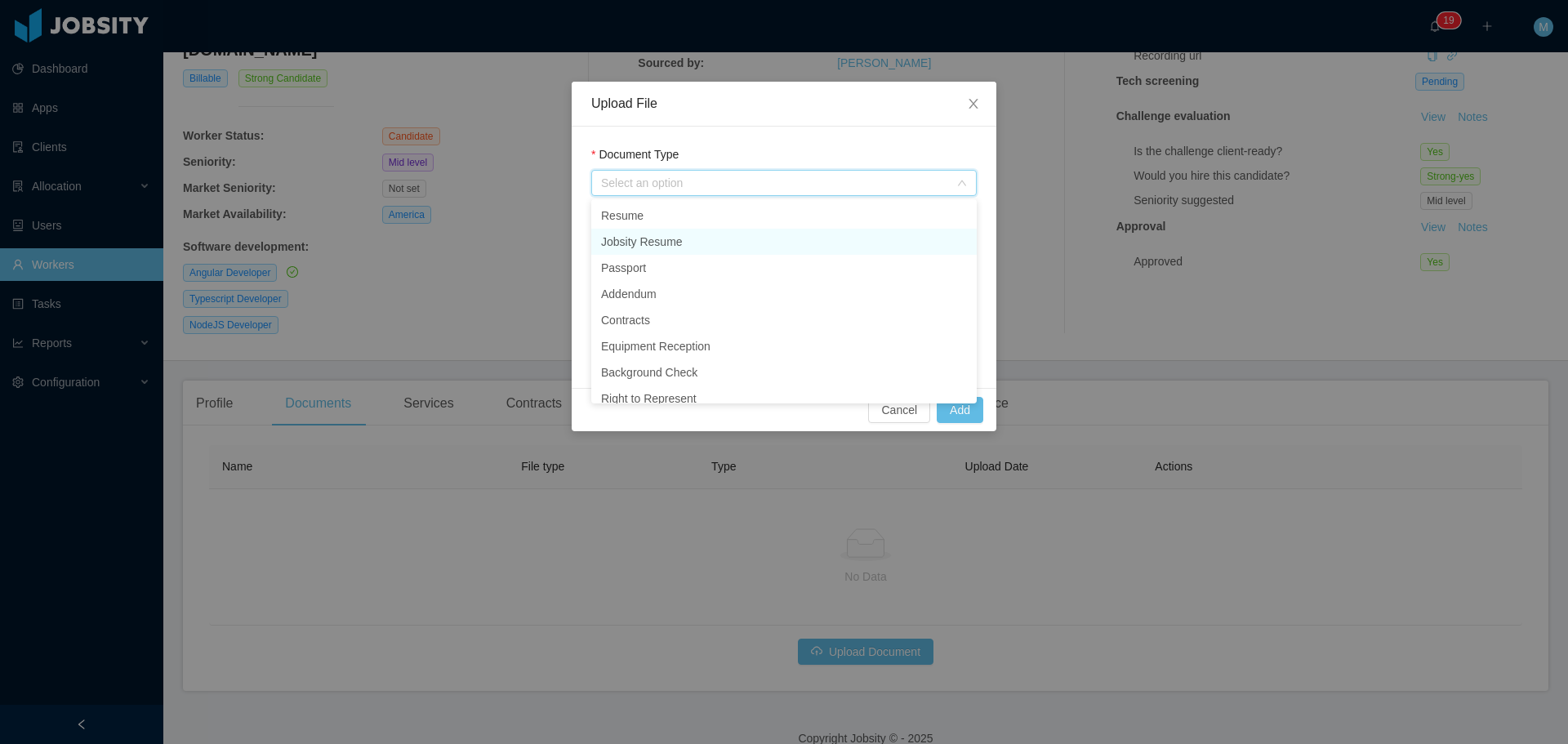
click at [680, 246] on li "Jobsity Resume" at bounding box center [784, 242] width 386 height 26
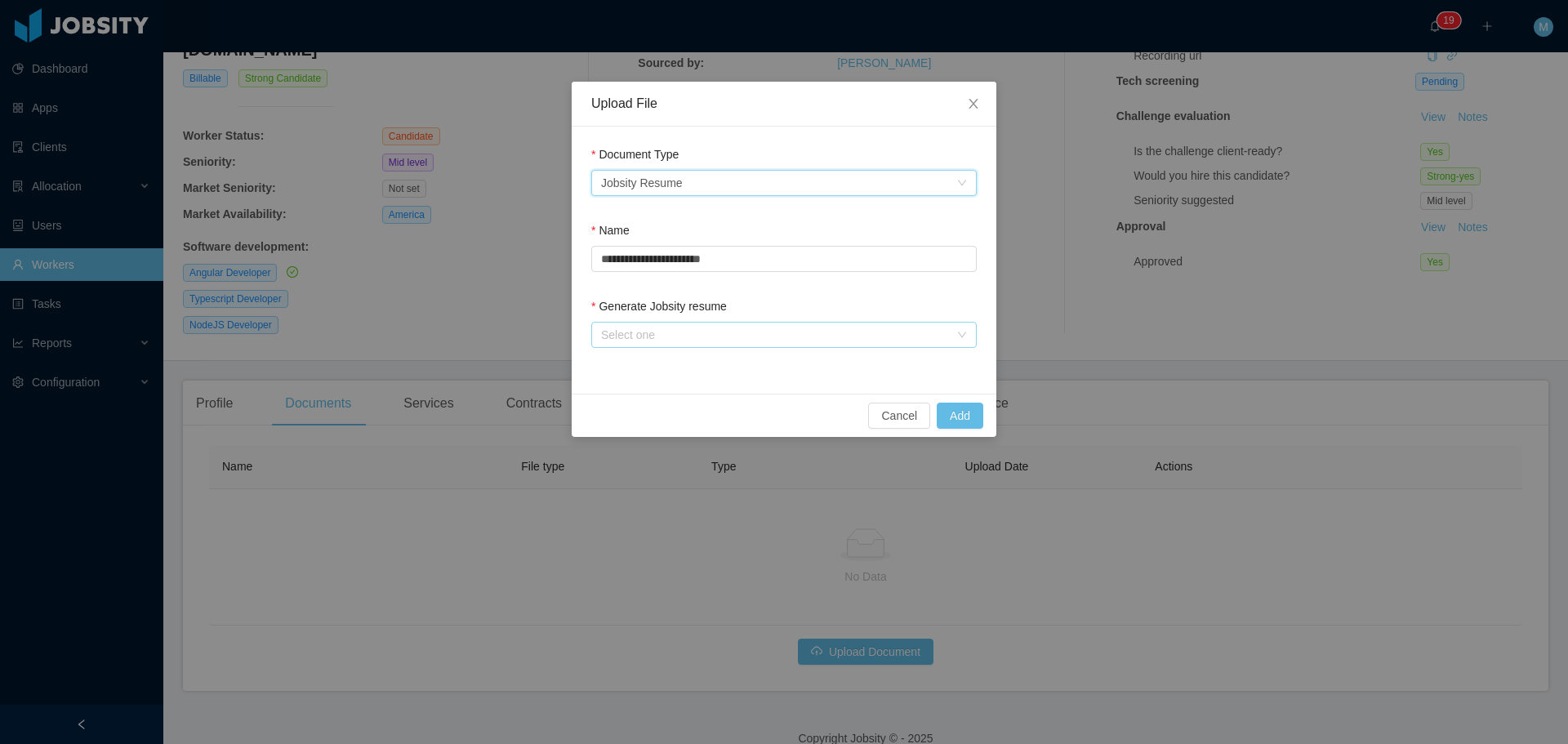
click at [683, 336] on div "Select one" at bounding box center [774, 335] width 347 height 17
click at [678, 363] on li "From Template" at bounding box center [784, 367] width 386 height 26
click at [964, 411] on button "Add" at bounding box center [960, 415] width 47 height 26
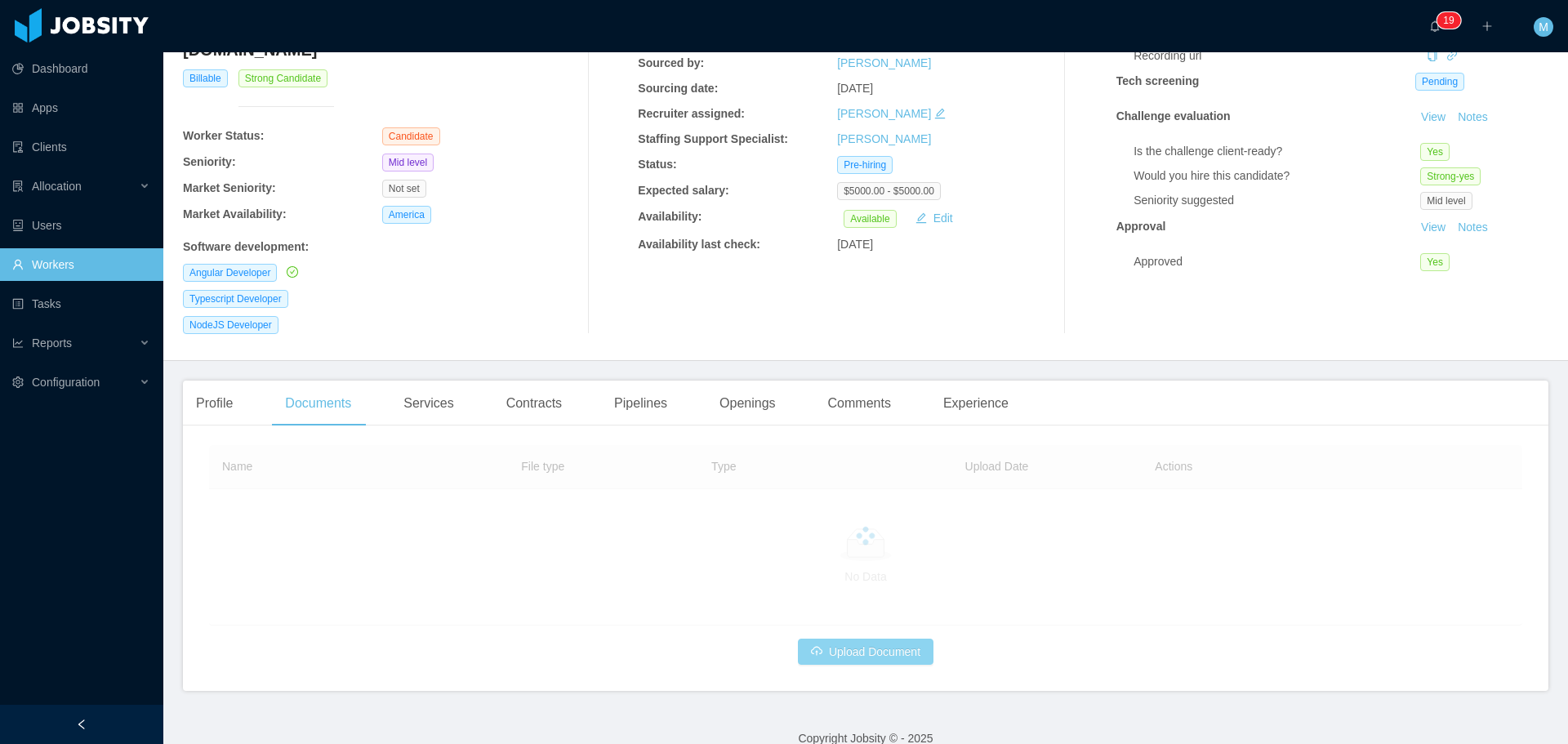
scroll to position [62, 0]
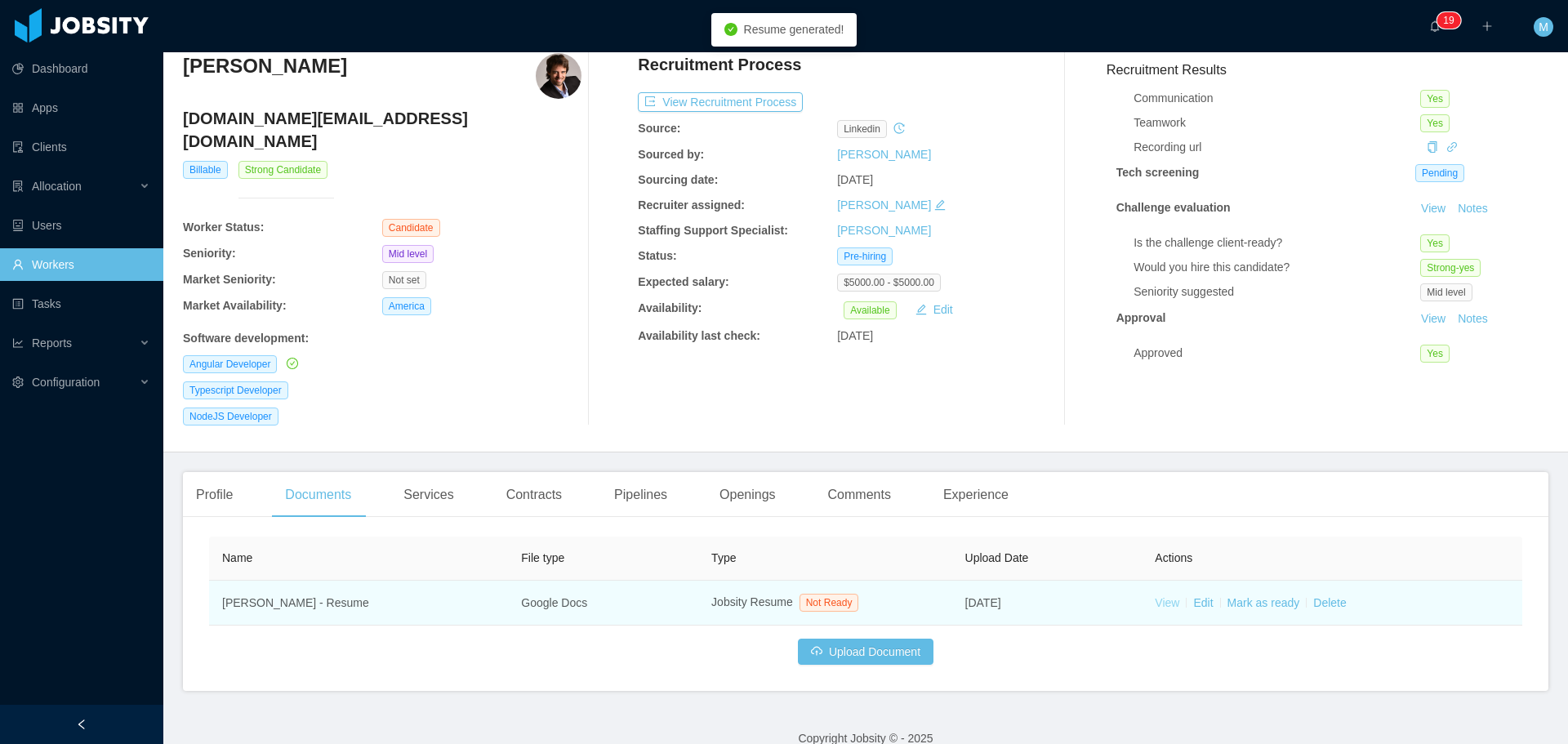
click at [1155, 596] on link "View" at bounding box center [1167, 602] width 24 height 13
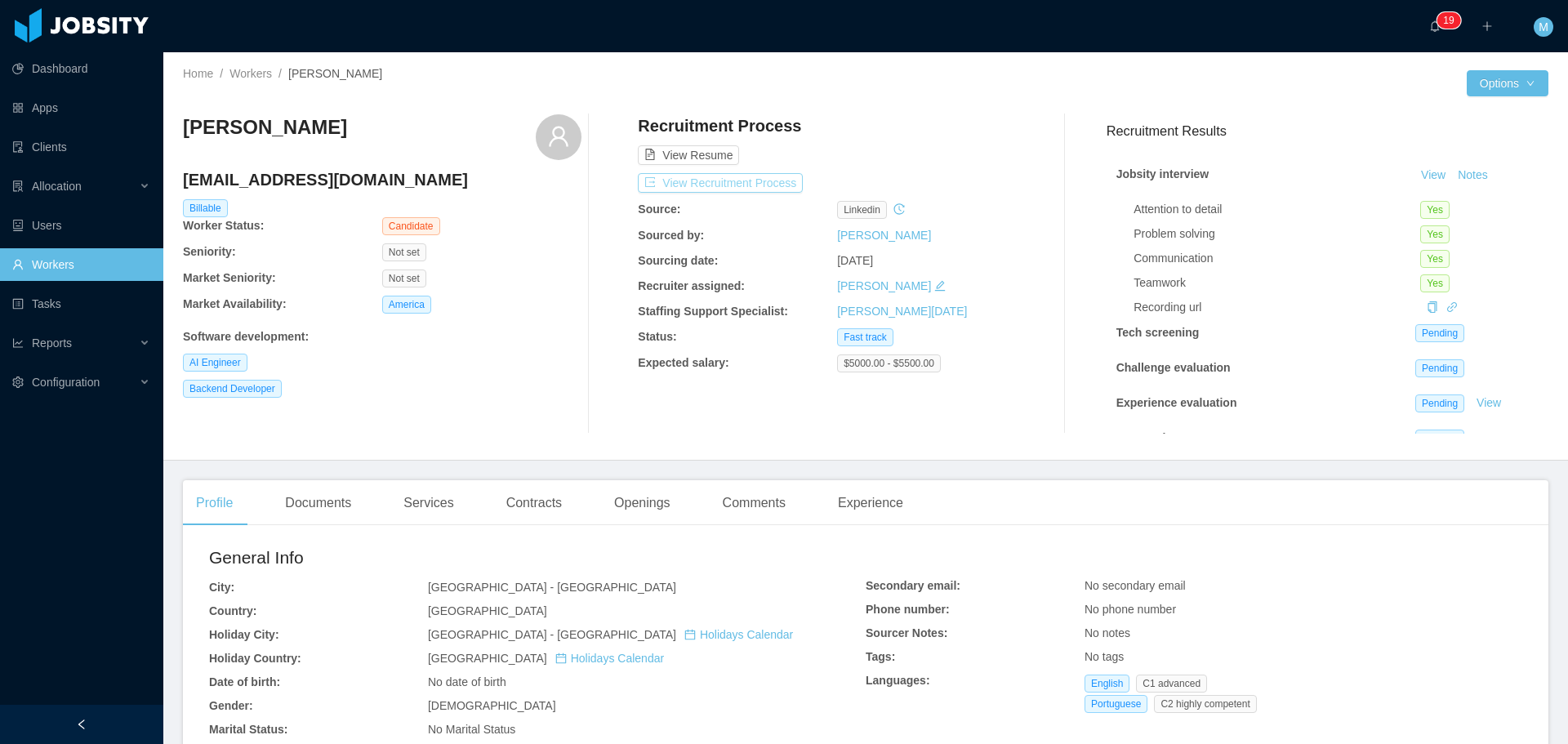
click at [725, 185] on button "View Recruitment Process" at bounding box center [720, 183] width 165 height 20
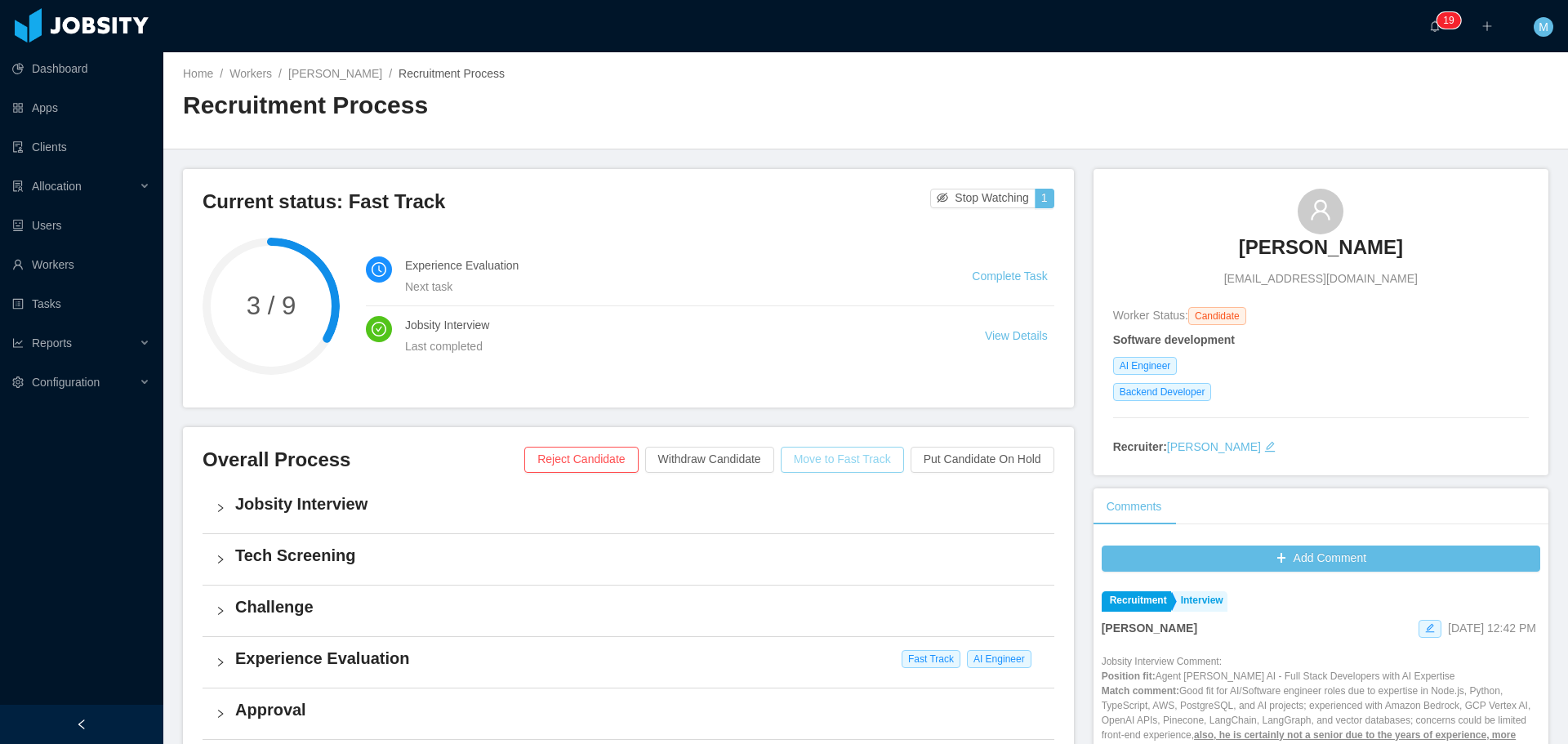
click at [816, 461] on button "Move to Fast Track" at bounding box center [843, 459] width 123 height 26
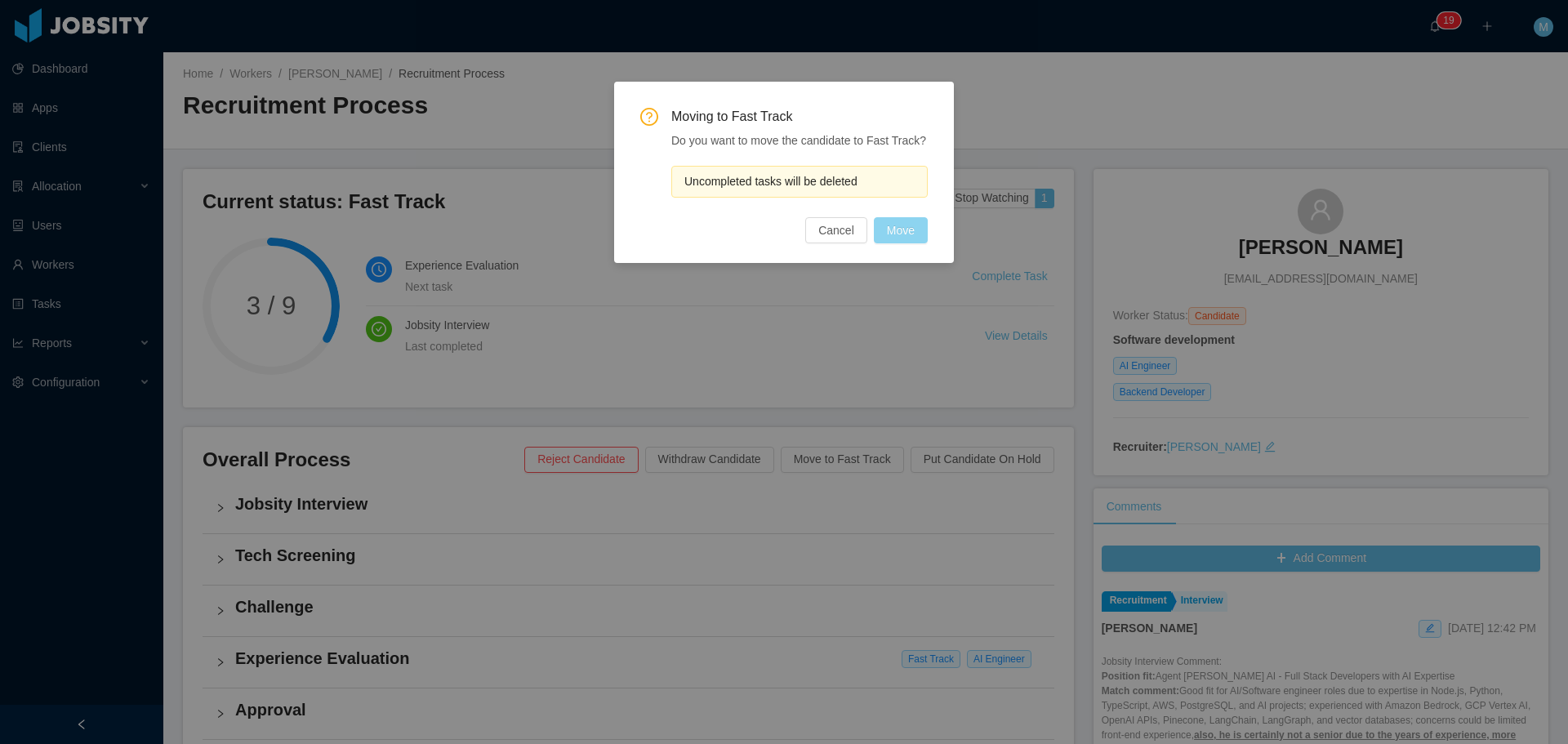
click at [894, 234] on button "Move" at bounding box center [900, 230] width 54 height 26
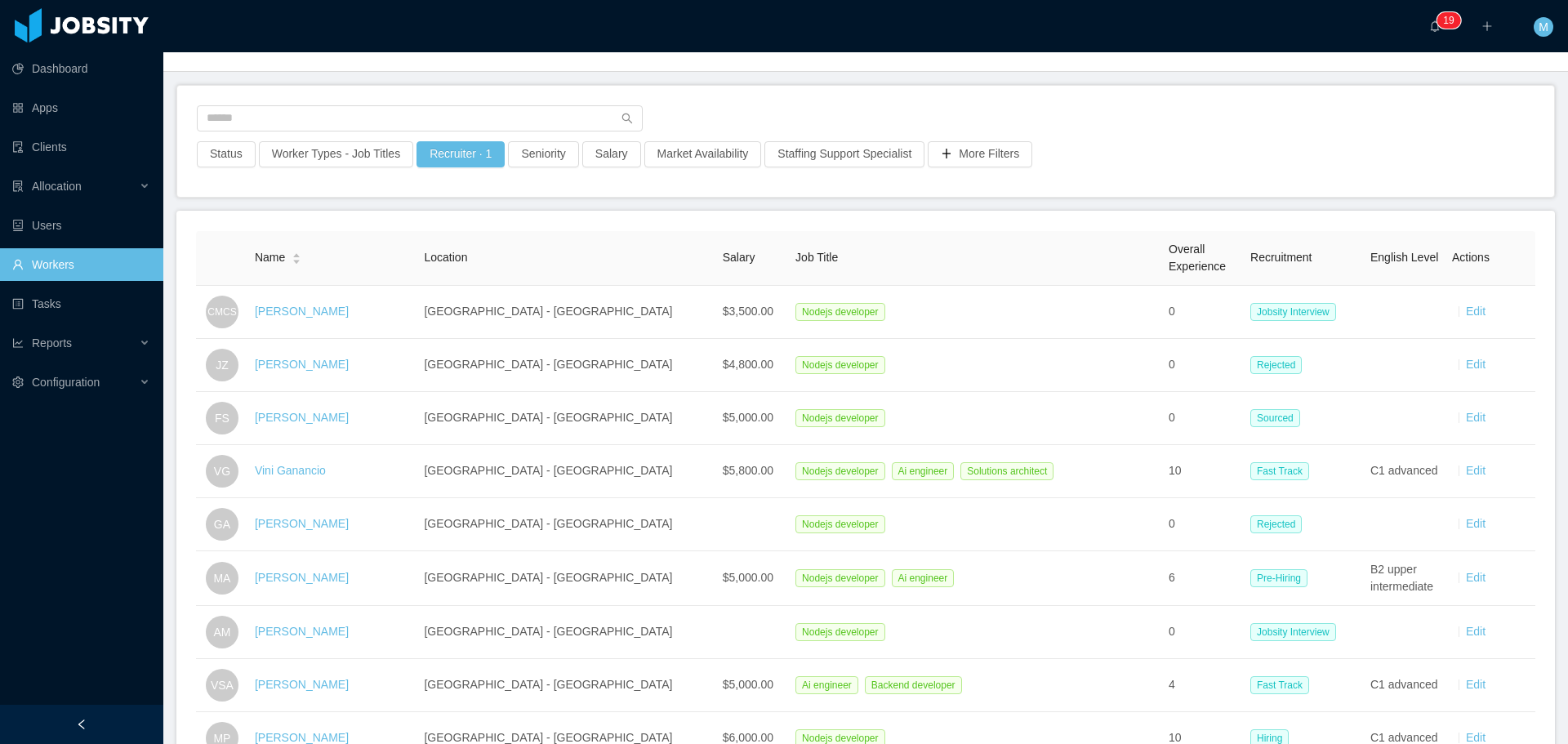
scroll to position [81, 0]
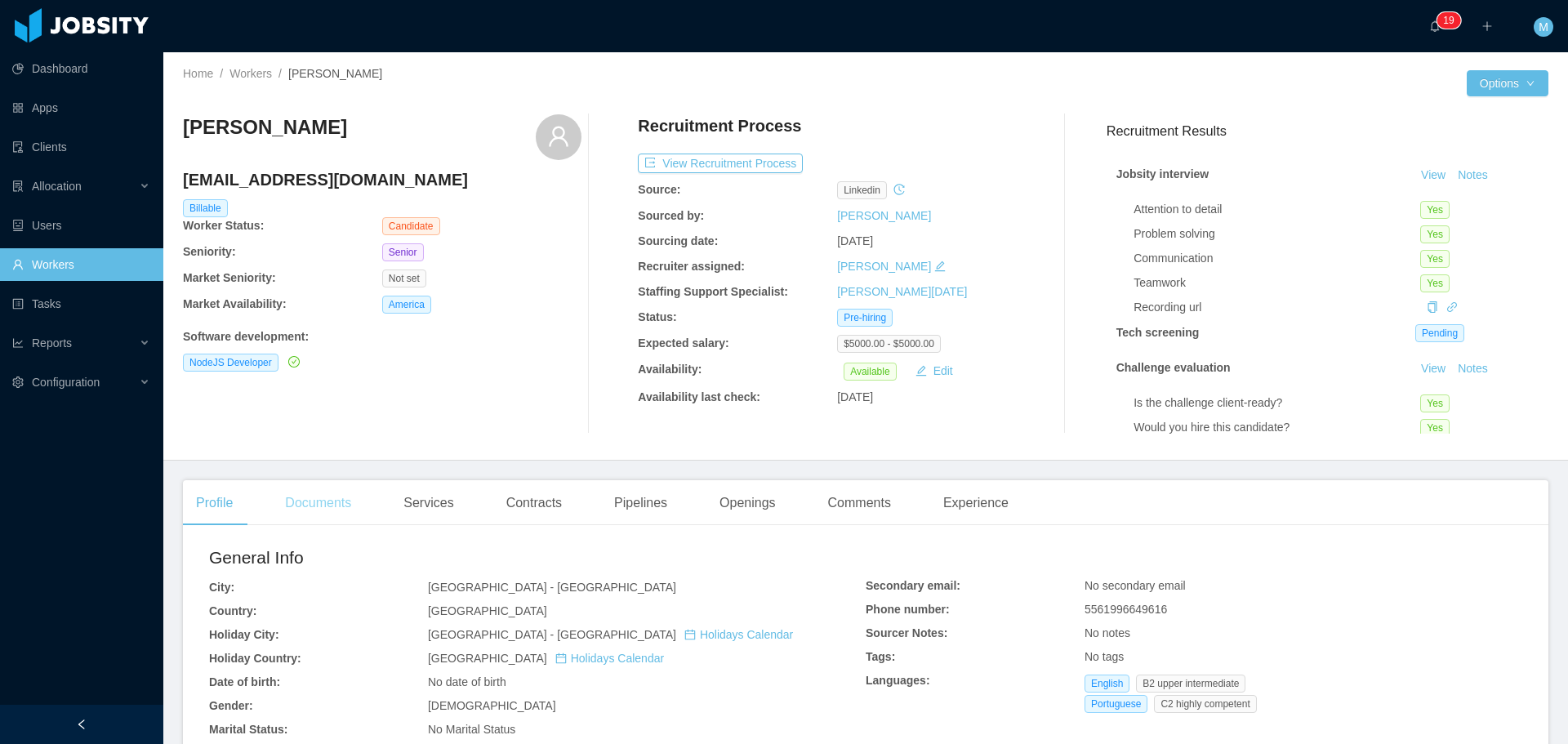
click at [354, 500] on div "Documents" at bounding box center [318, 503] width 92 height 46
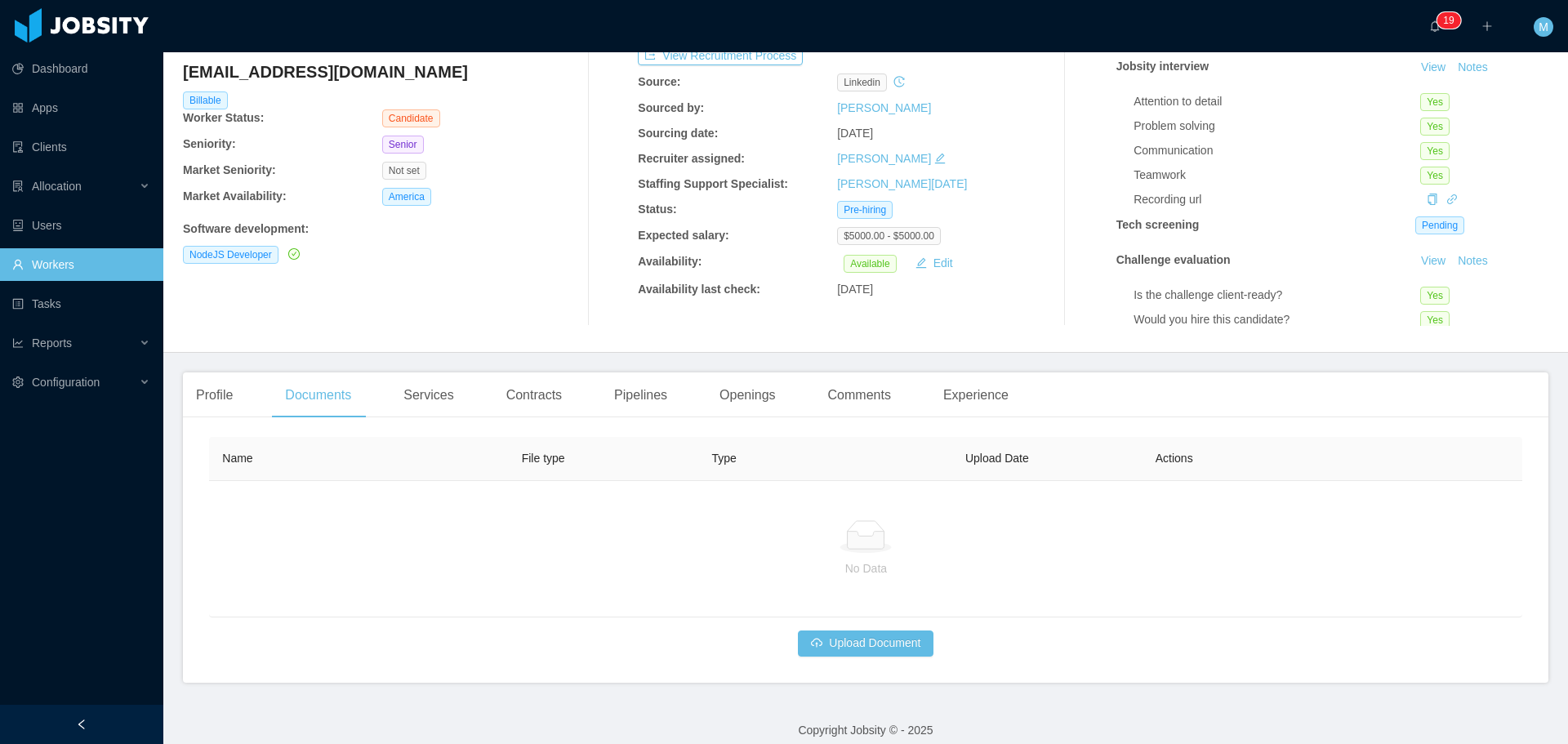
scroll to position [122, 0]
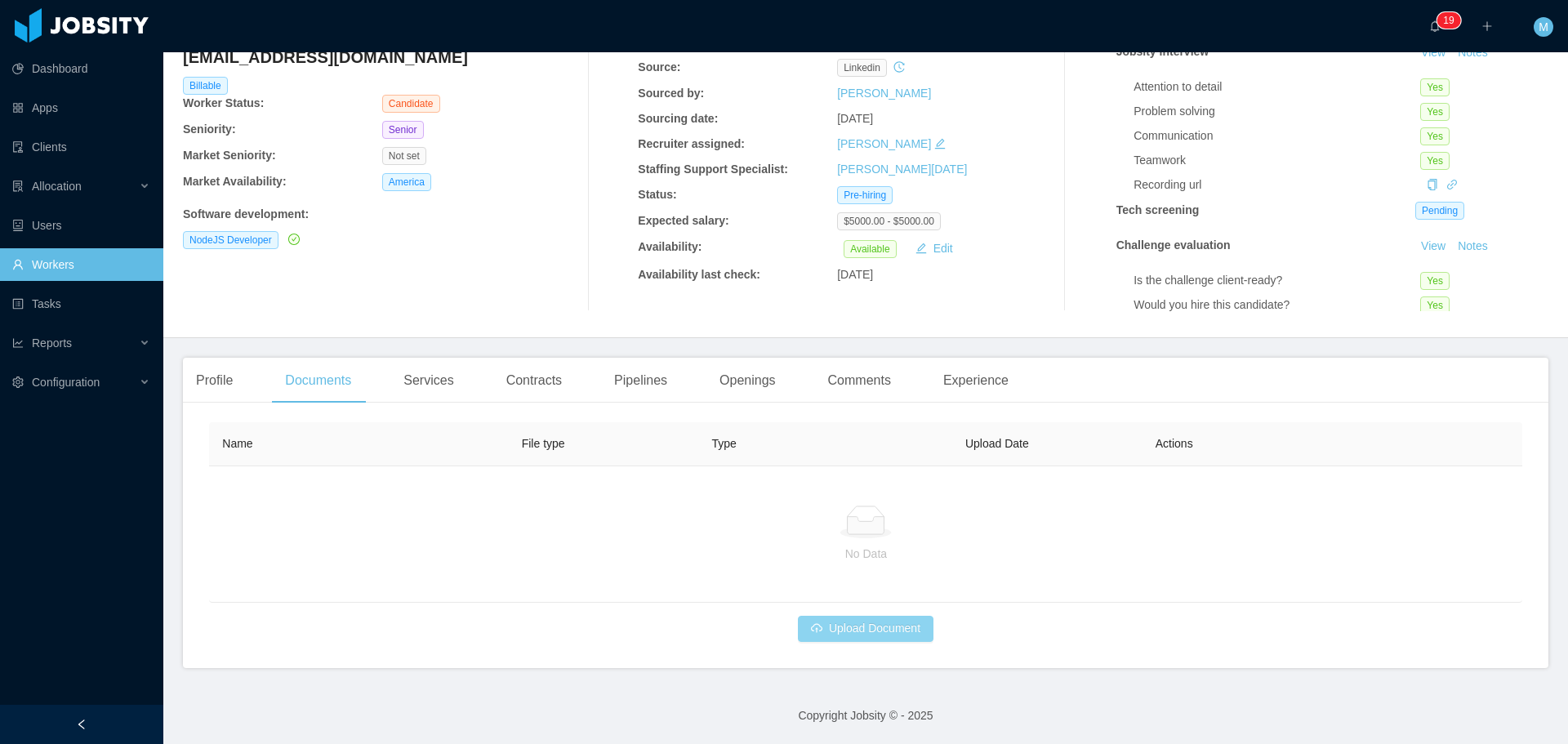
click at [843, 634] on button "Upload Document" at bounding box center [865, 628] width 136 height 26
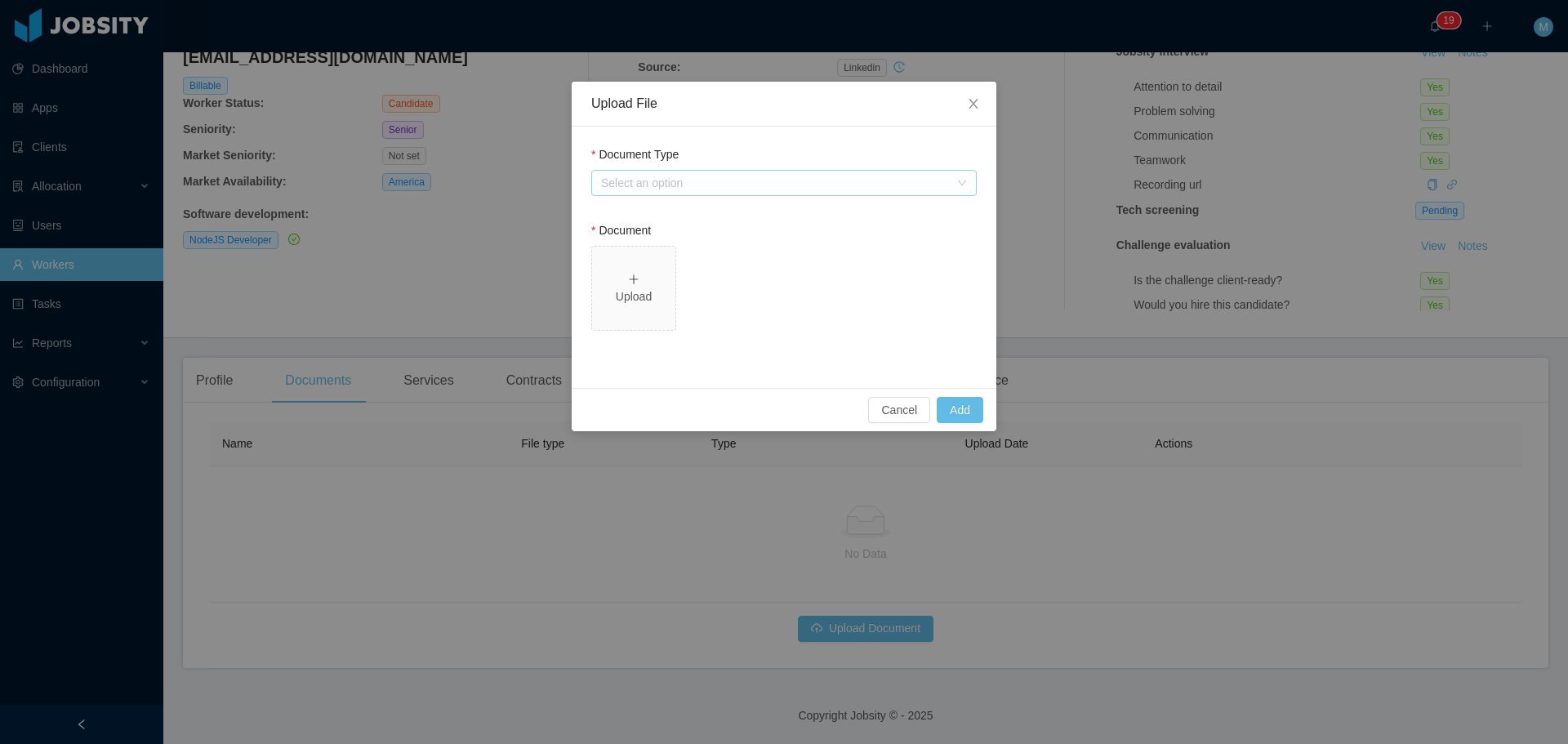
click at [697, 179] on div "Select an option" at bounding box center [774, 183] width 347 height 17
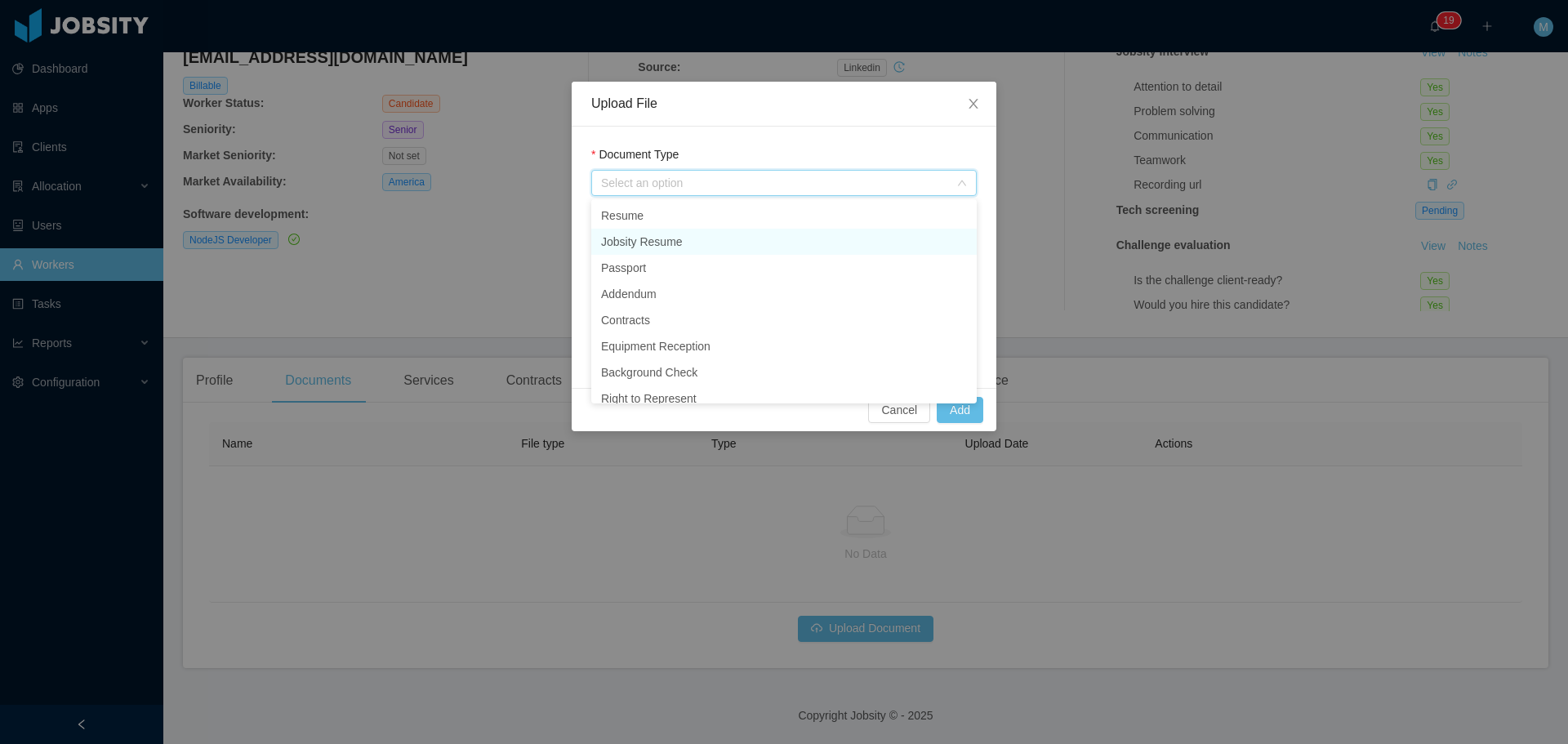
click at [669, 234] on li "Jobsity Resume" at bounding box center [784, 242] width 386 height 26
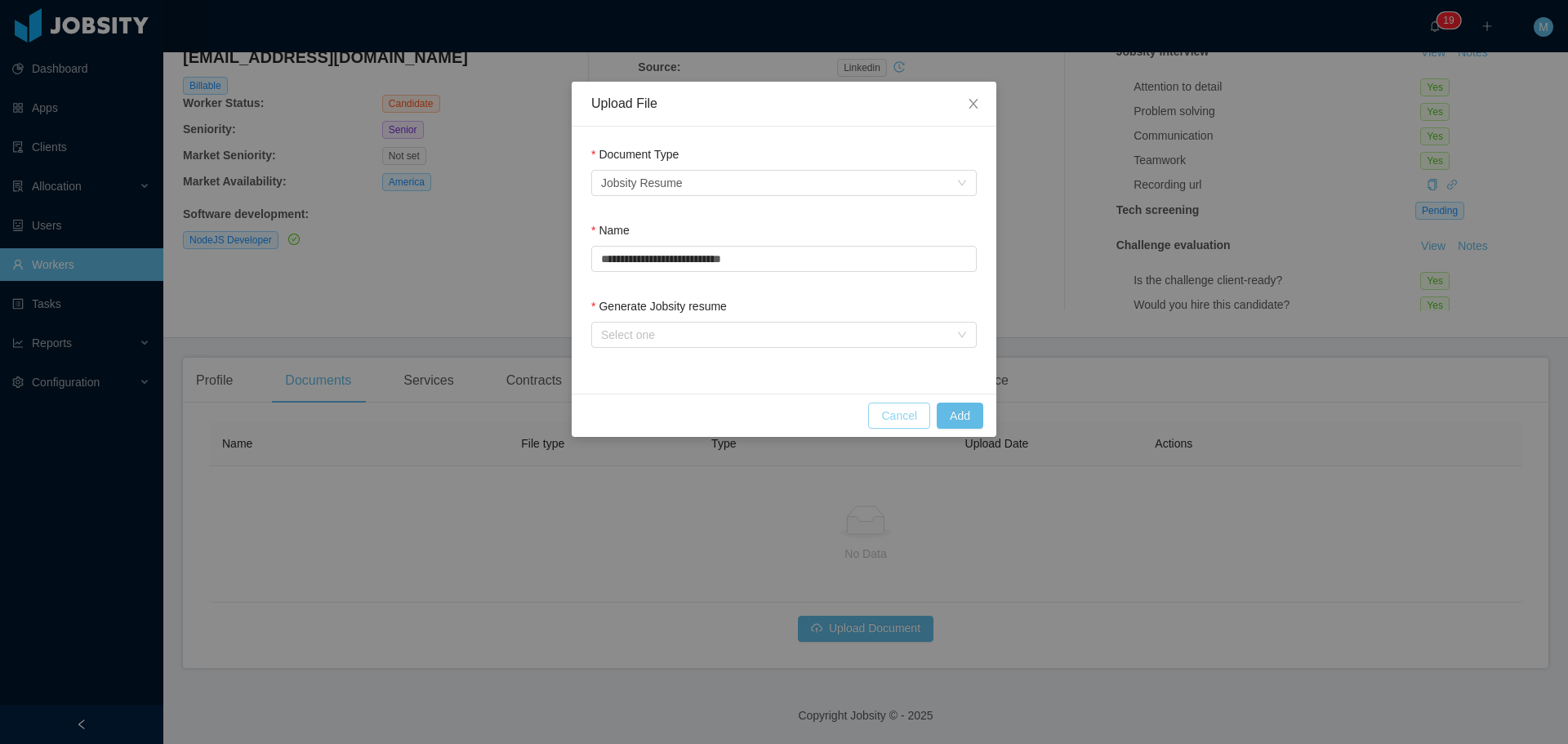
click at [903, 412] on button "Cancel" at bounding box center [899, 415] width 62 height 26
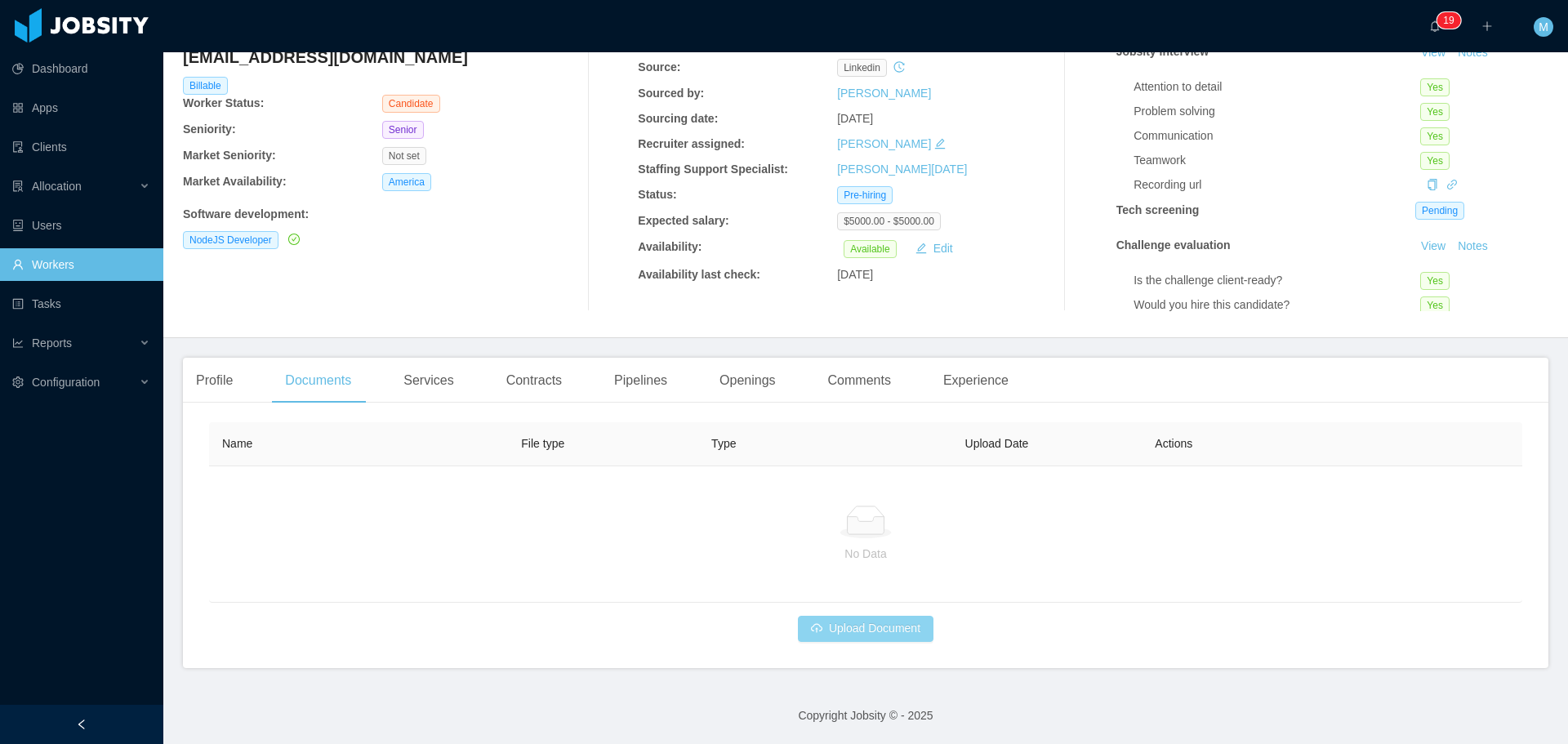
click at [860, 629] on button "Upload Document" at bounding box center [865, 628] width 136 height 26
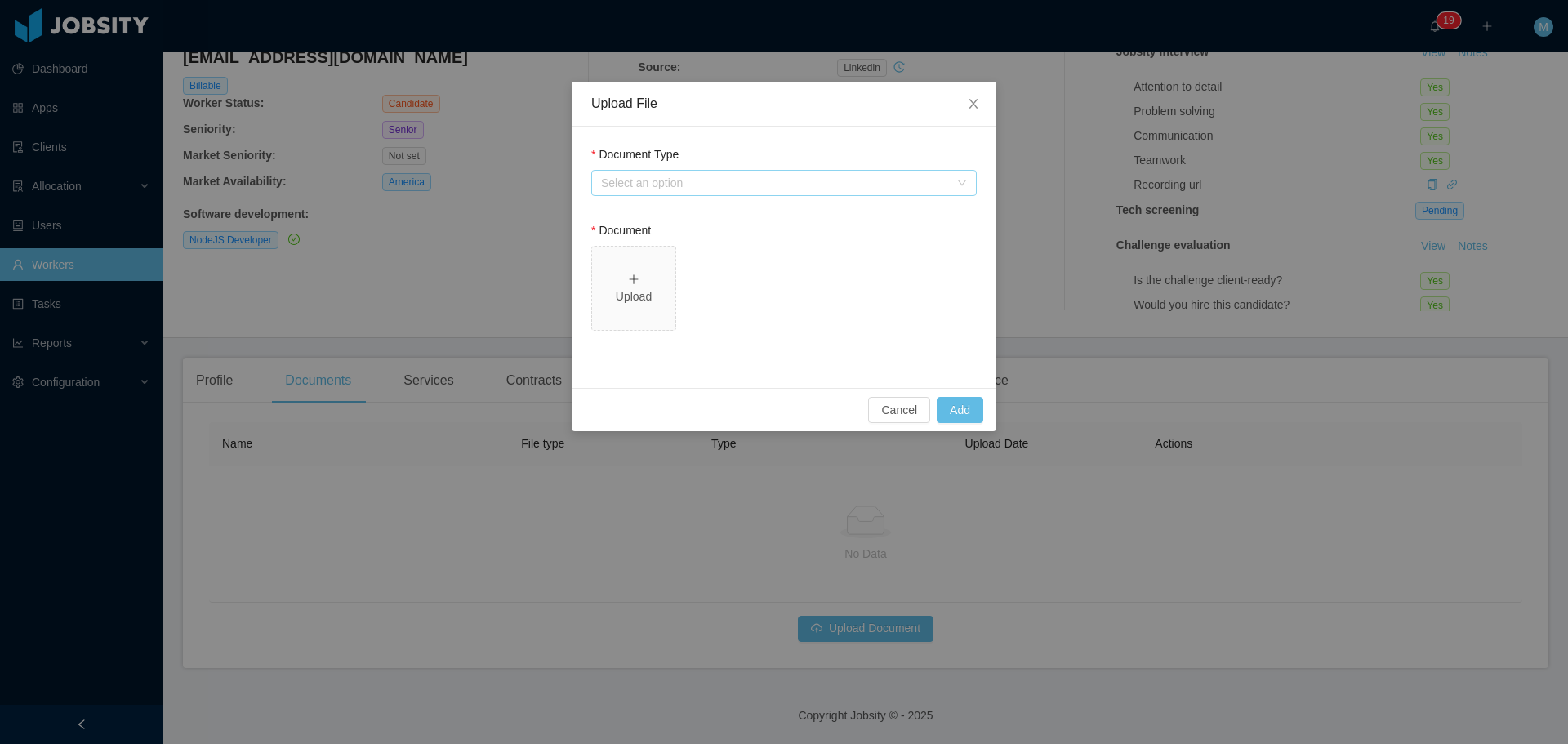
click at [709, 177] on div "Select an option" at bounding box center [774, 183] width 347 height 17
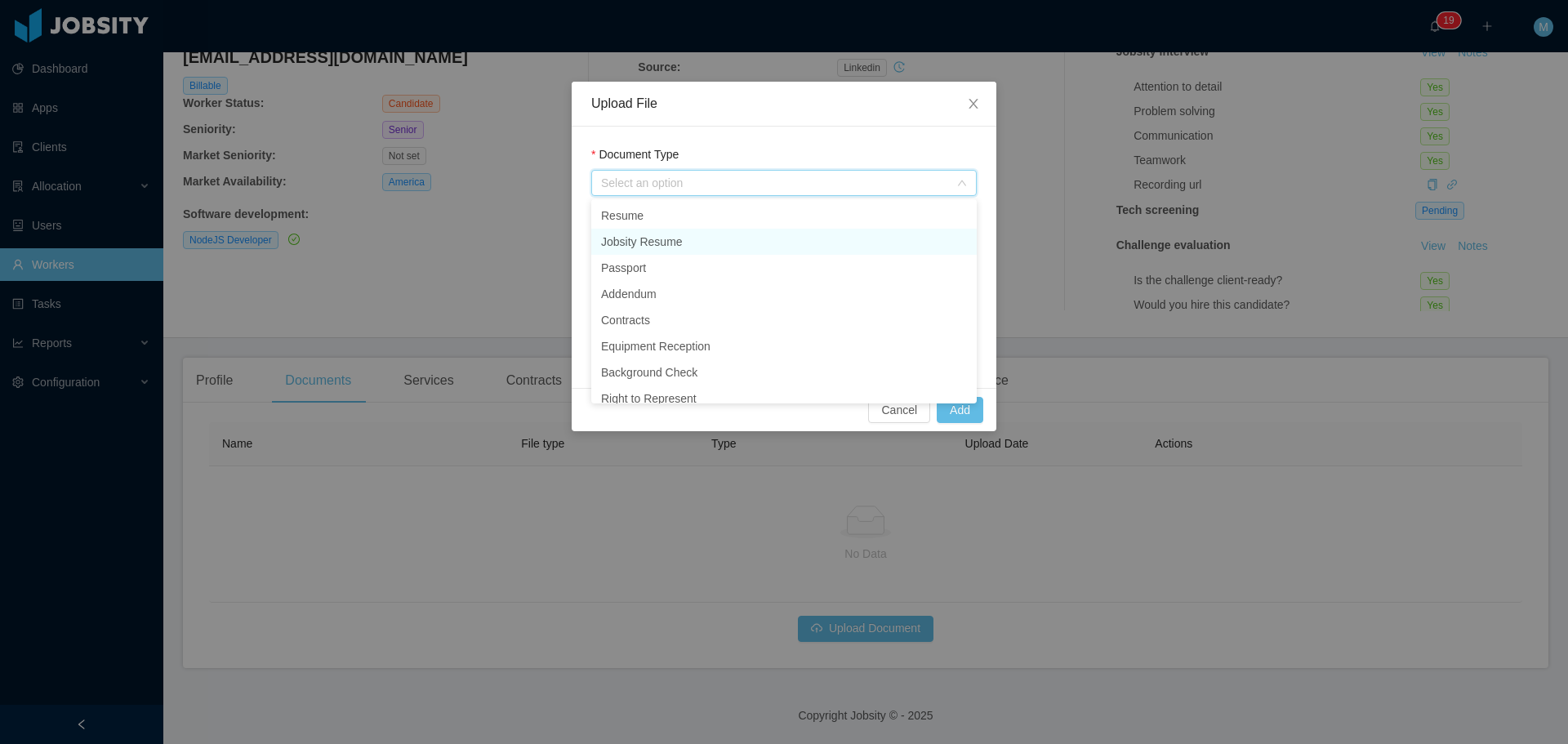
click at [653, 249] on li "Jobsity Resume" at bounding box center [784, 242] width 386 height 26
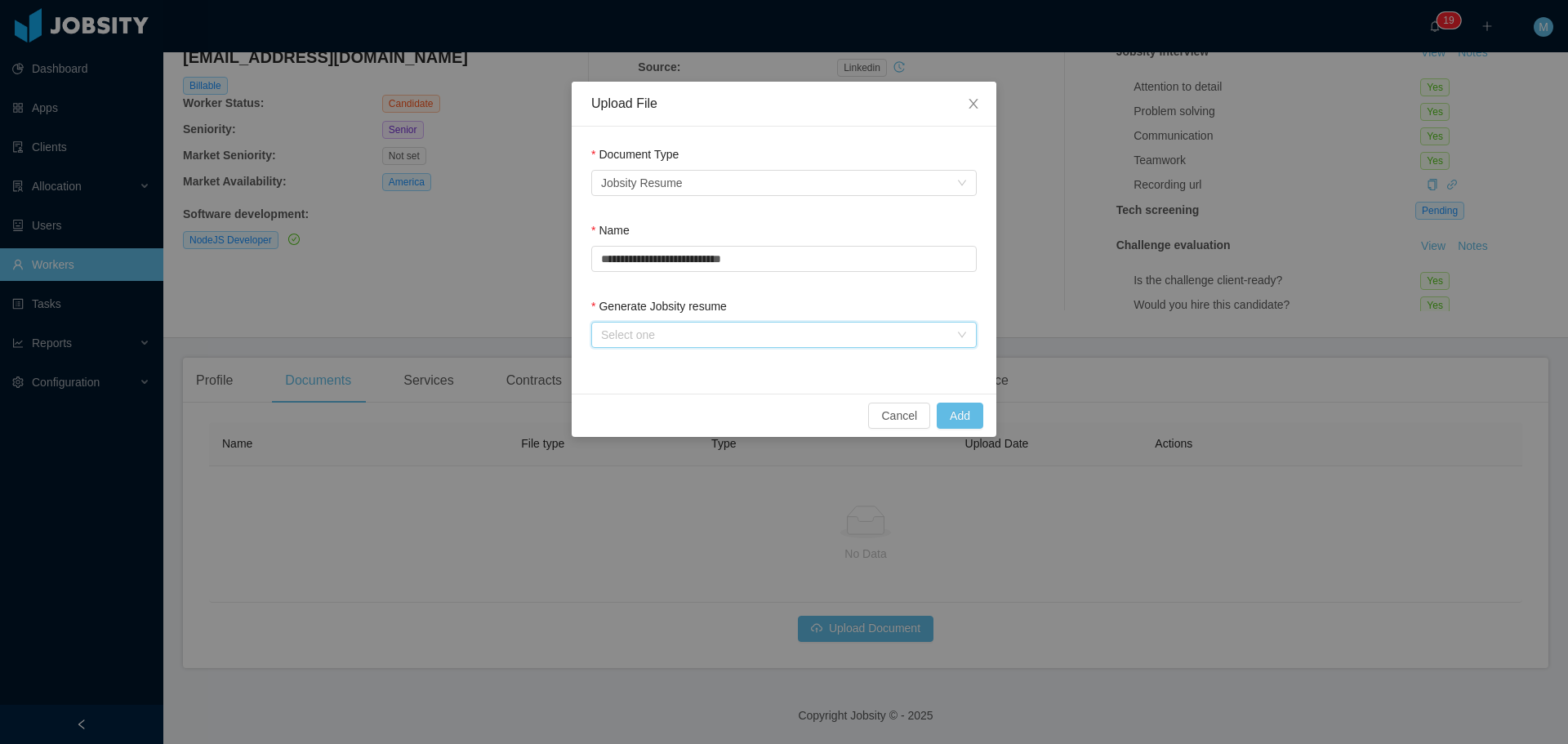
click at [643, 344] on div "Select one" at bounding box center [778, 335] width 355 height 24
click at [656, 368] on li "From Template" at bounding box center [784, 367] width 386 height 26
click at [974, 413] on button "Add" at bounding box center [960, 415] width 47 height 26
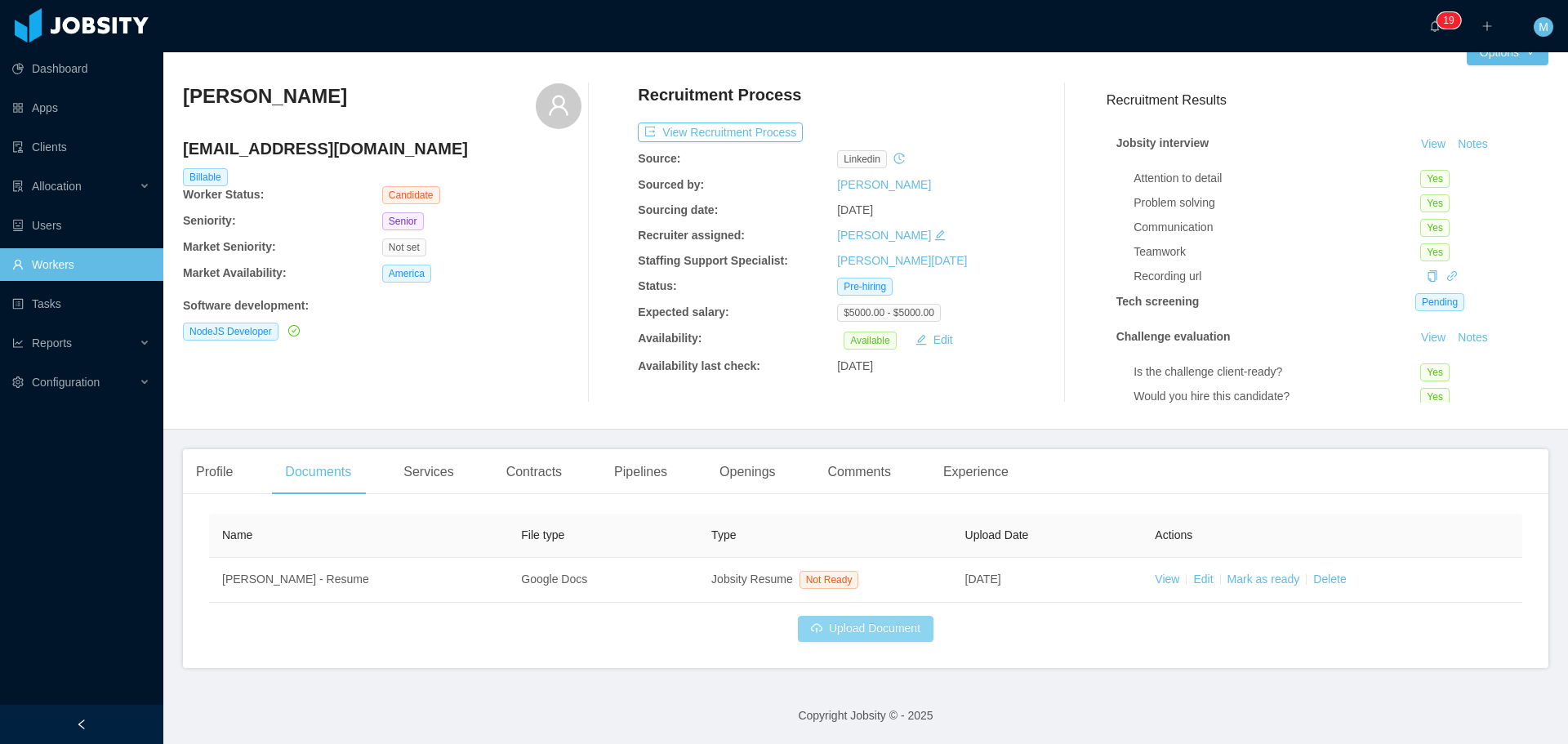
scroll to position [31, 0]
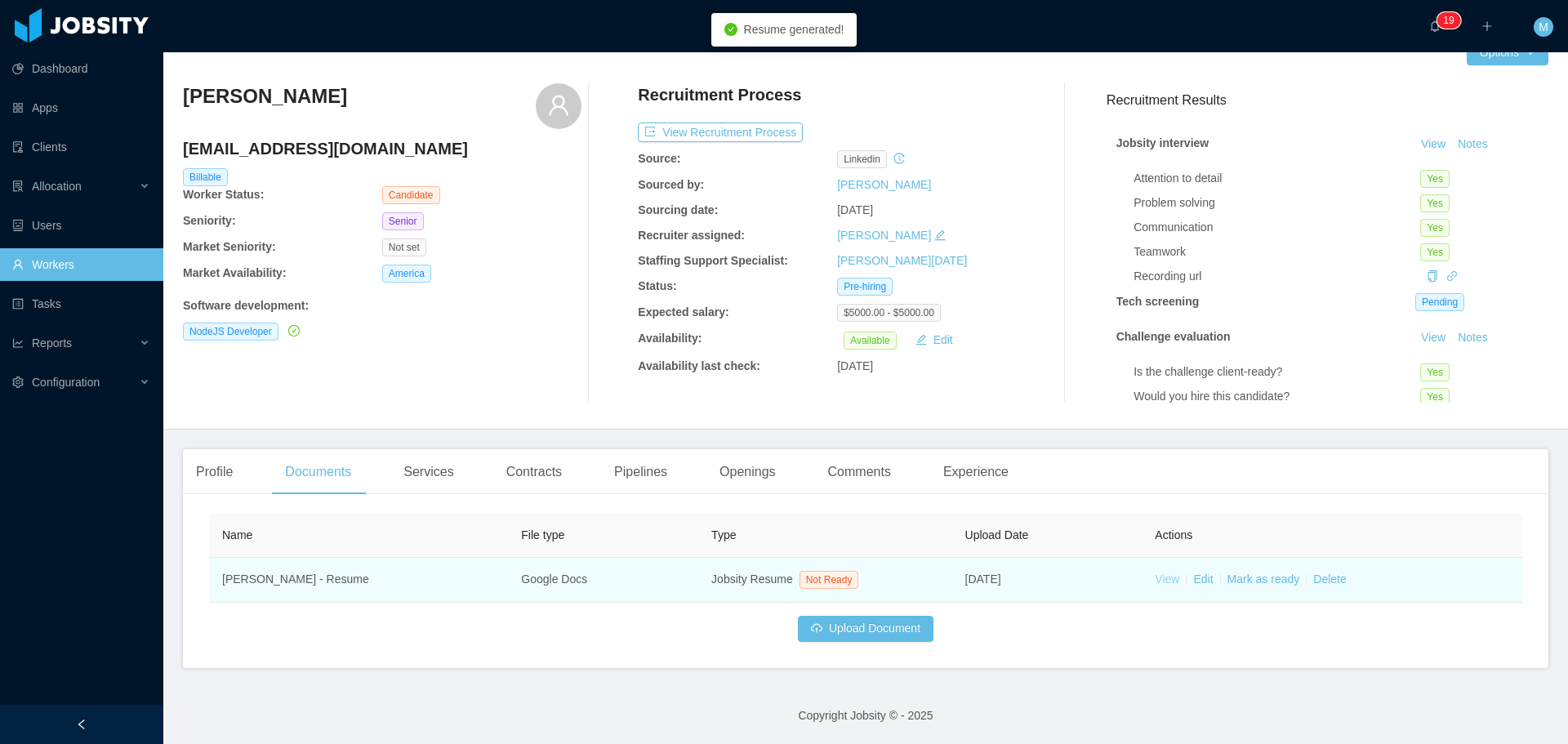
click at [1156, 579] on link "View" at bounding box center [1167, 579] width 24 height 13
click at [1197, 583] on link "Edit" at bounding box center [1203, 579] width 20 height 13
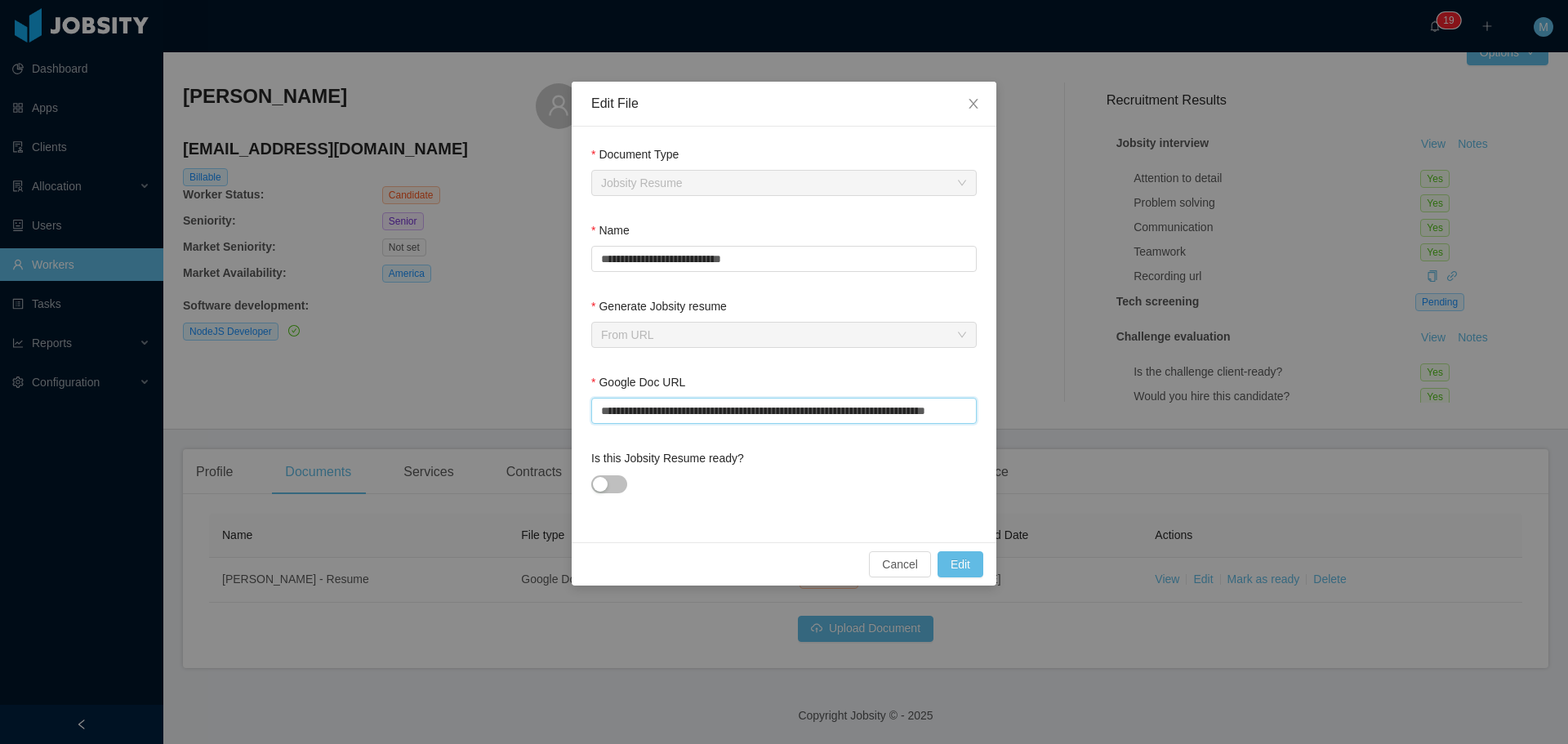
click at [738, 410] on input "**********" at bounding box center [784, 410] width 386 height 26
click at [965, 114] on span "Close" at bounding box center [973, 104] width 46 height 46
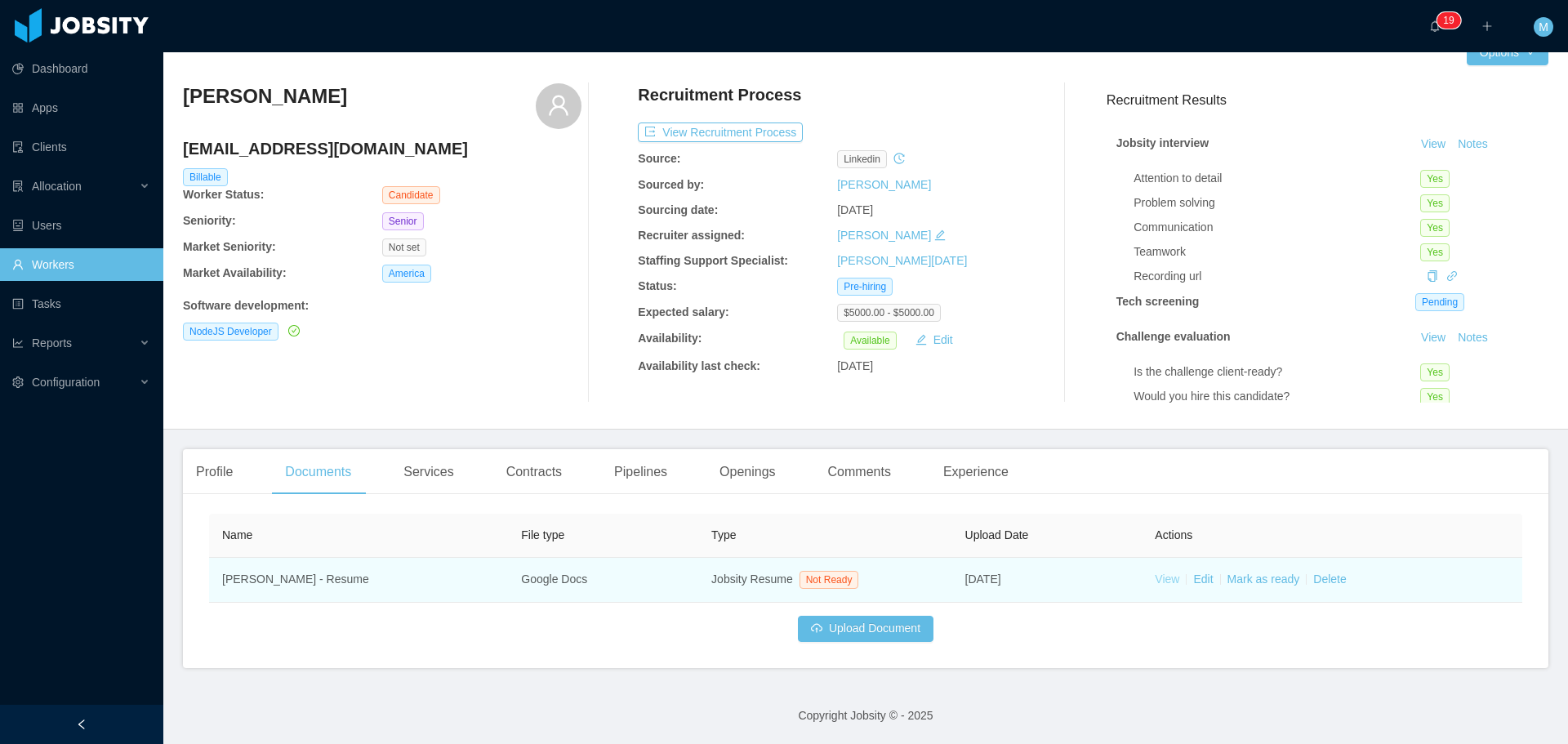
click at [1158, 577] on link "View" at bounding box center [1167, 579] width 24 height 13
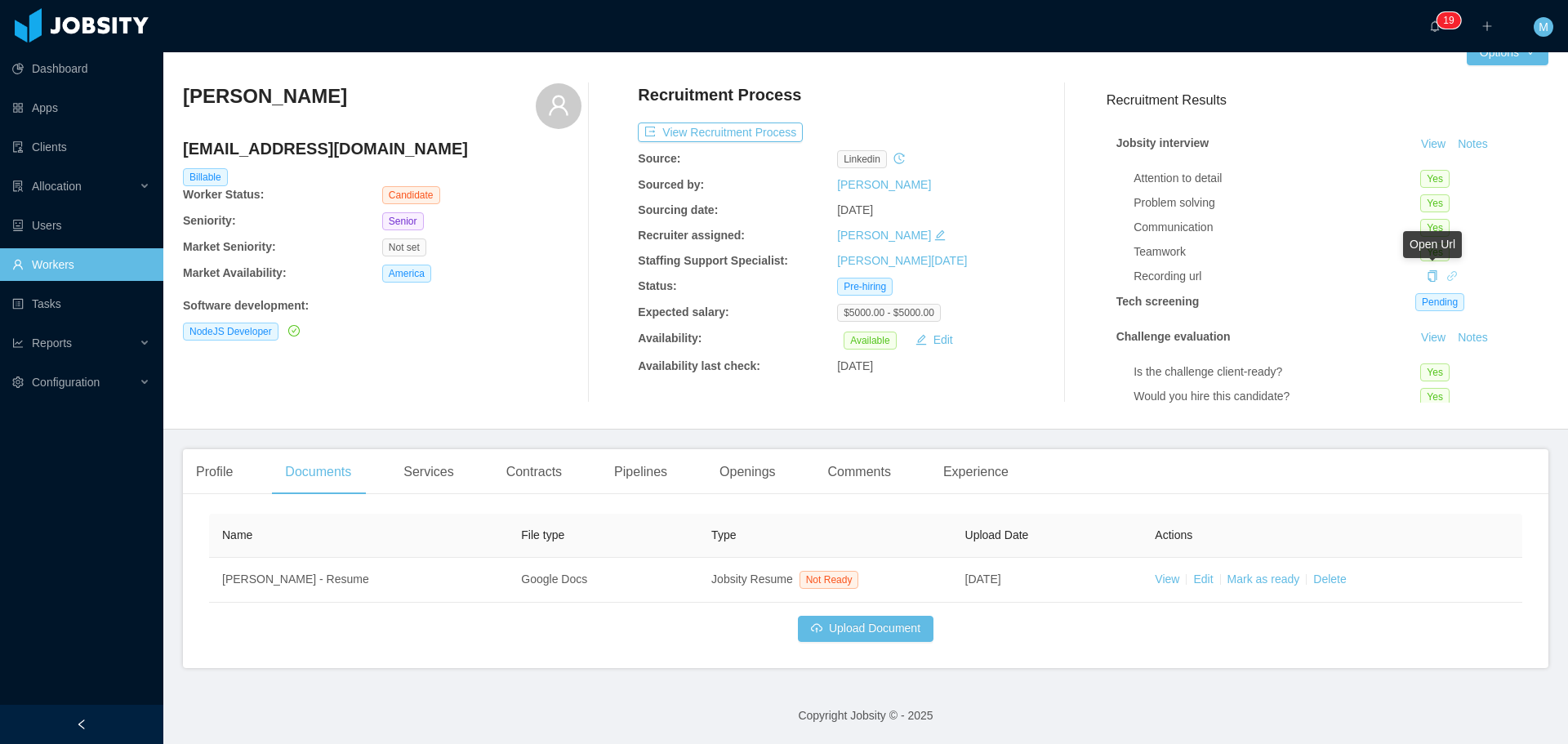
click at [1447, 274] on icon "icon: link" at bounding box center [1452, 275] width 10 height 10
click at [99, 16] on div at bounding box center [81, 24] width 147 height 34
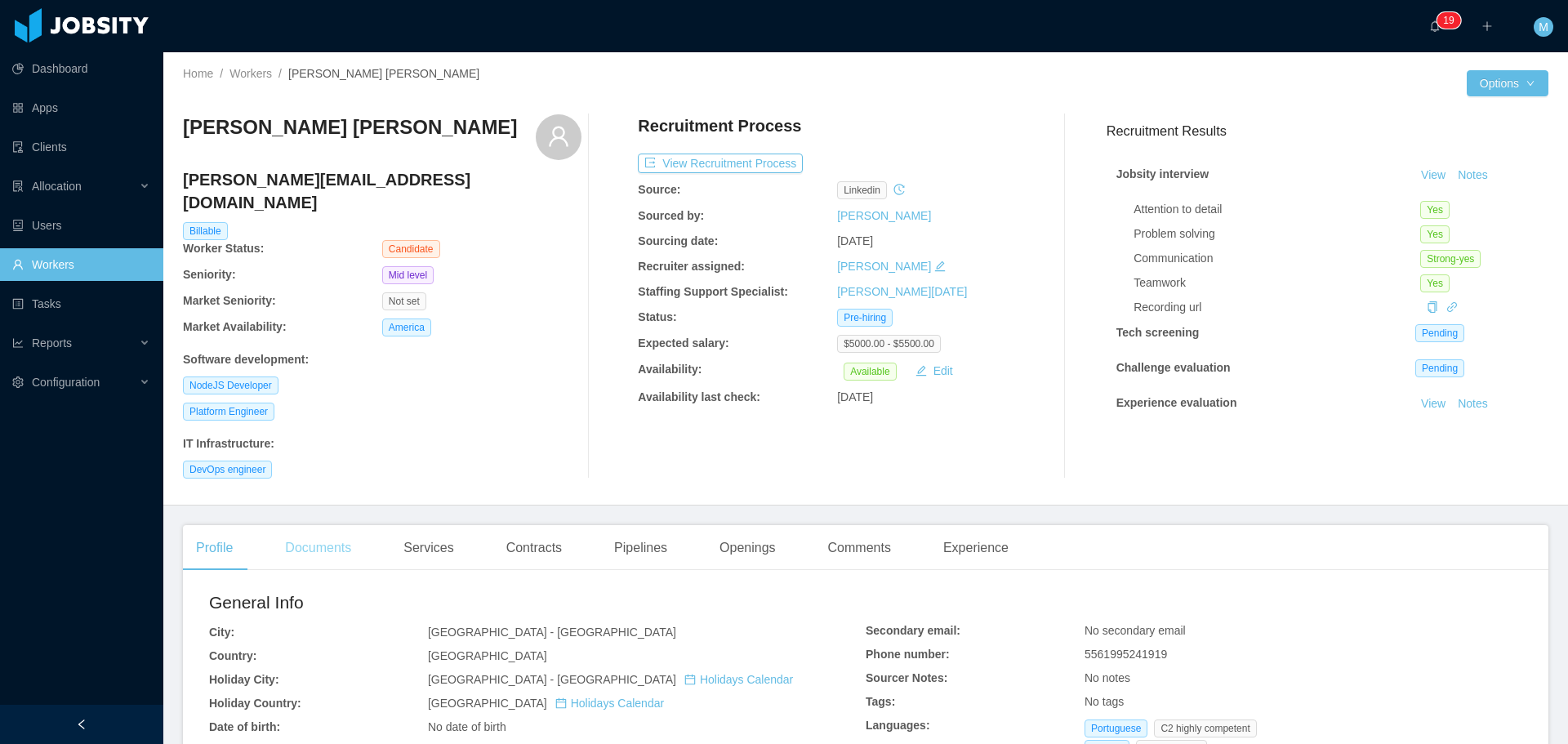
click at [318, 527] on div "Documents" at bounding box center [318, 547] width 92 height 46
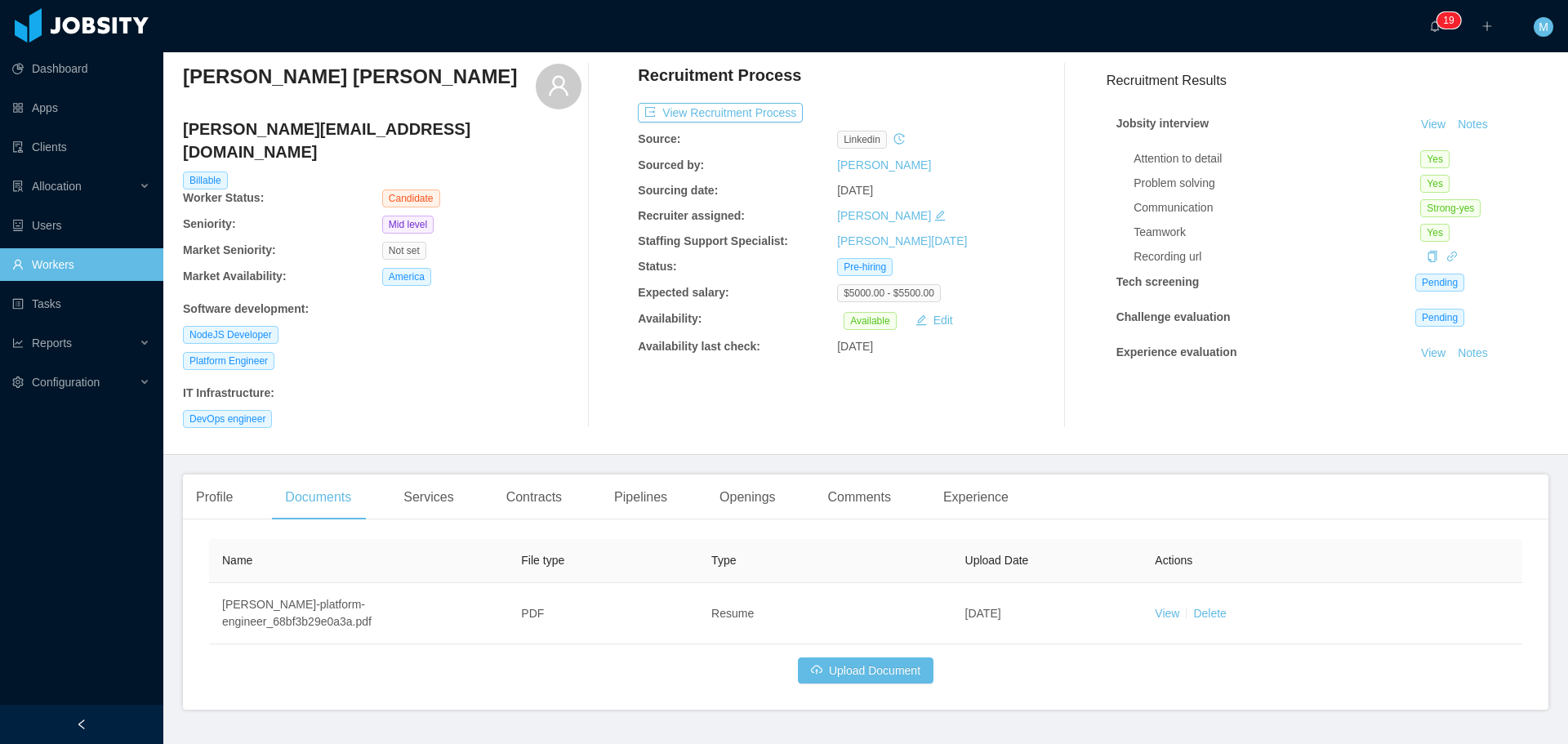
scroll to position [52, 0]
click at [870, 656] on button "Upload Document" at bounding box center [865, 669] width 136 height 26
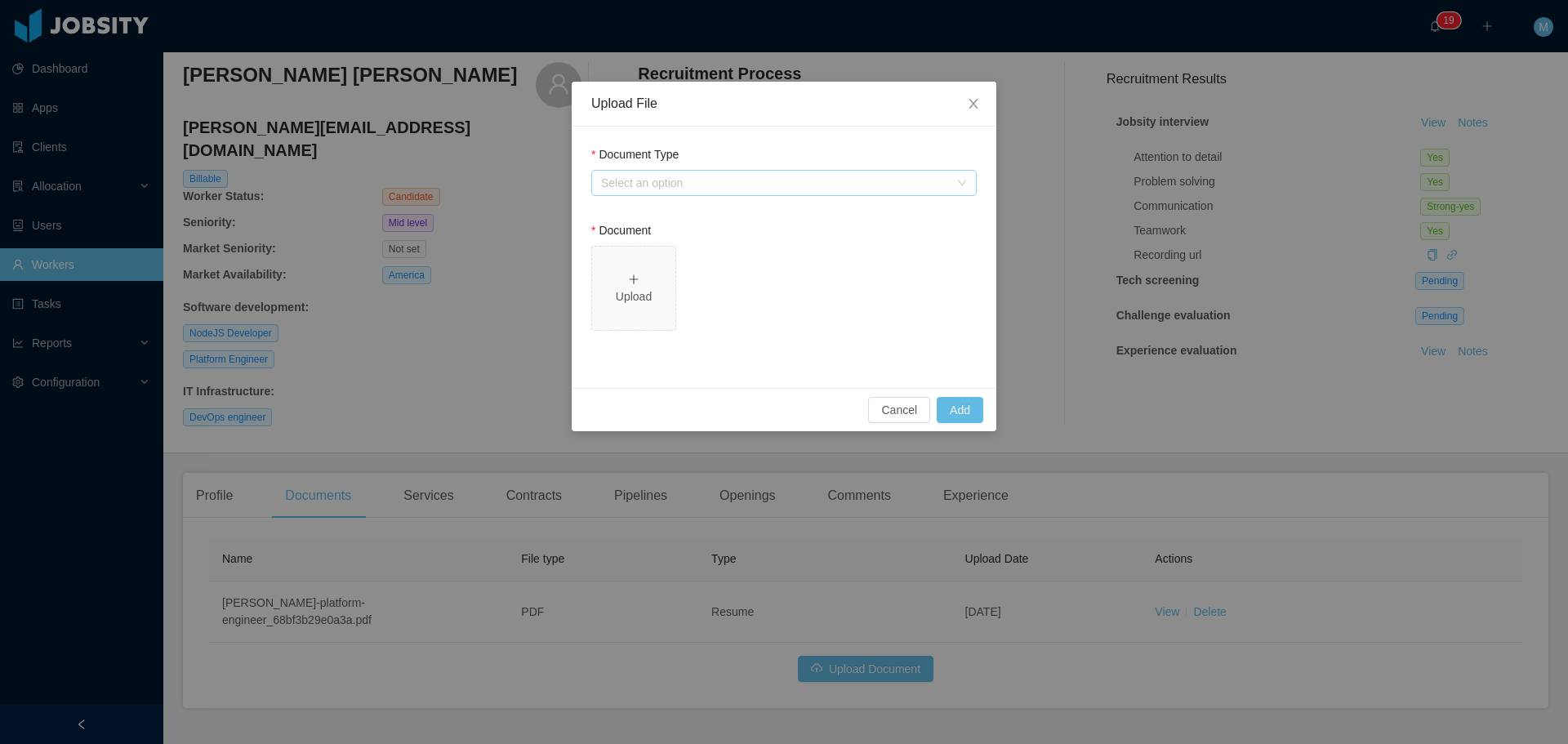
click at [683, 180] on div "Select an option" at bounding box center [774, 183] width 347 height 17
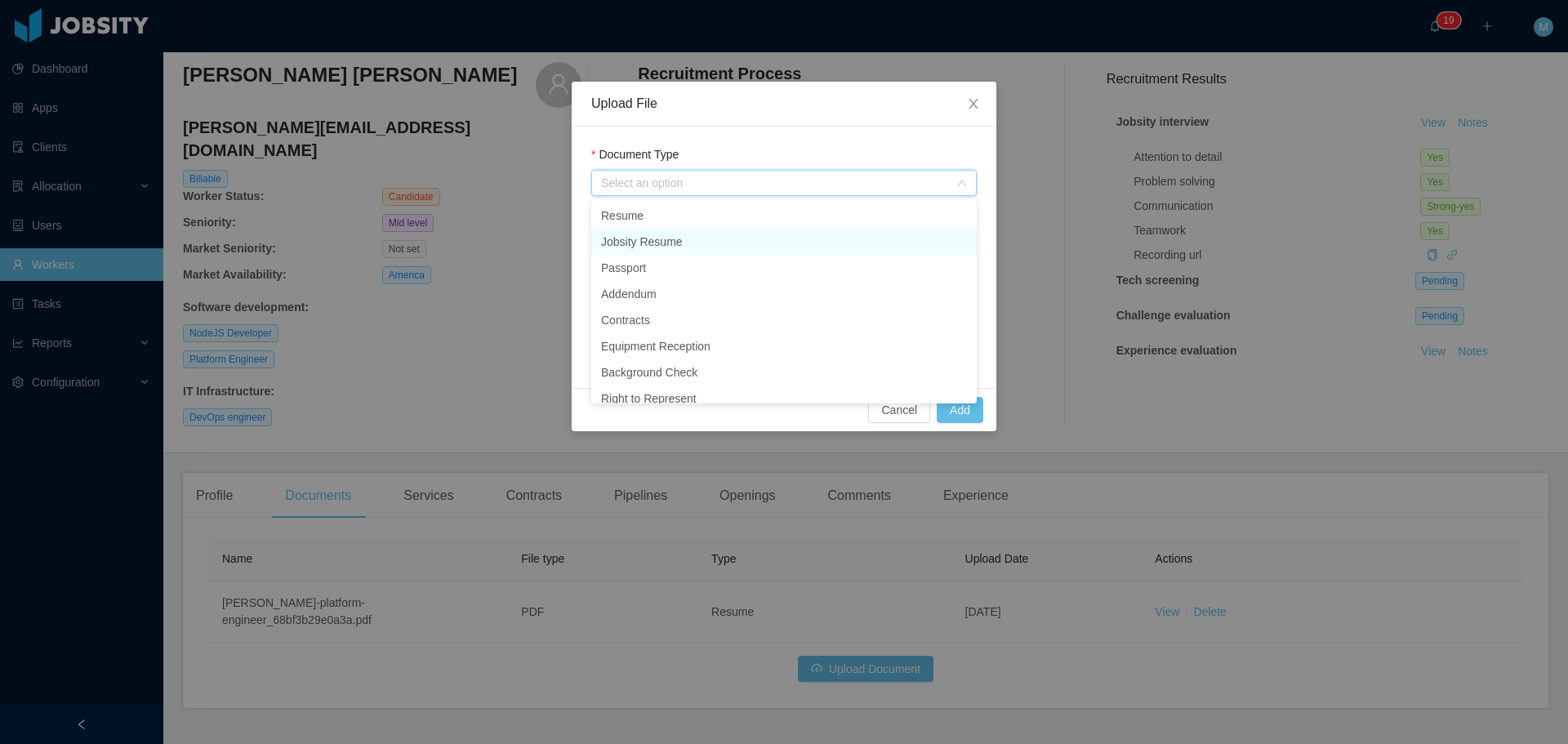
click at [669, 245] on li "Jobsity Resume" at bounding box center [784, 242] width 386 height 26
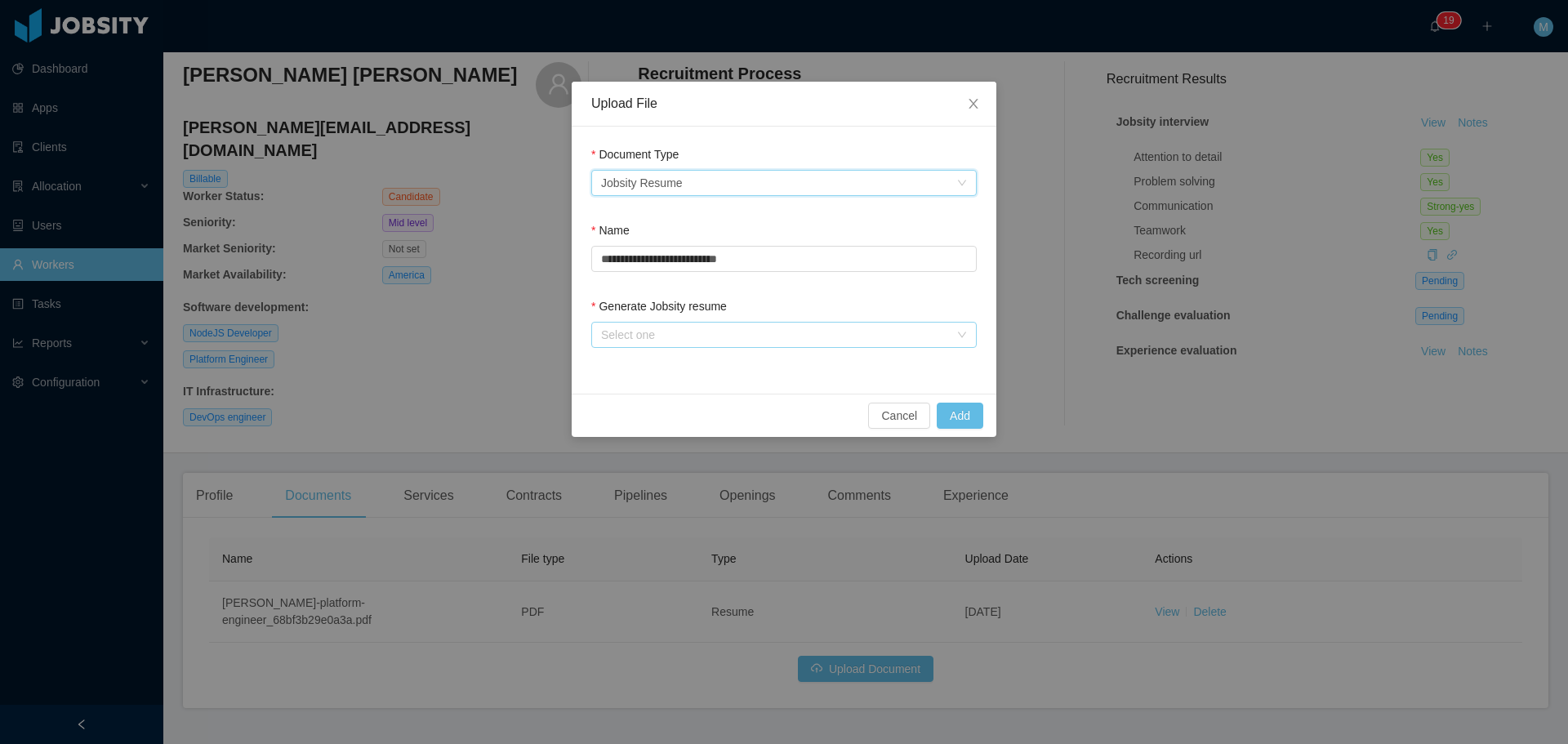
click at [675, 342] on div "Select one" at bounding box center [774, 335] width 347 height 17
click at [669, 367] on li "From Template" at bounding box center [784, 367] width 386 height 26
click at [964, 421] on button "Add" at bounding box center [960, 415] width 47 height 26
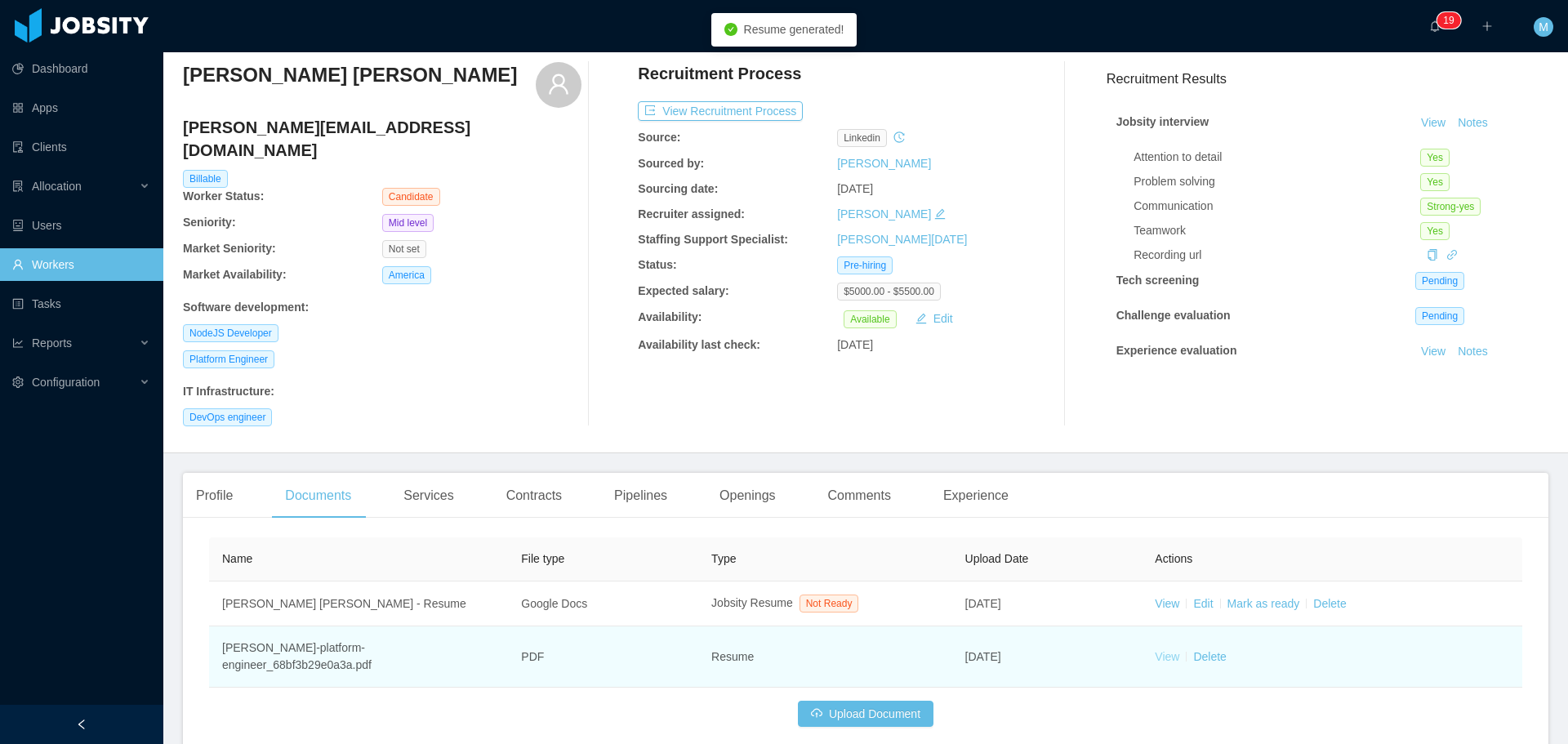
click at [1157, 650] on link "View" at bounding box center [1167, 656] width 24 height 13
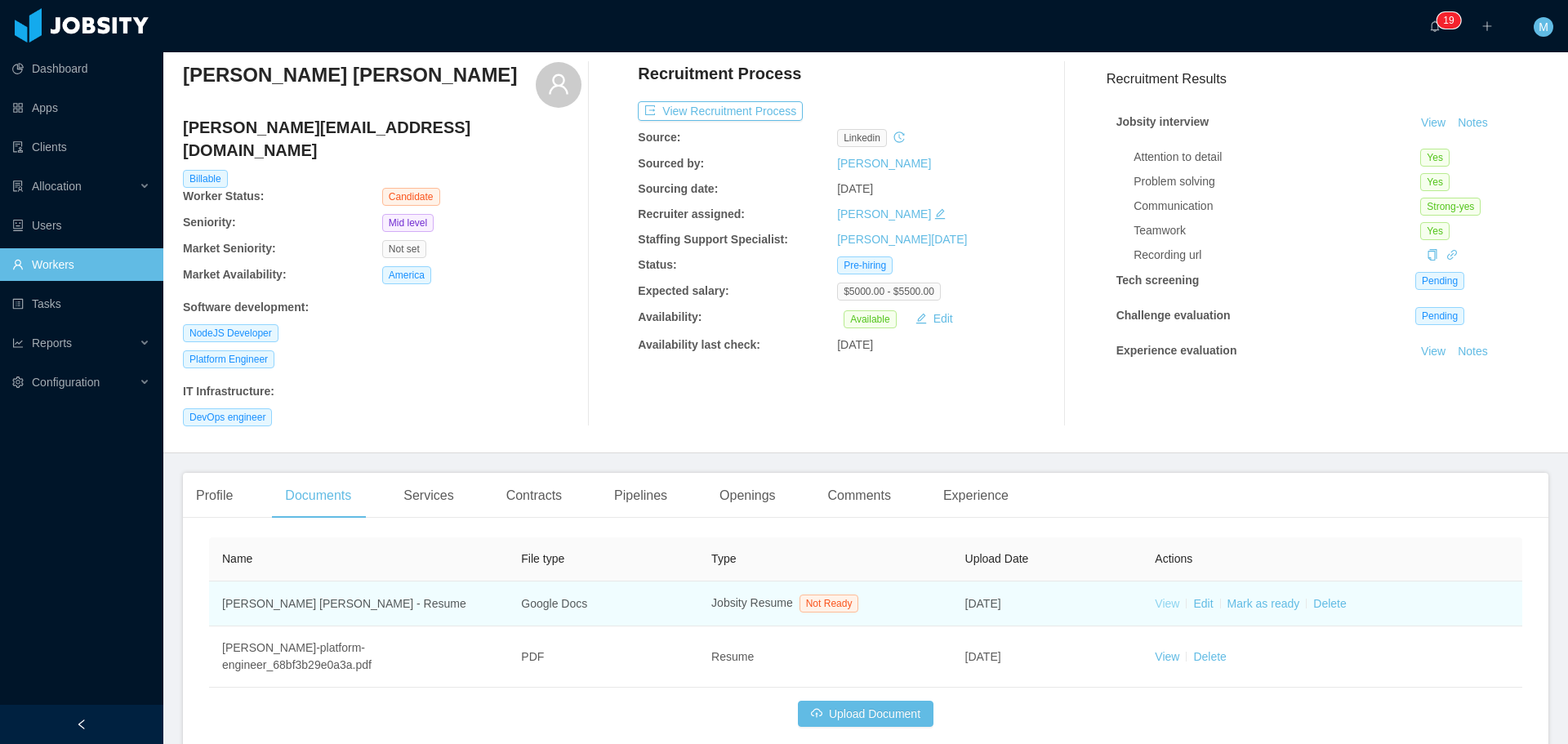
click at [1155, 597] on link "View" at bounding box center [1167, 603] width 24 height 13
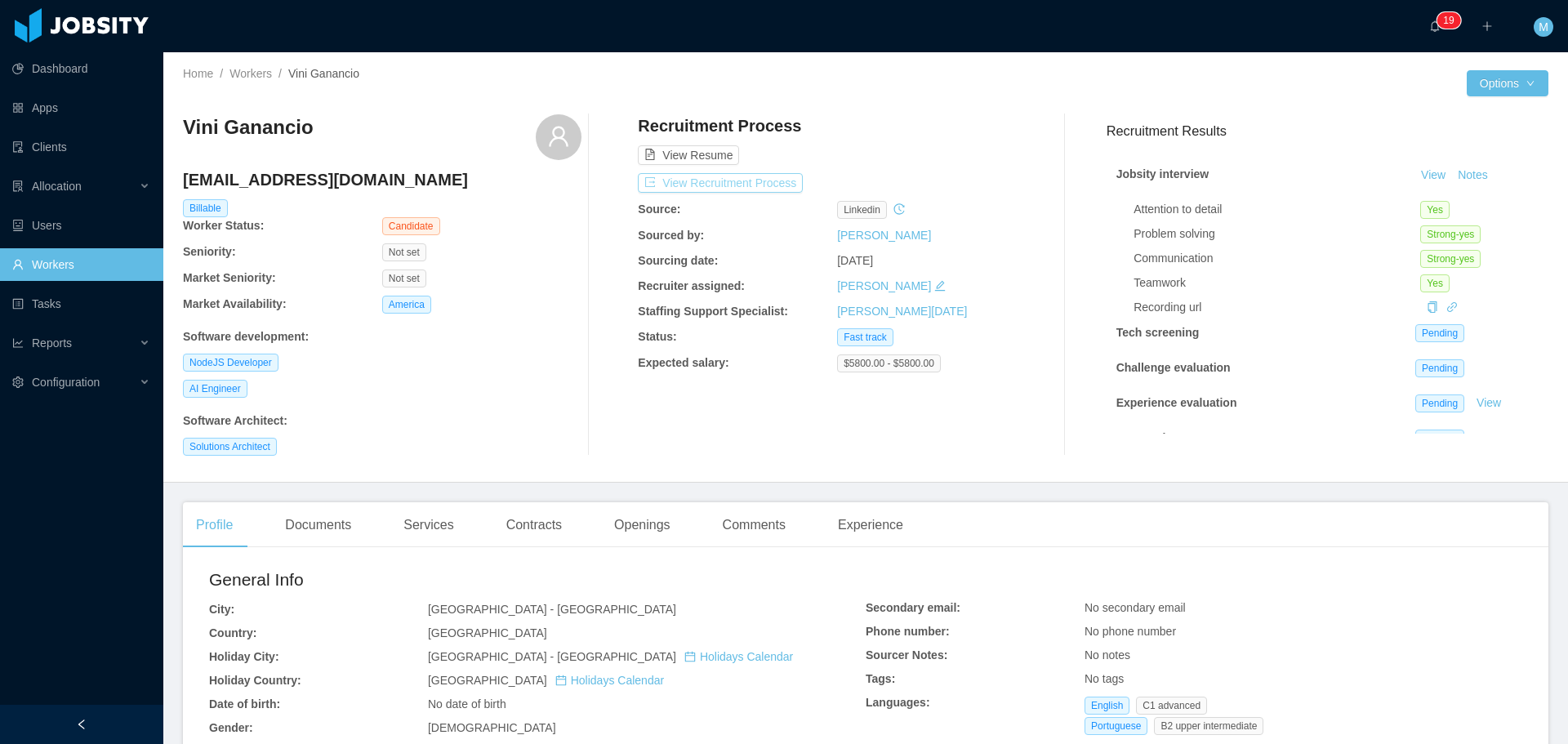
click at [745, 173] on button "View Recruitment Process" at bounding box center [720, 183] width 165 height 20
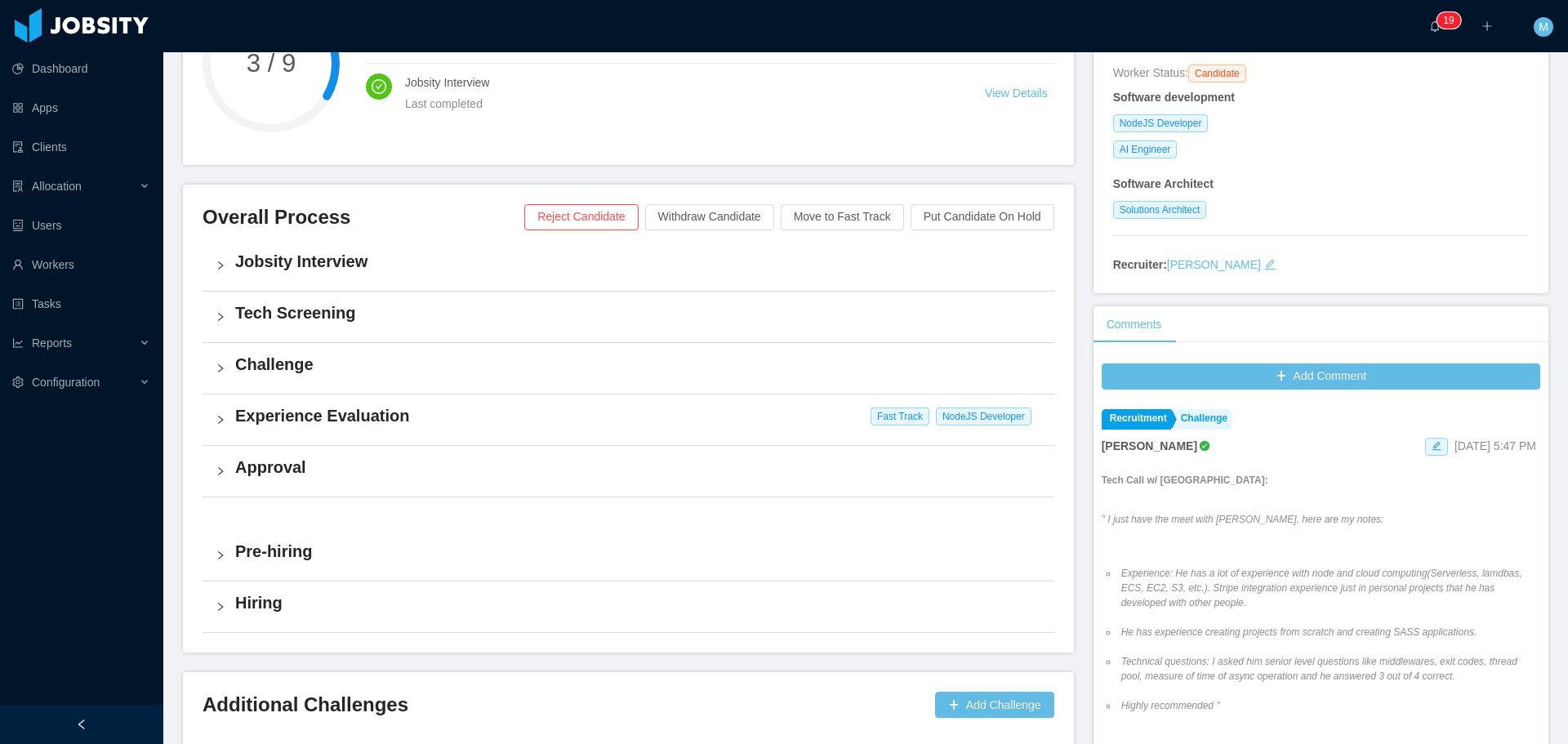
scroll to position [245, 0]
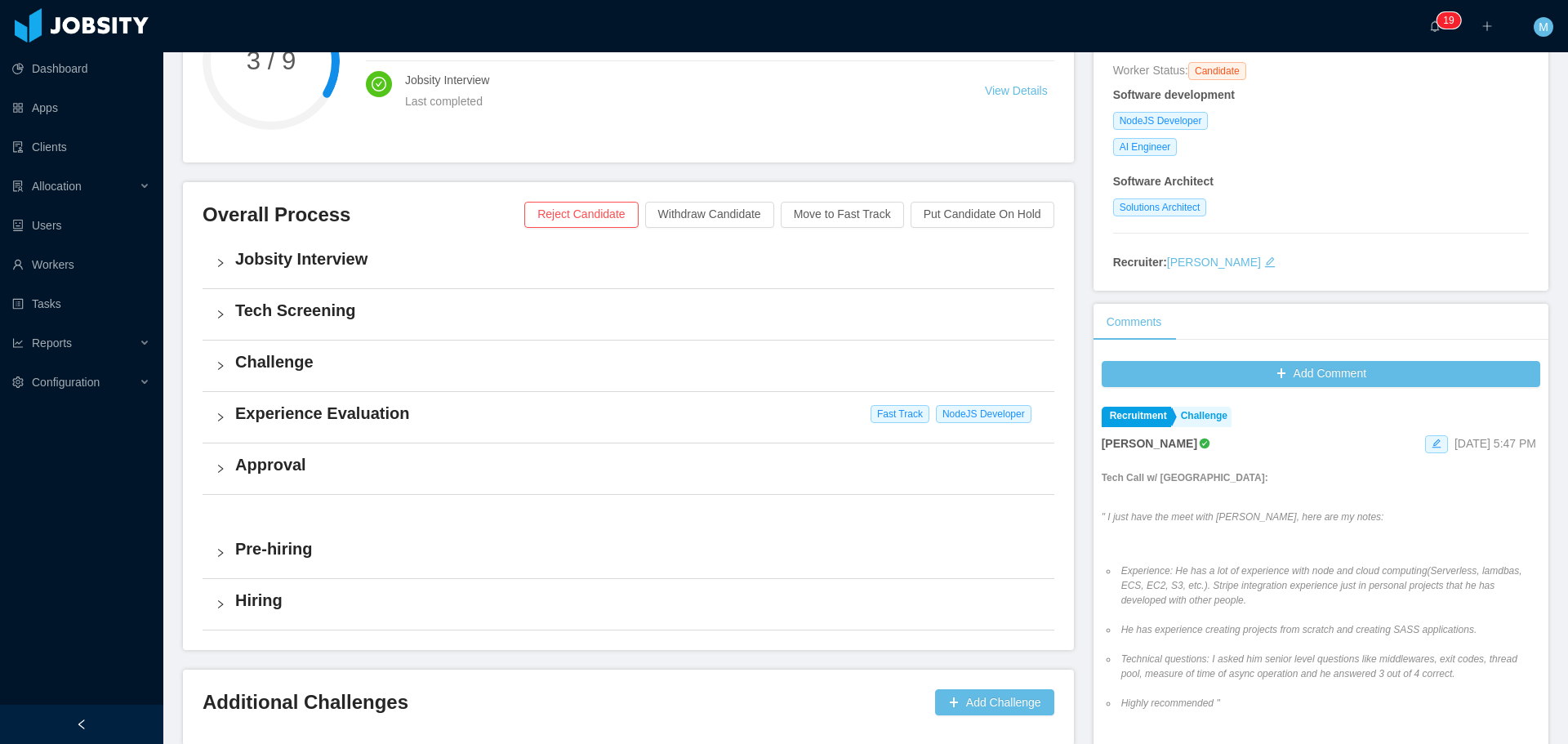
click at [318, 417] on h4 "Experience Evaluation" at bounding box center [638, 413] width 807 height 23
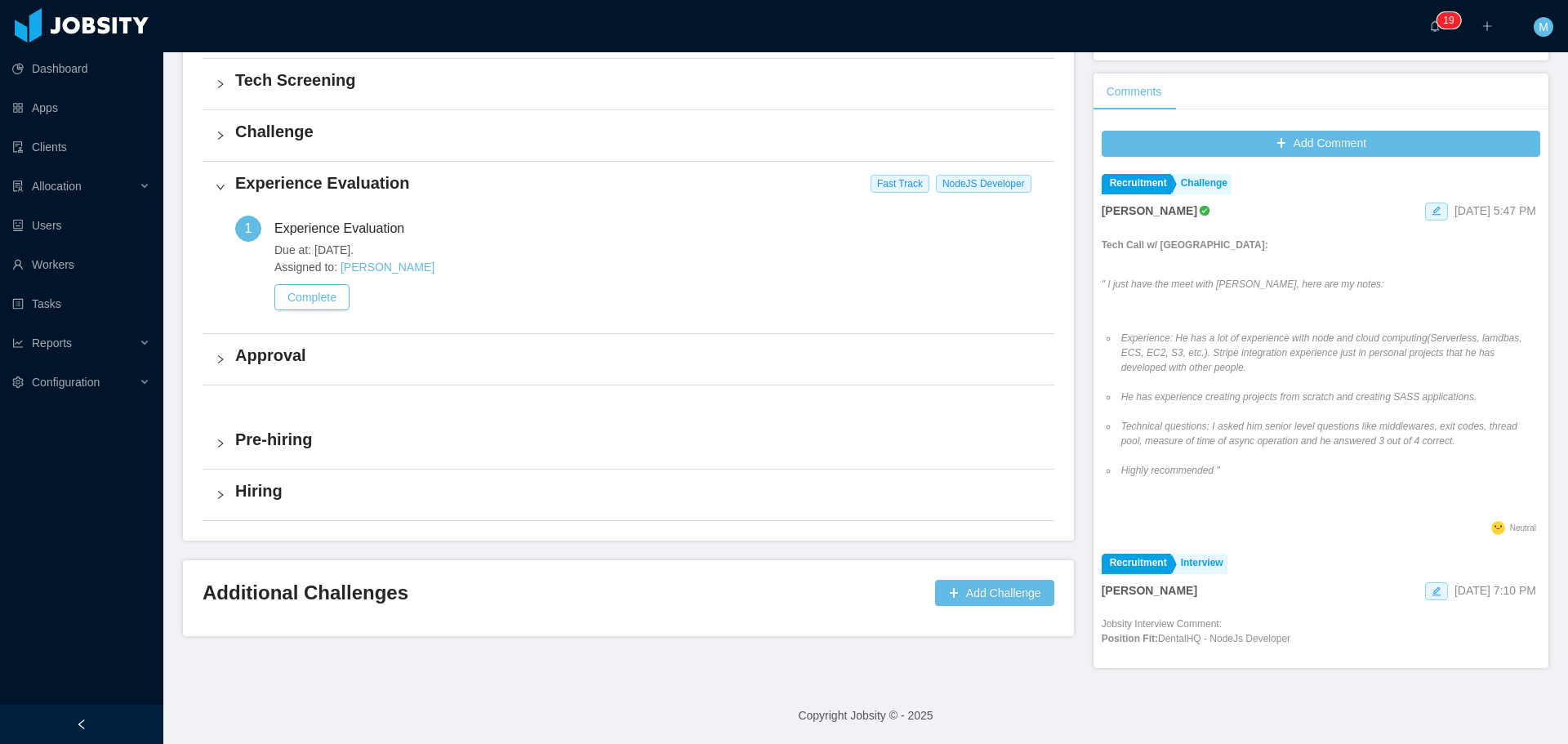
scroll to position [0, 0]
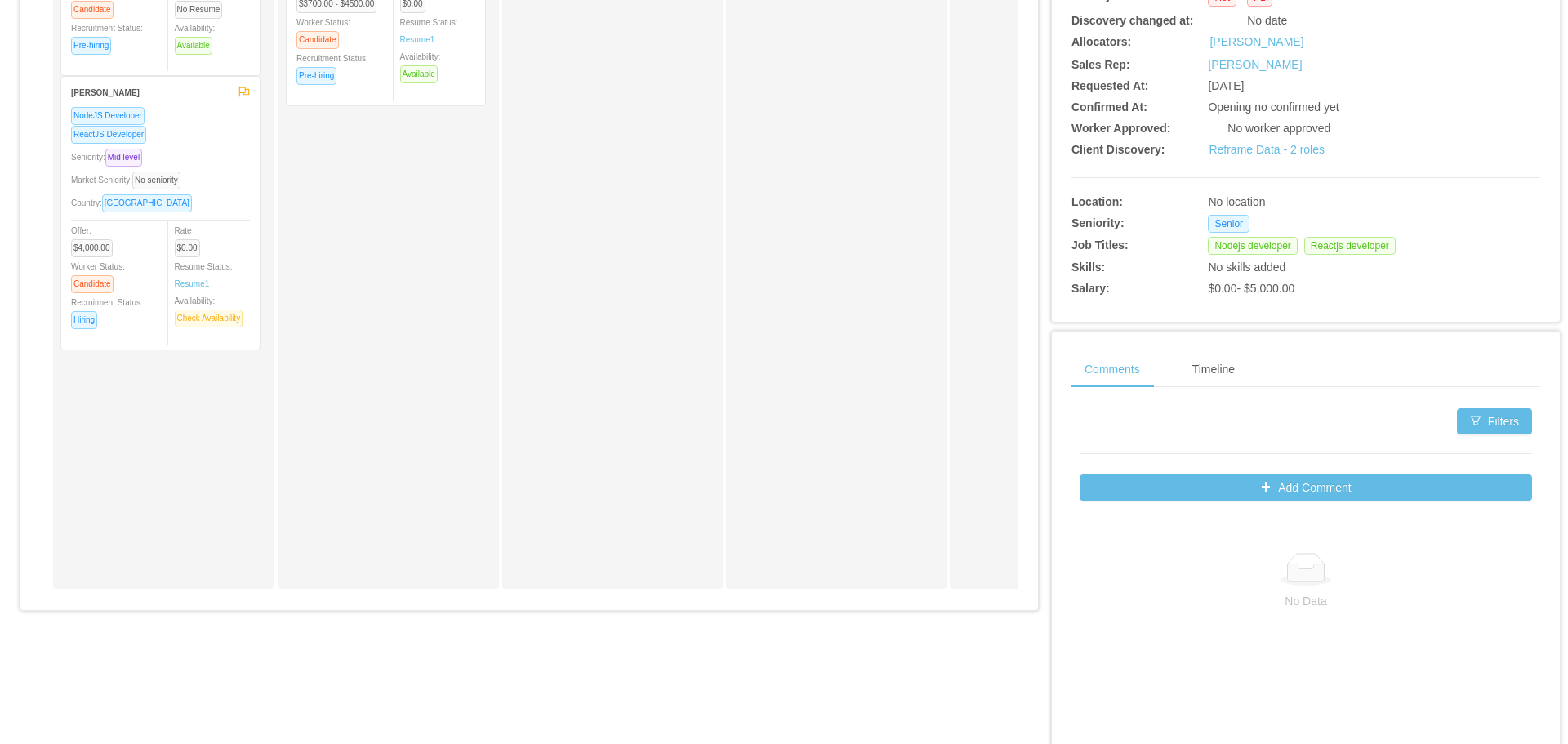
scroll to position [408, 0]
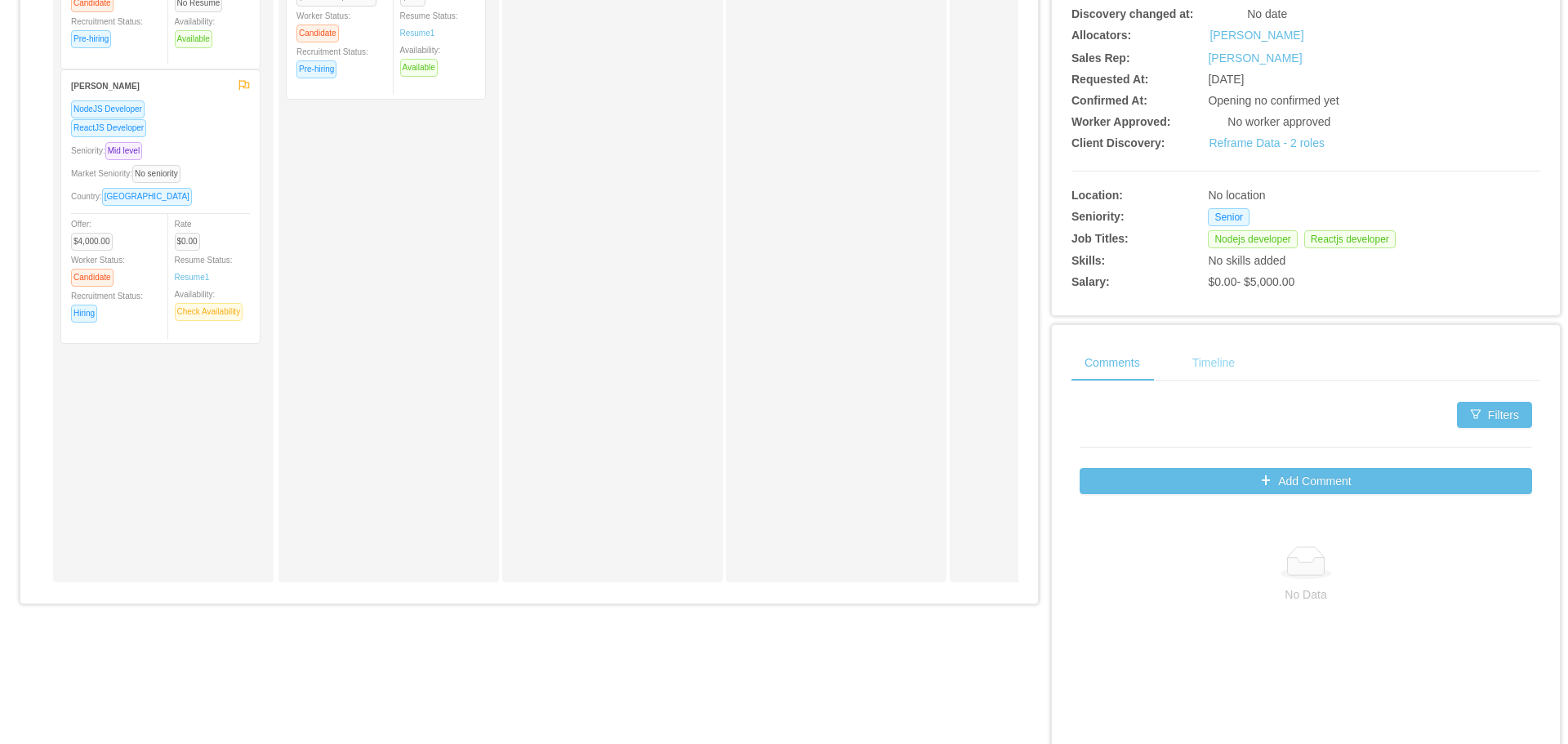
click at [1216, 351] on div "Timeline" at bounding box center [1214, 363] width 69 height 37
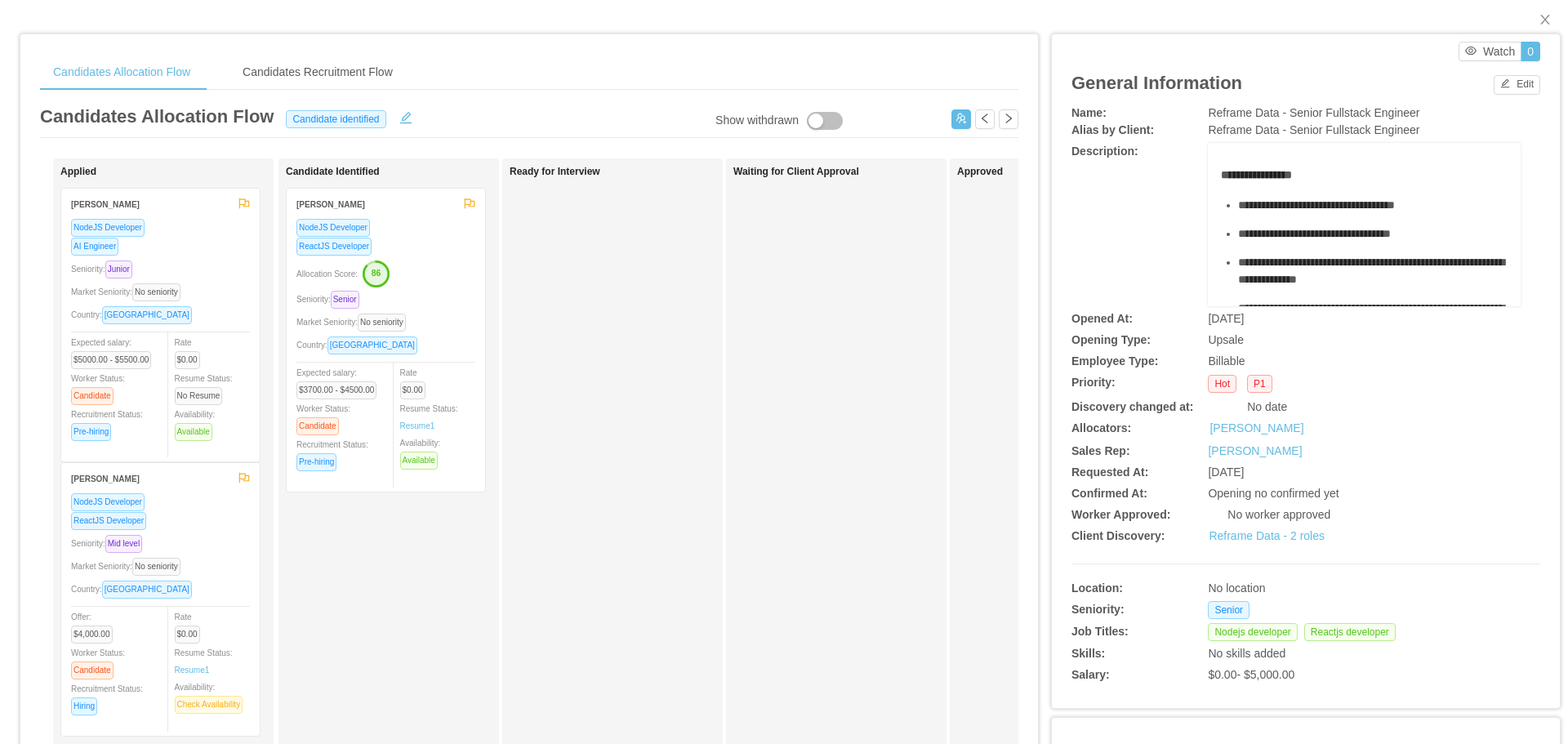
scroll to position [0, 0]
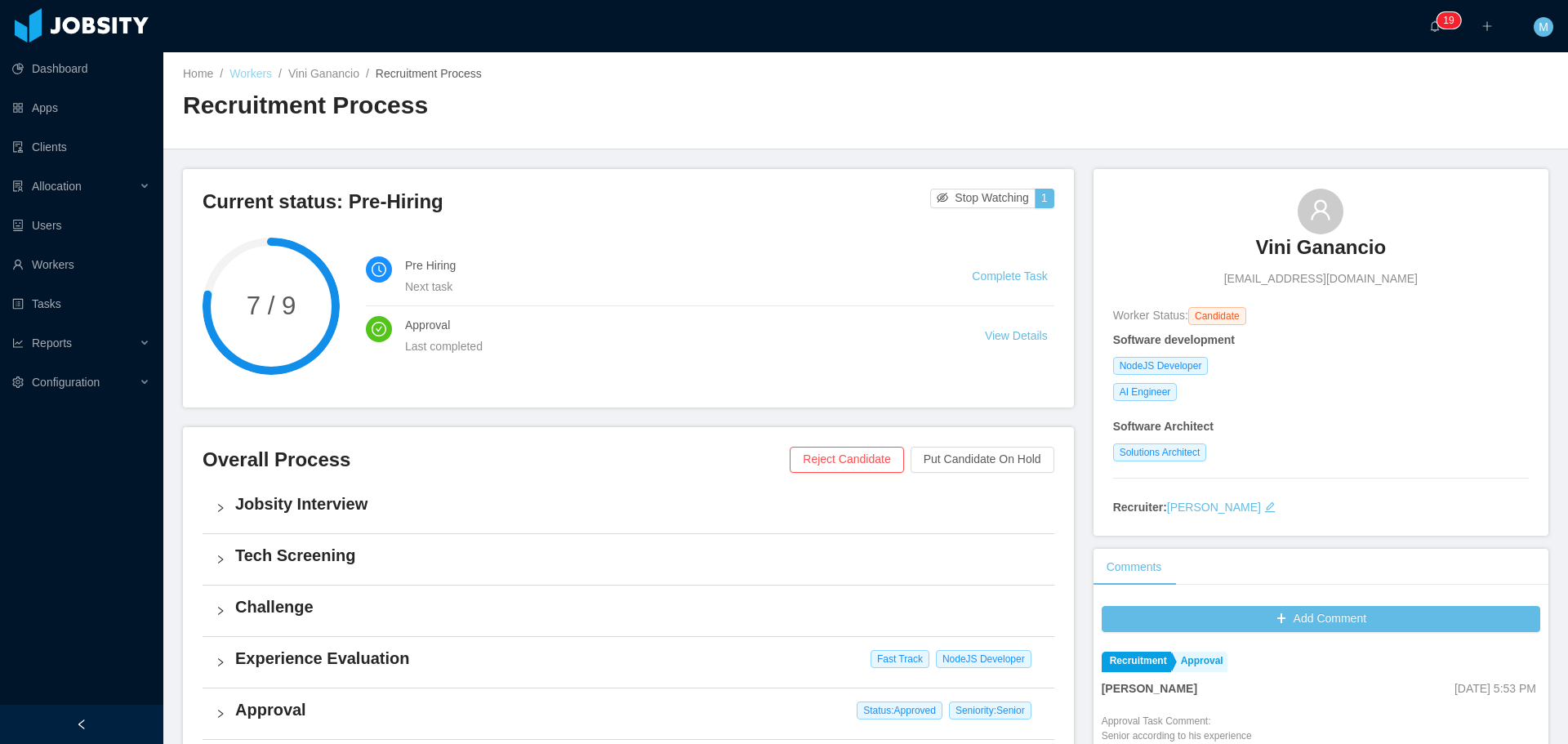
click at [258, 74] on link "Workers" at bounding box center [250, 72] width 42 height 13
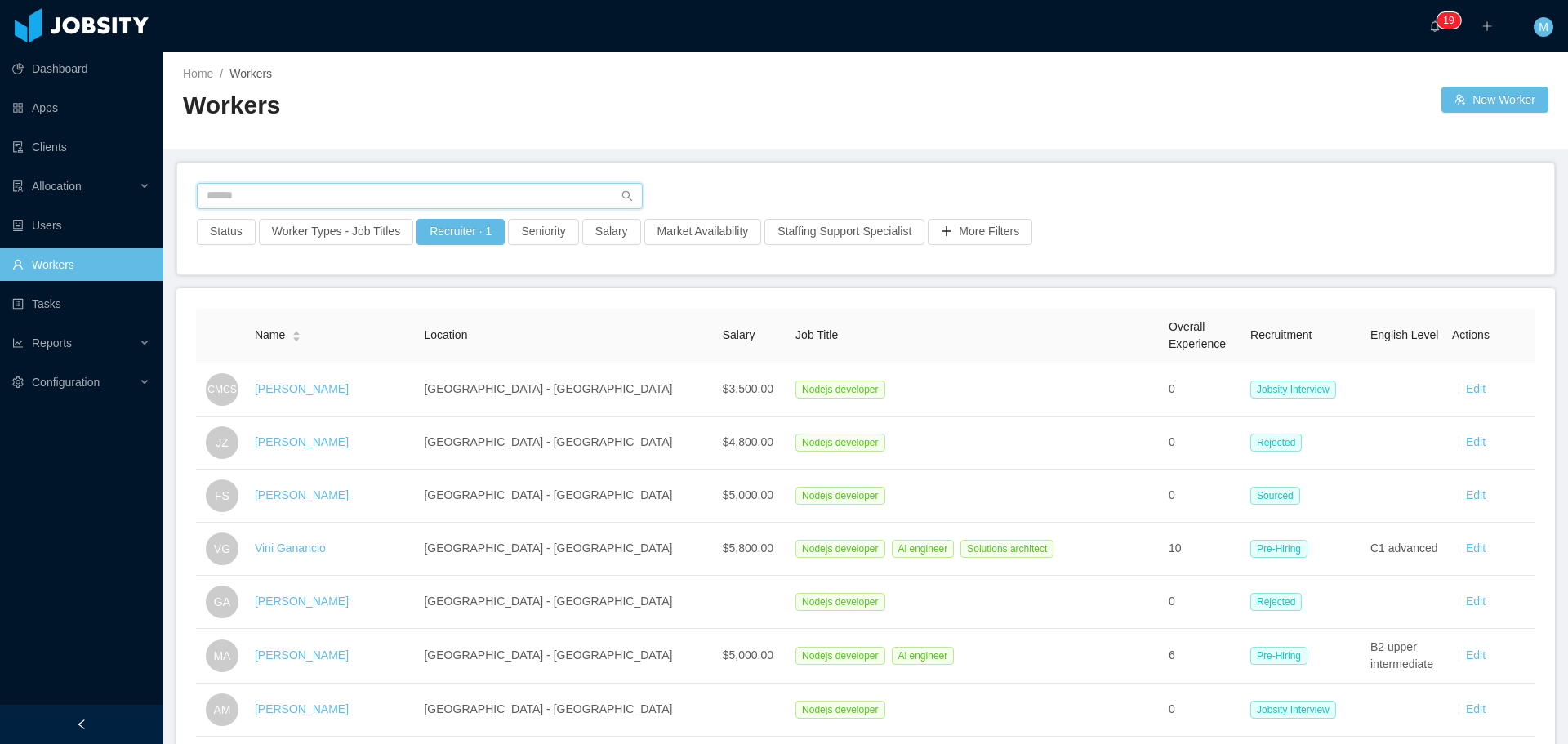
click at [338, 195] on input "text" at bounding box center [420, 196] width 446 height 26
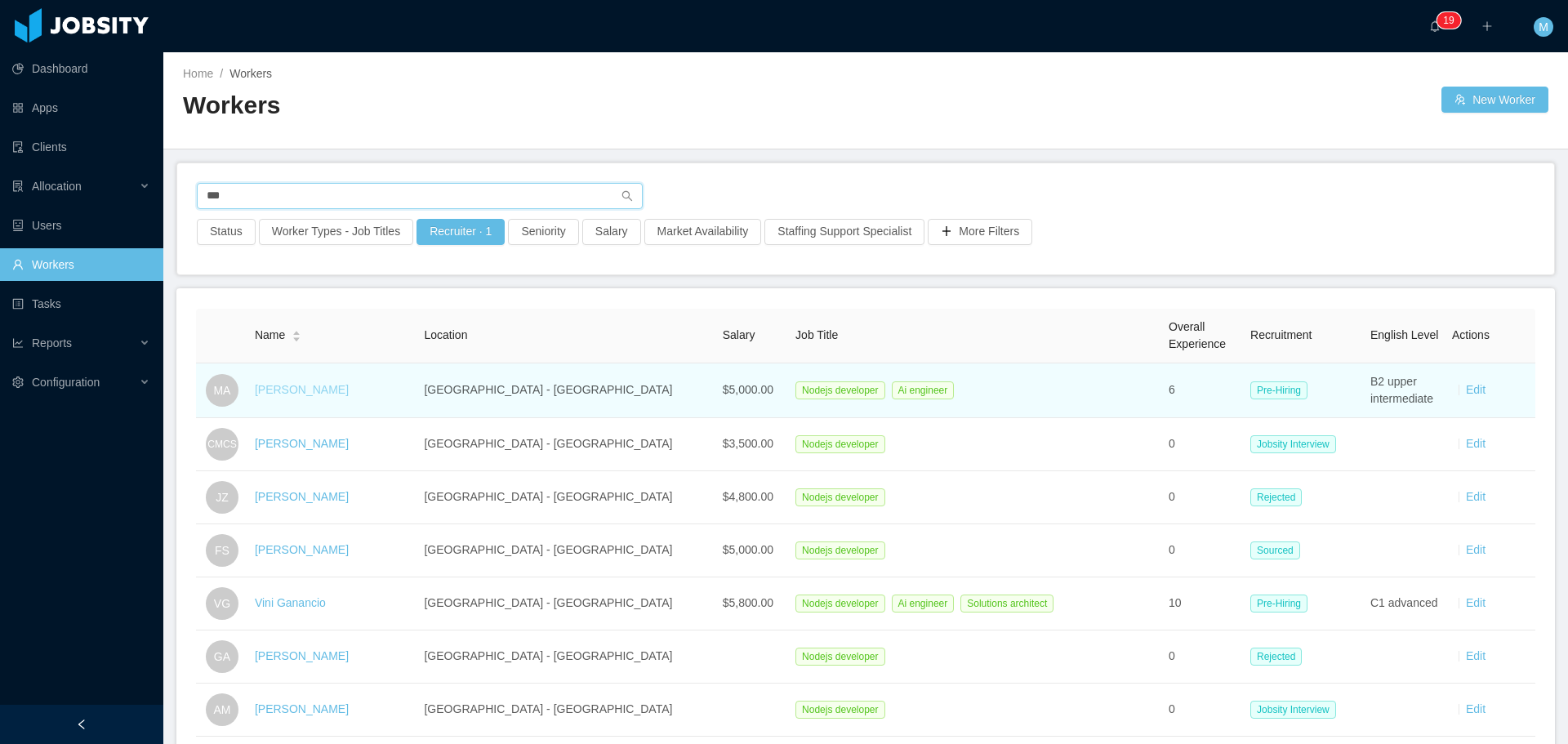
type input "***"
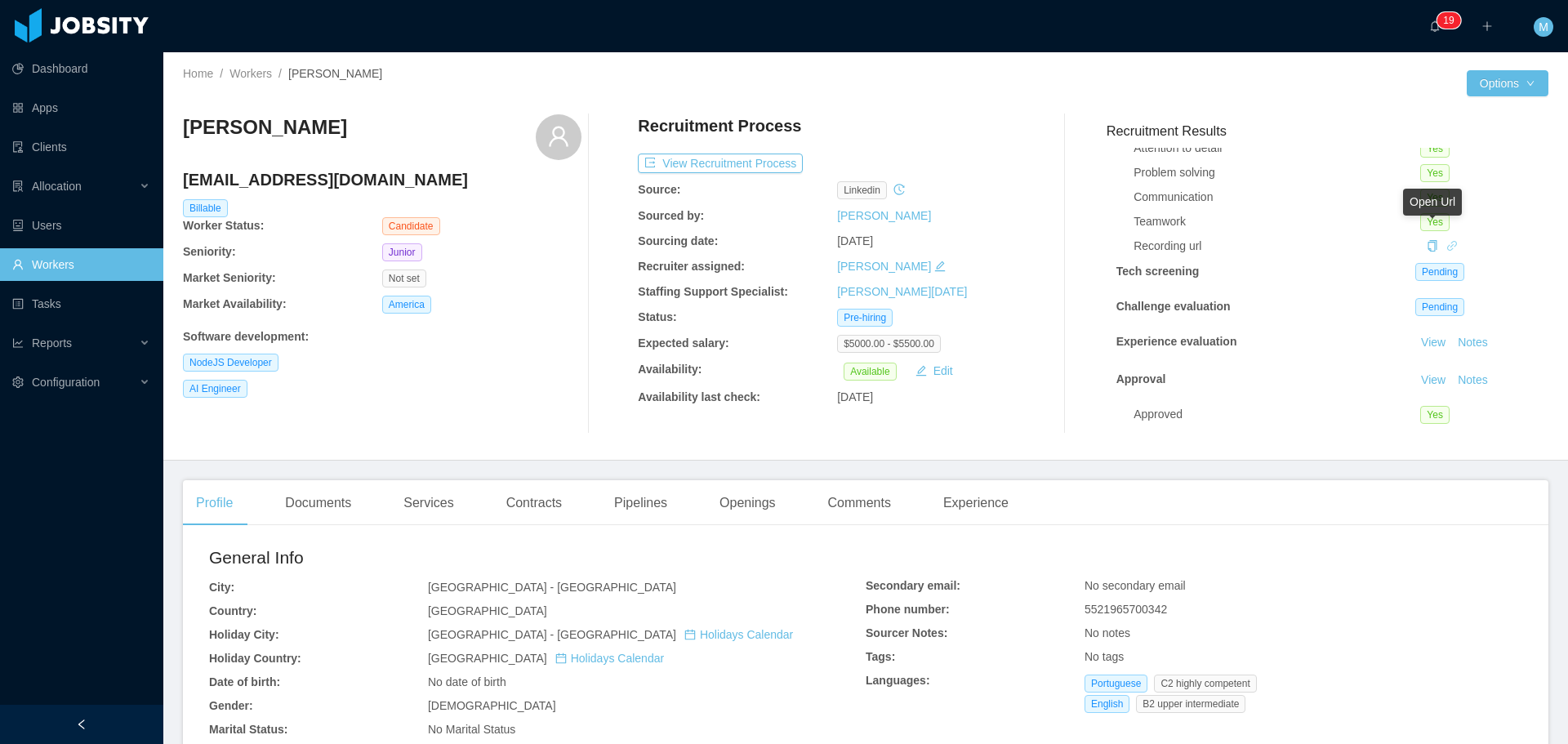
click at [1447, 240] on icon "icon: link" at bounding box center [1453, 246] width 12 height 12
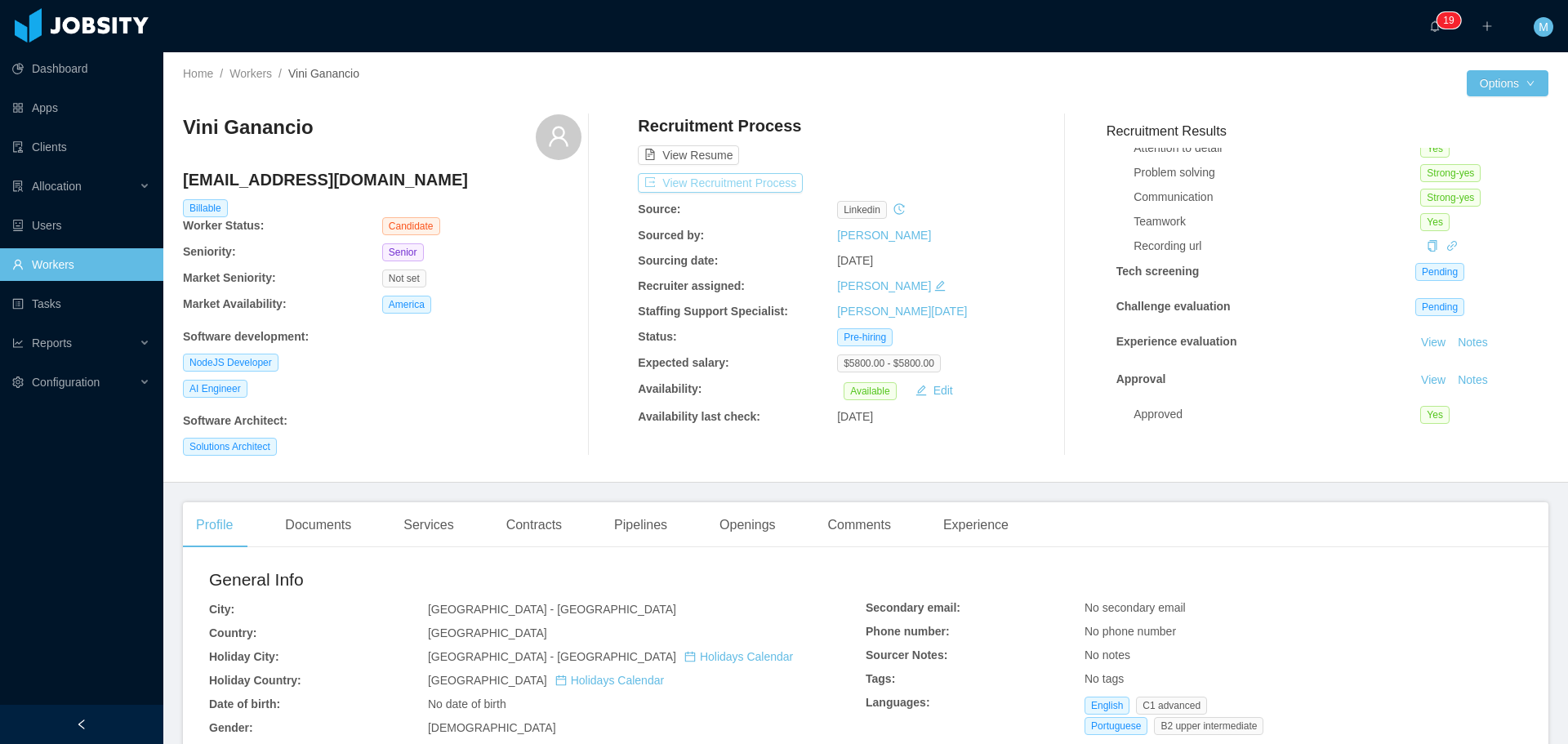
click at [748, 183] on button "View Recruitment Process" at bounding box center [720, 183] width 165 height 20
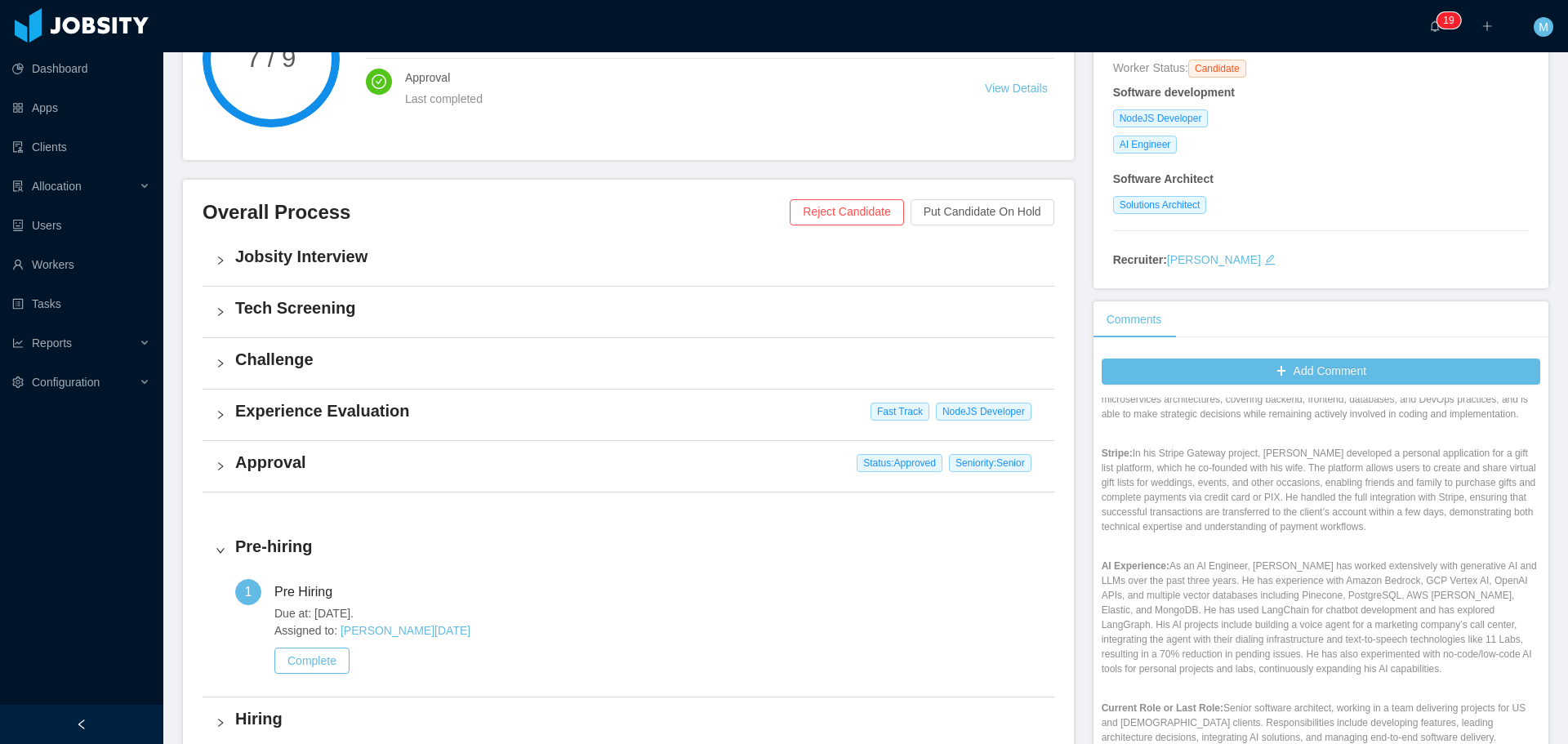
scroll to position [245, 0]
